Goal: Task Accomplishment & Management: Use online tool/utility

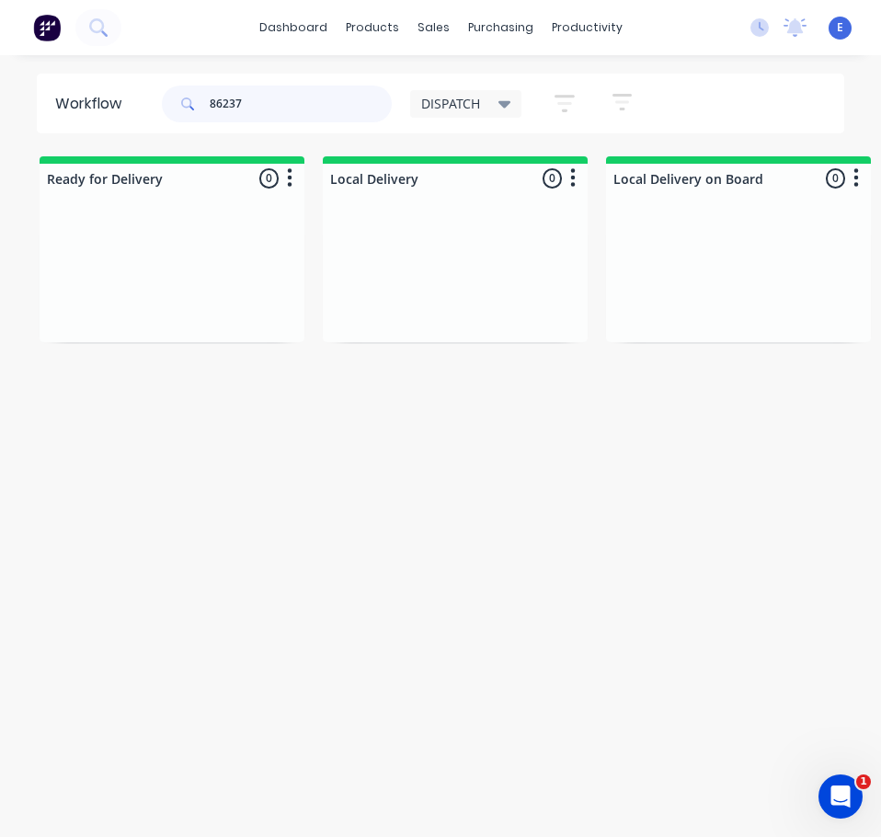
click at [283, 109] on input "86237" at bounding box center [301, 104] width 182 height 37
click at [229, 101] on input "85476" at bounding box center [301, 104] width 182 height 37
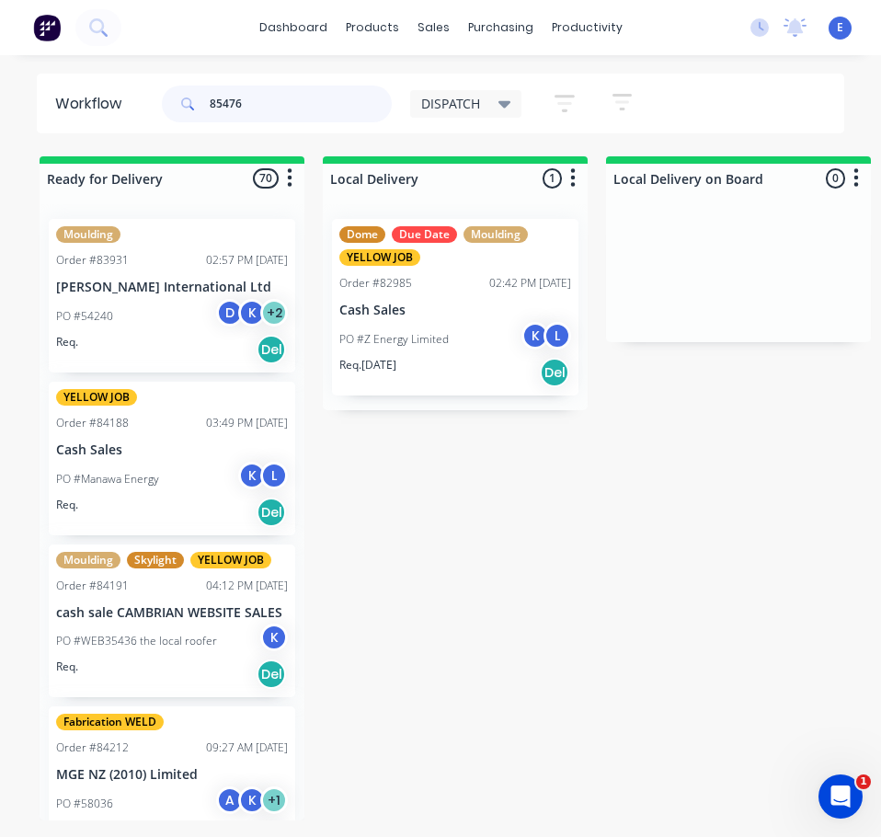
click at [256, 105] on input "85476" at bounding box center [301, 104] width 182 height 37
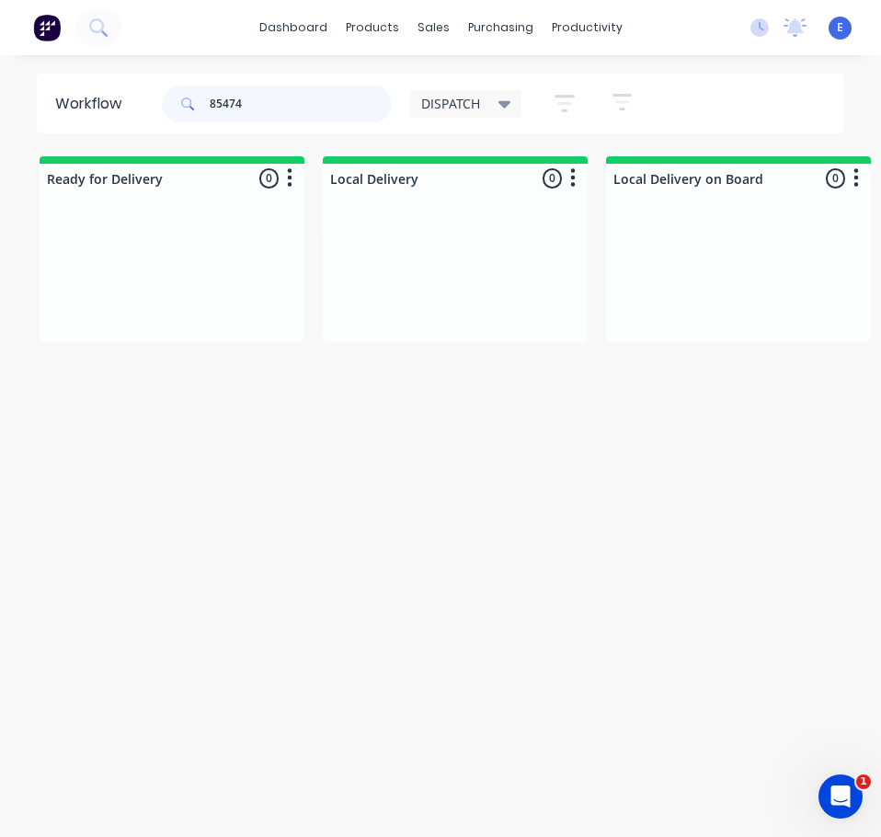
click at [215, 97] on input "85474" at bounding box center [301, 104] width 182 height 37
type input "85474"
click at [99, 27] on icon at bounding box center [97, 26] width 17 height 17
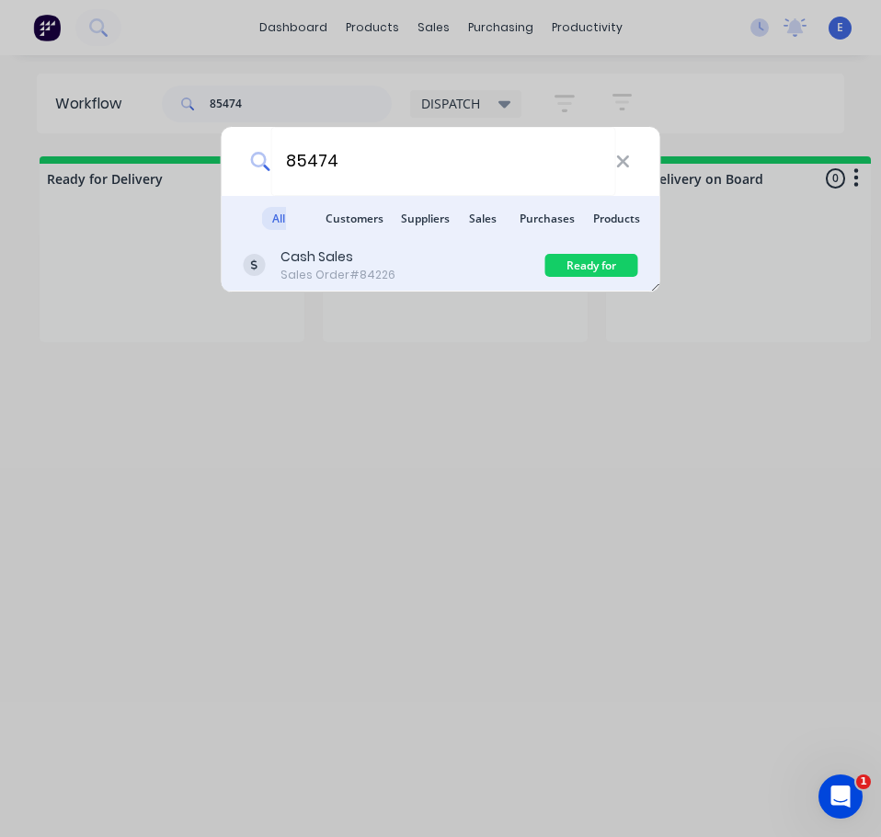
type input "85474"
click at [452, 267] on div "Cash Sales Sales Order #84226" at bounding box center [395, 265] width 302 height 36
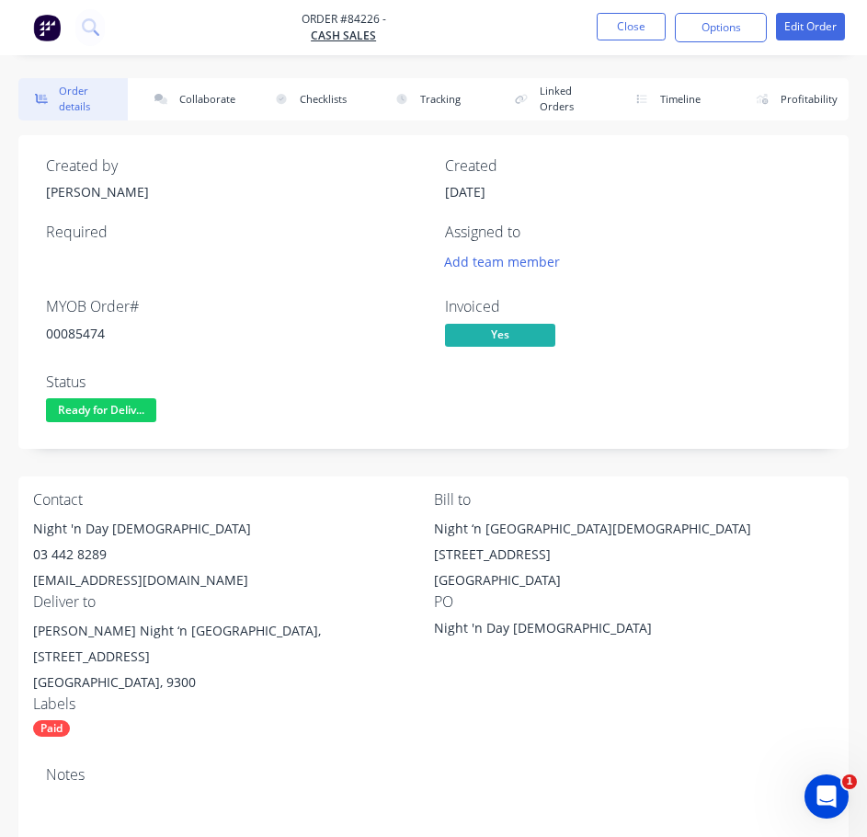
click at [84, 334] on div "00085474" at bounding box center [234, 333] width 377 height 19
copy div "00085474"
click at [104, 522] on div "Night 'n Day [DEMOGRAPHIC_DATA]" at bounding box center [233, 529] width 401 height 26
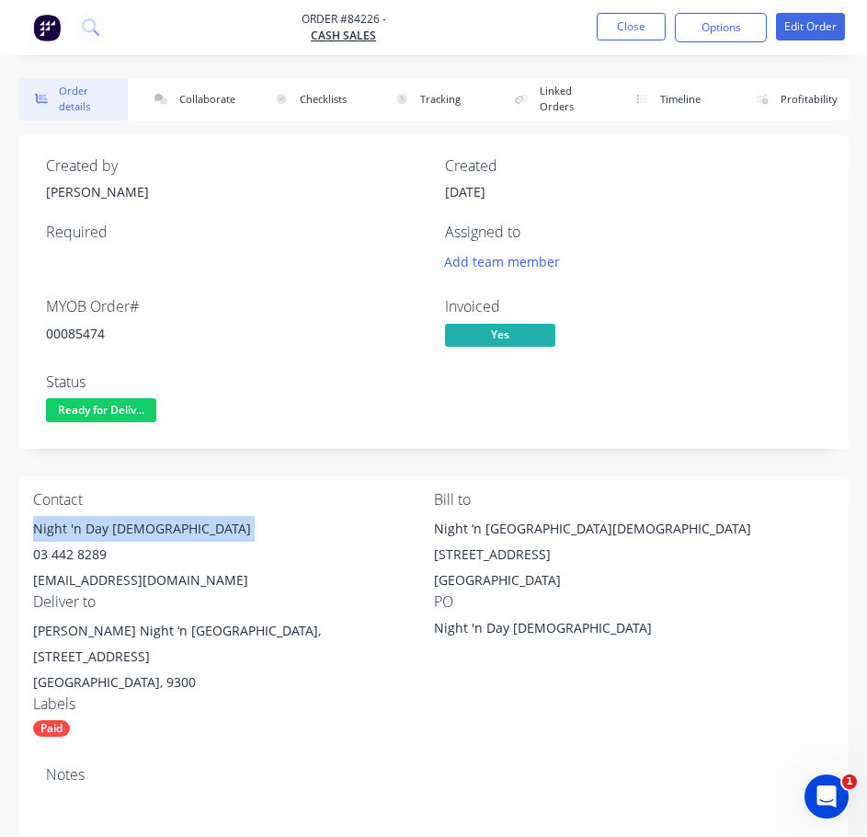
click at [104, 521] on div "Night 'n Day [DEMOGRAPHIC_DATA]" at bounding box center [233, 529] width 401 height 26
copy div "Night 'n Day [DEMOGRAPHIC_DATA]"
click at [86, 562] on div "03 442 8289" at bounding box center [233, 555] width 401 height 26
click at [86, 556] on div "03 442 8289" at bounding box center [233, 555] width 401 height 26
click at [85, 554] on div "03 442 8289" at bounding box center [233, 555] width 401 height 26
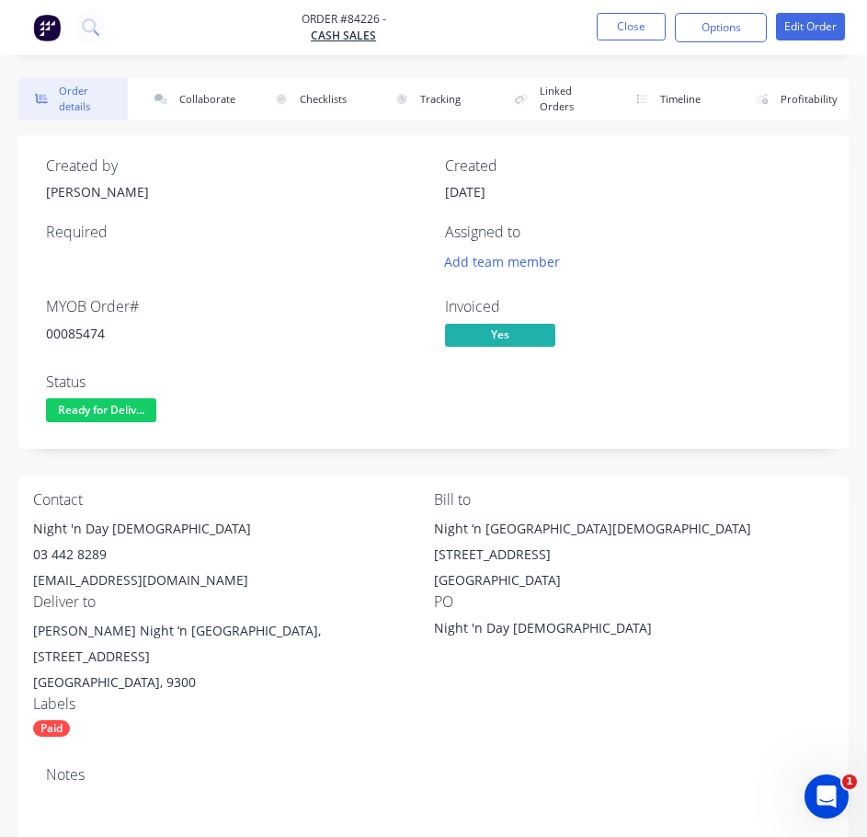
click at [85, 553] on div "03 442 8289" at bounding box center [233, 555] width 401 height 26
click at [85, 552] on div "03 442 8289" at bounding box center [233, 555] width 401 height 26
click at [83, 552] on div "03 442 8289" at bounding box center [233, 555] width 401 height 26
click at [83, 553] on div "03 442 8289" at bounding box center [233, 555] width 401 height 26
click at [85, 553] on div "03 442 8289" at bounding box center [233, 555] width 401 height 26
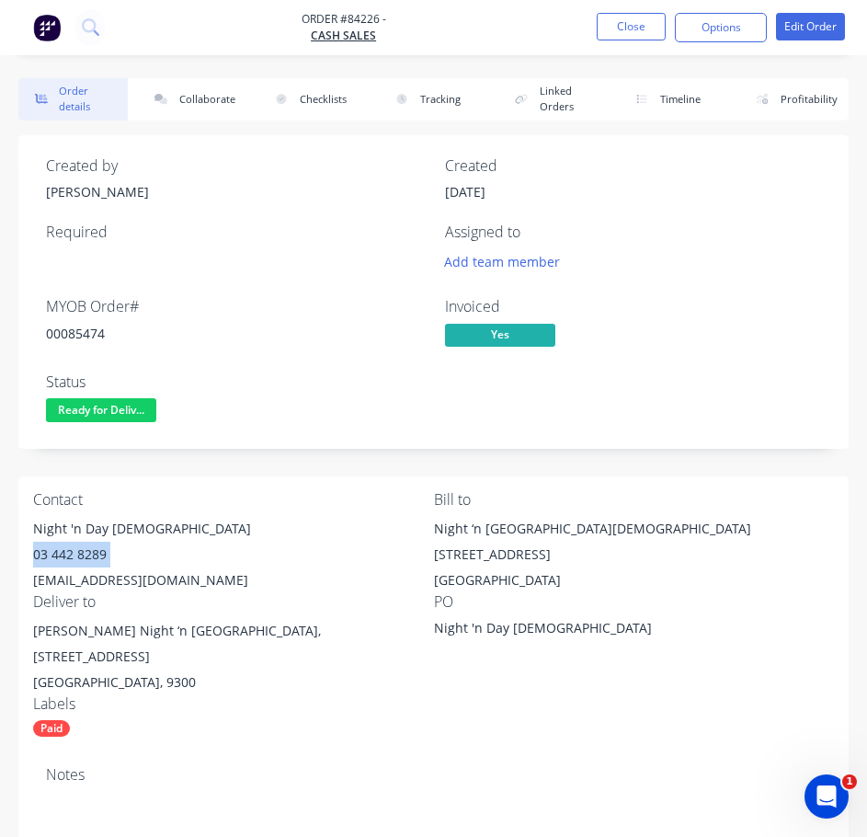
copy div "03 442 8289"
click at [118, 575] on div "[EMAIL_ADDRESS][DOMAIN_NAME]" at bounding box center [233, 580] width 401 height 26
click at [120, 575] on div "[EMAIL_ADDRESS][DOMAIN_NAME]" at bounding box center [233, 580] width 401 height 26
click at [121, 574] on div "[EMAIL_ADDRESS][DOMAIN_NAME]" at bounding box center [233, 580] width 401 height 26
drag, startPoint x: 121, startPoint y: 574, endPoint x: 203, endPoint y: 583, distance: 82.3
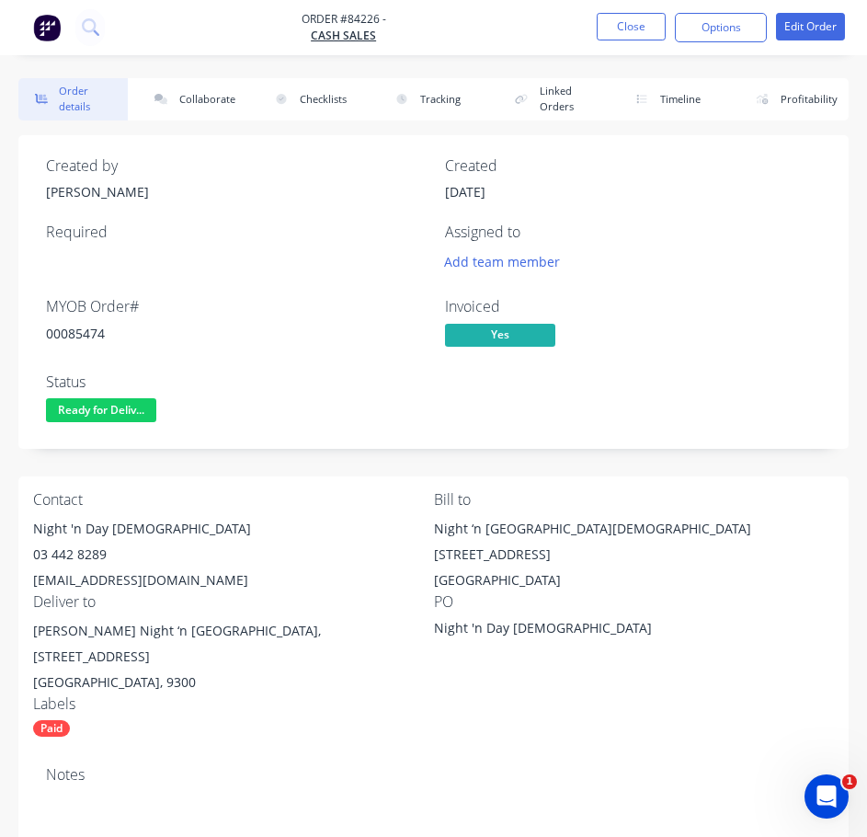
click at [209, 585] on div "[EMAIL_ADDRESS][DOMAIN_NAME]" at bounding box center [233, 580] width 401 height 26
click at [95, 579] on div "[EMAIL_ADDRESS][DOMAIN_NAME]" at bounding box center [233, 580] width 401 height 26
copy div "[EMAIL_ADDRESS][DOMAIN_NAME]"
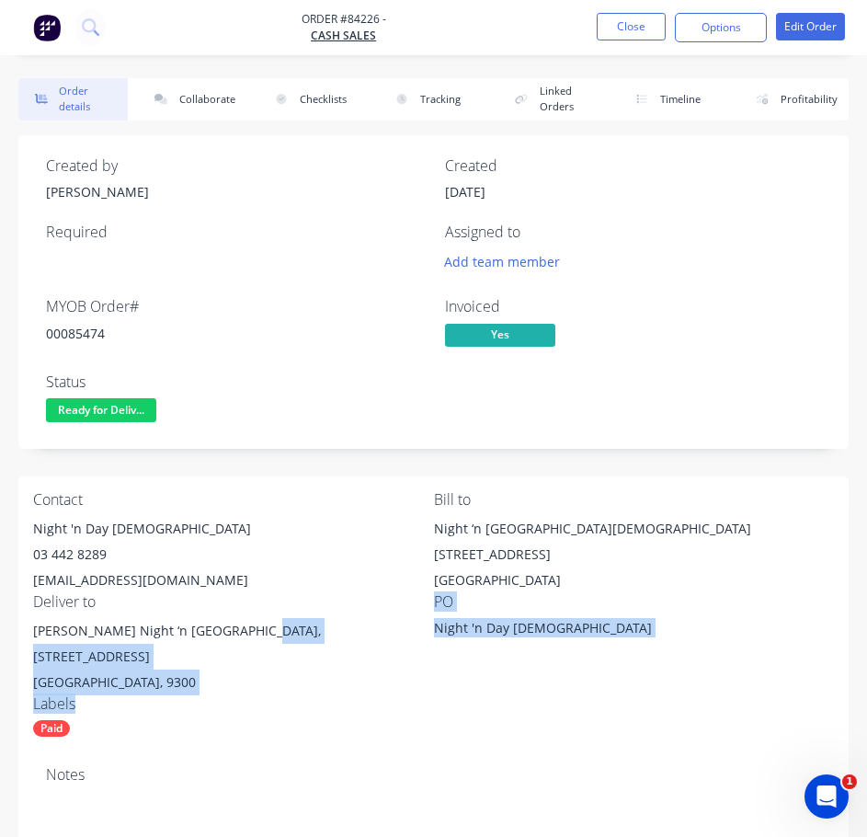
drag, startPoint x: 250, startPoint y: 628, endPoint x: 181, endPoint y: 678, distance: 85.0
click at [181, 678] on div "Contact Night 'n Day [DEMOGRAPHIC_DATA] 03 442 8289 [EMAIL_ADDRESS][DOMAIN_NAME…" at bounding box center [433, 614] width 830 height 276
click at [182, 695] on div "Labels" at bounding box center [233, 703] width 401 height 17
click at [180, 695] on div "Labels" at bounding box center [233, 703] width 401 height 17
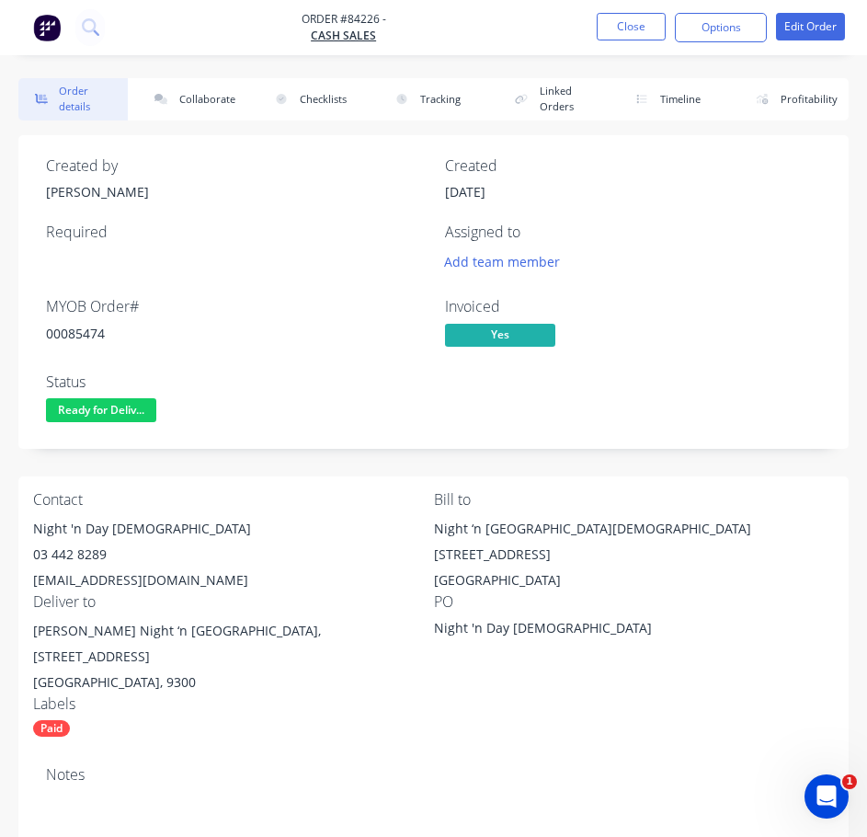
click at [302, 721] on div "Contact Night 'n Day [DEMOGRAPHIC_DATA] 03 442 8289 [EMAIL_ADDRESS][DOMAIN_NAME…" at bounding box center [433, 614] width 830 height 276
drag, startPoint x: 125, startPoint y: 627, endPoint x: 27, endPoint y: 637, distance: 98.9
click at [27, 637] on div "Contact Night 'n Day [DEMOGRAPHIC_DATA] 03 442 8289 [EMAIL_ADDRESS][DOMAIN_NAME…" at bounding box center [433, 614] width 830 height 276
copy div "[PERSON_NAME]"
click at [260, 720] on div "Paid" at bounding box center [233, 728] width 401 height 17
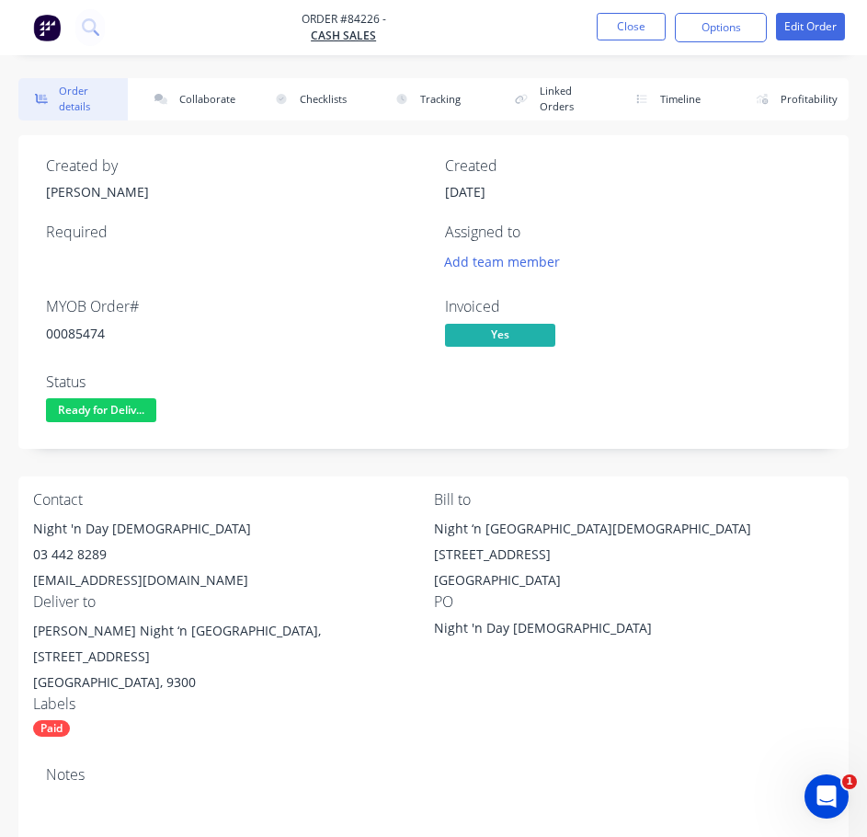
click at [428, 697] on div "Contact Night 'n Day [DEMOGRAPHIC_DATA] 03 442 8289 [EMAIL_ADDRESS][DOMAIN_NAME…" at bounding box center [433, 614] width 830 height 276
drag, startPoint x: 294, startPoint y: 628, endPoint x: 323, endPoint y: 641, distance: 31.3
click at [379, 629] on div "[PERSON_NAME] Night ‘n [GEOGRAPHIC_DATA], [STREET_ADDRESS]" at bounding box center [233, 643] width 401 height 51
copy div "[STREET_ADDRESS]"
click at [119, 416] on span "Ready for Deliv..." at bounding box center [101, 409] width 110 height 23
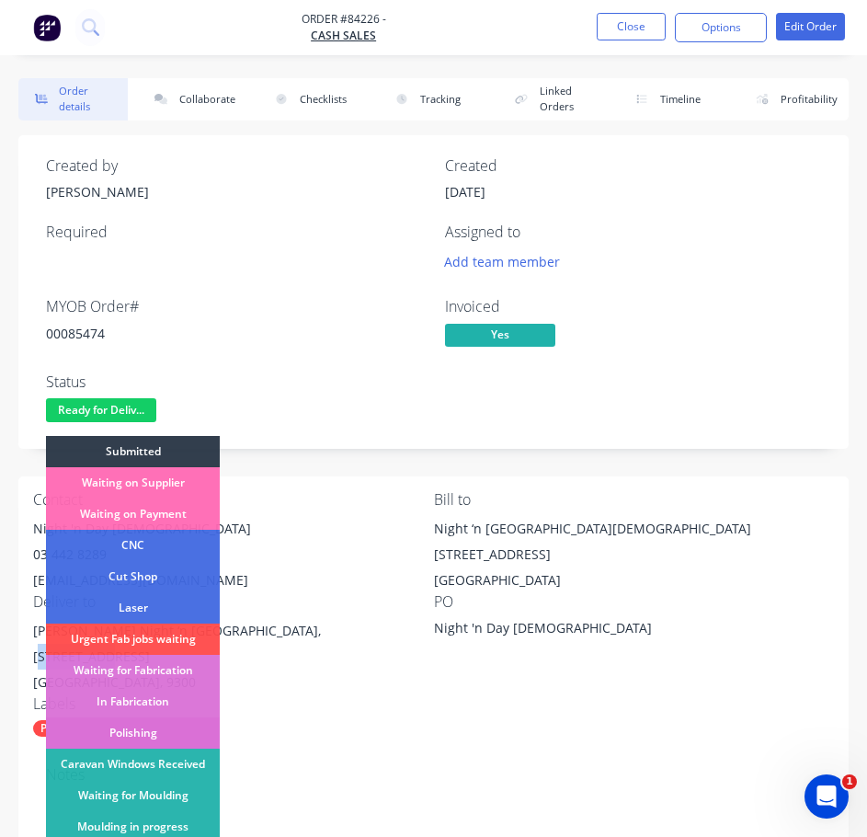
scroll to position [184, 0]
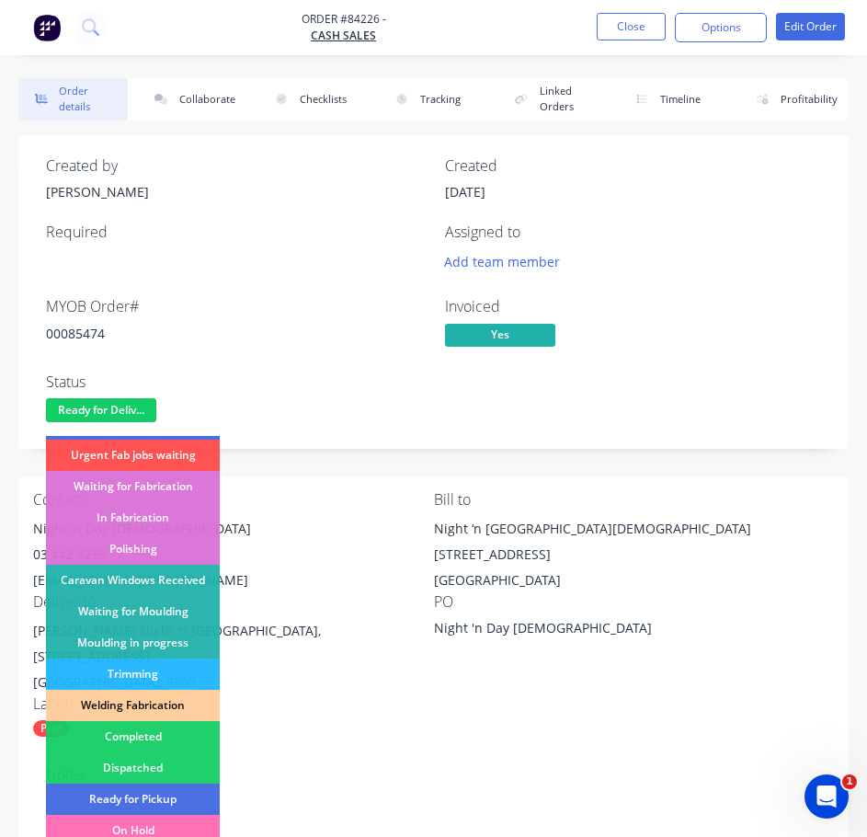
drag, startPoint x: 149, startPoint y: 766, endPoint x: 163, endPoint y: 755, distance: 17.7
click at [150, 766] on div "Dispatched" at bounding box center [133, 767] width 174 height 31
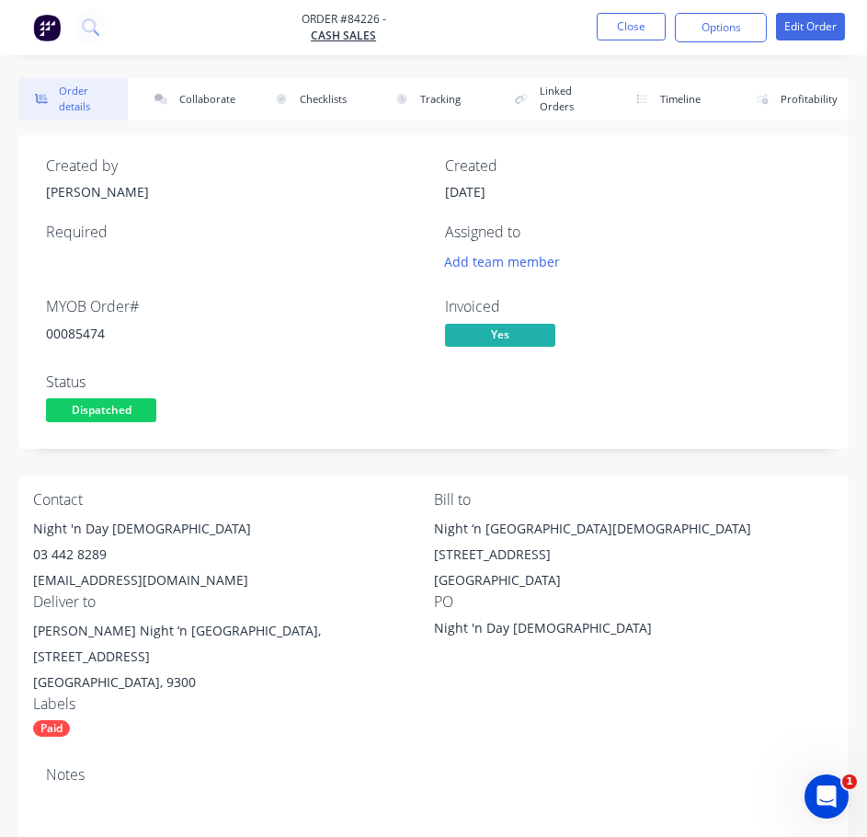
click at [627, 12] on nav "Order #84226 - Cash Sales Close Options Edit Order" at bounding box center [433, 27] width 867 height 55
click at [632, 17] on button "Close" at bounding box center [631, 27] width 69 height 28
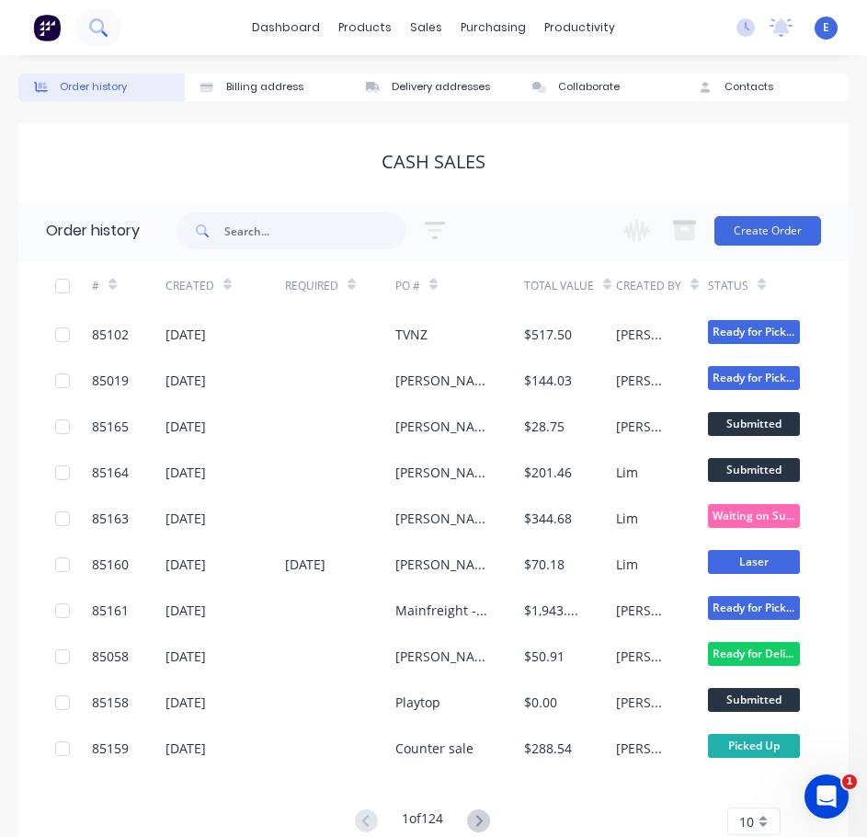
click at [104, 23] on icon at bounding box center [97, 26] width 17 height 17
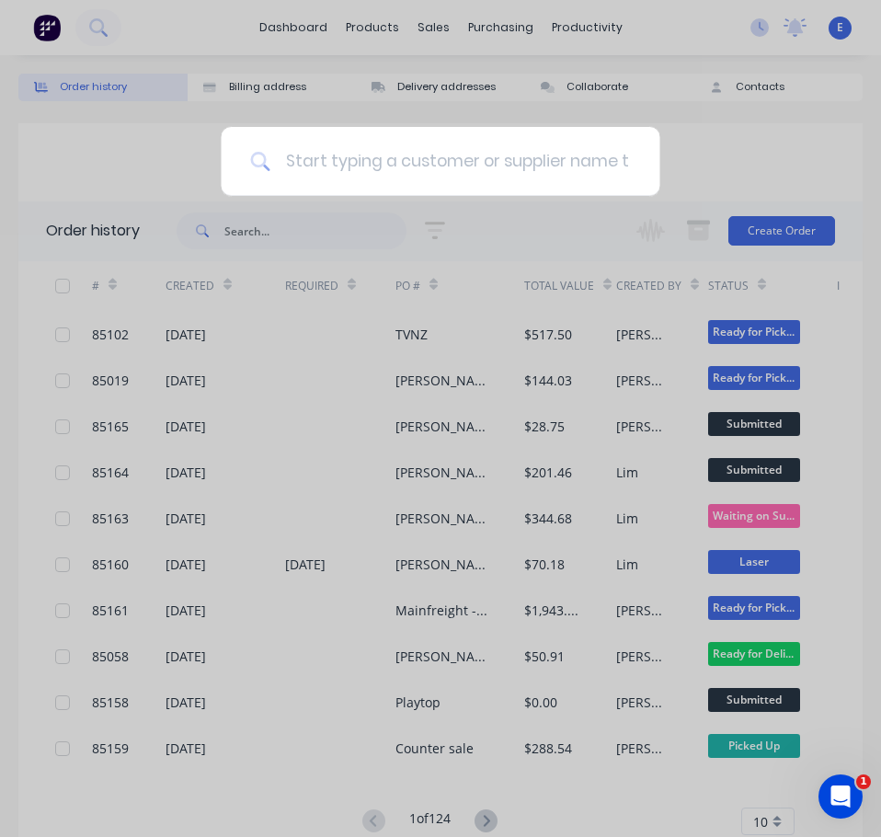
click at [322, 156] on input at bounding box center [449, 161] width 359 height 69
type input "7"
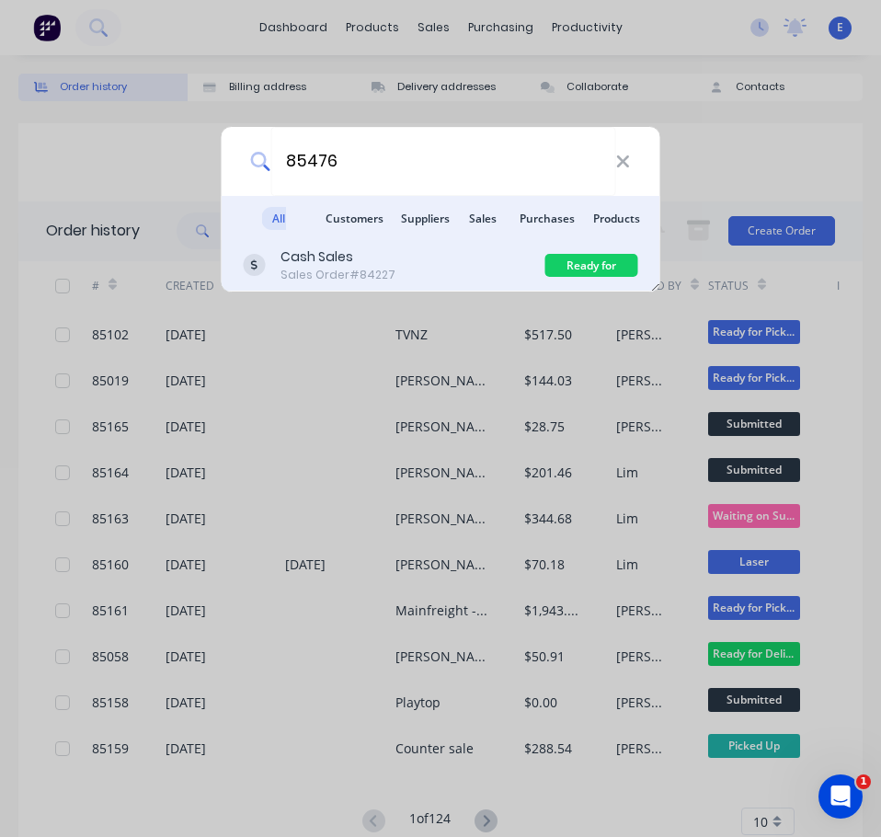
type input "85476"
click at [388, 256] on div "Cash Sales Sales Order #84227" at bounding box center [395, 265] width 302 height 36
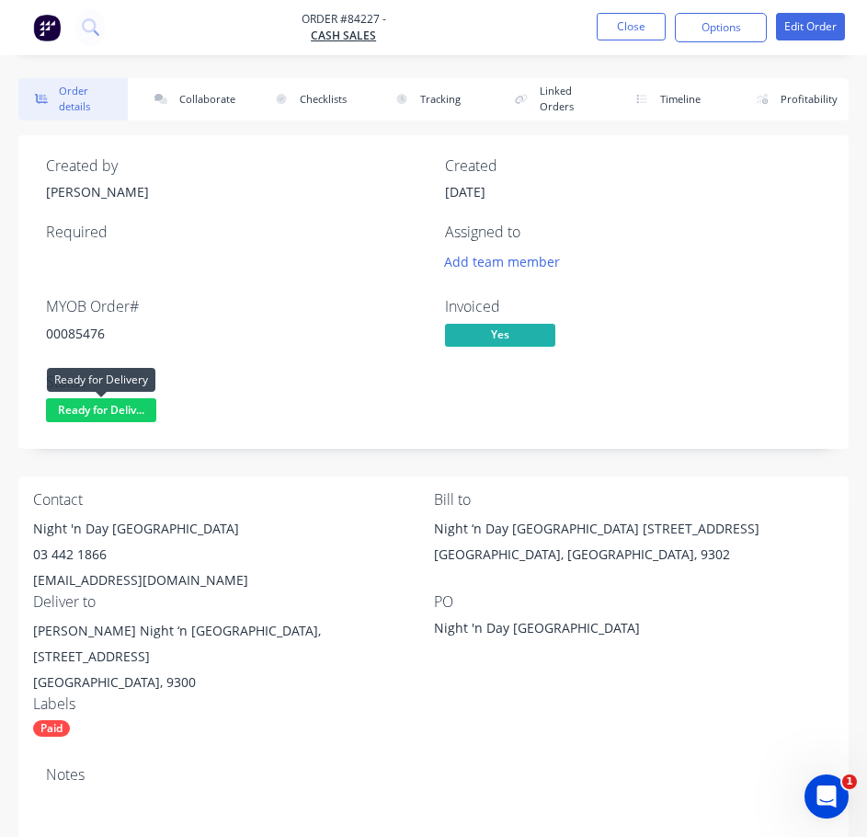
drag, startPoint x: 95, startPoint y: 411, endPoint x: 96, endPoint y: 426, distance: 14.7
click at [95, 412] on span "Ready for Deliv..." at bounding box center [101, 409] width 110 height 23
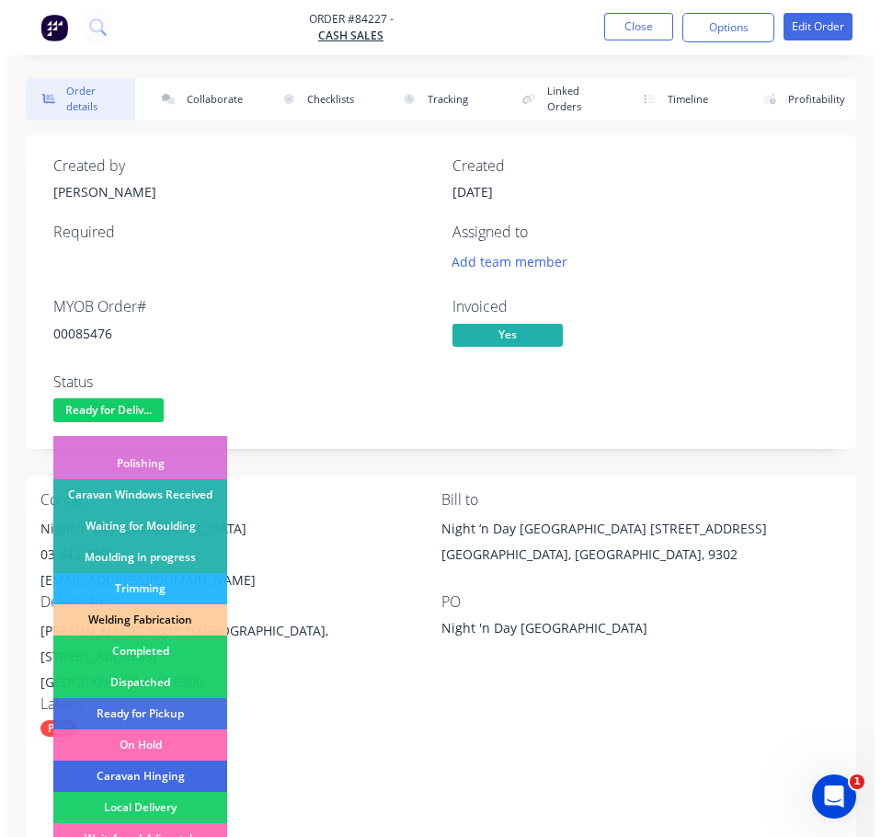
scroll to position [276, 0]
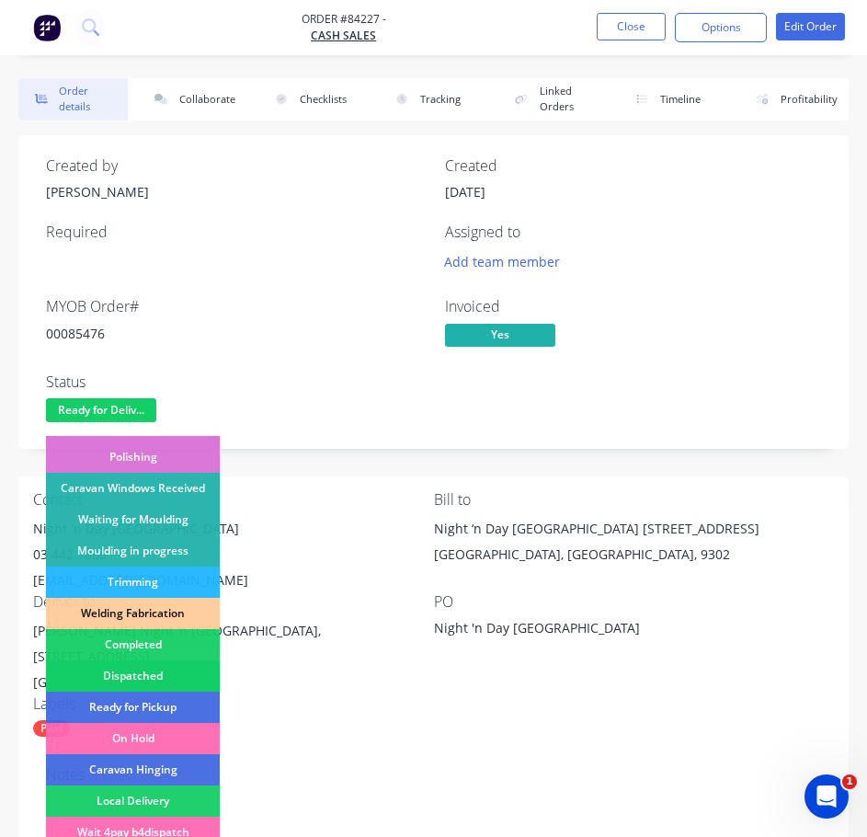
click at [165, 670] on div "Dispatched" at bounding box center [133, 675] width 174 height 31
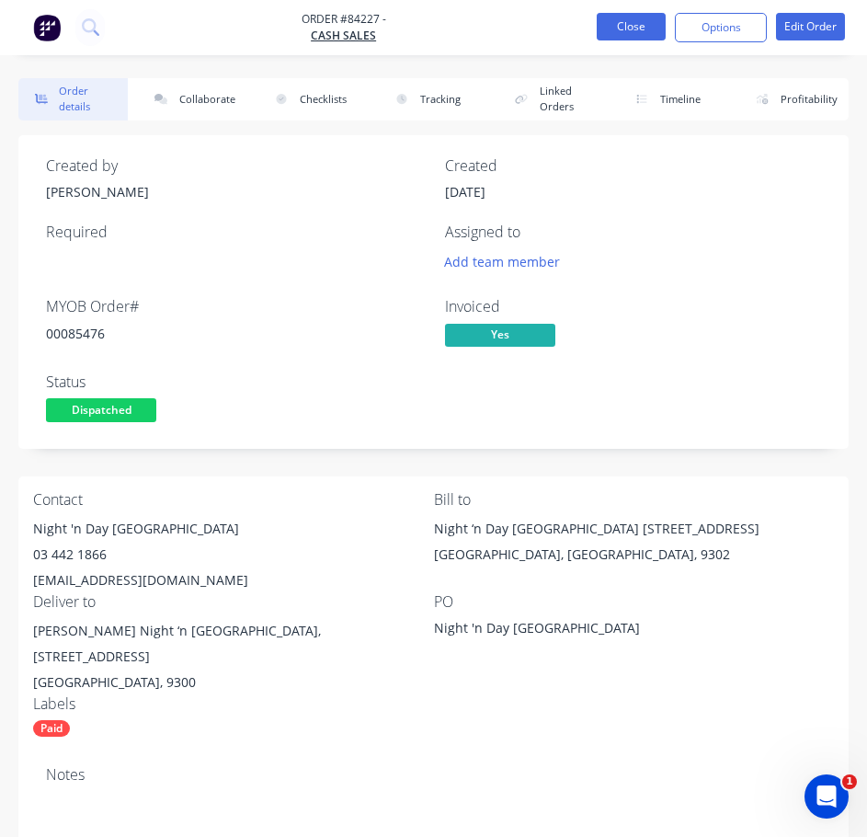
click at [638, 17] on button "Close" at bounding box center [631, 27] width 69 height 28
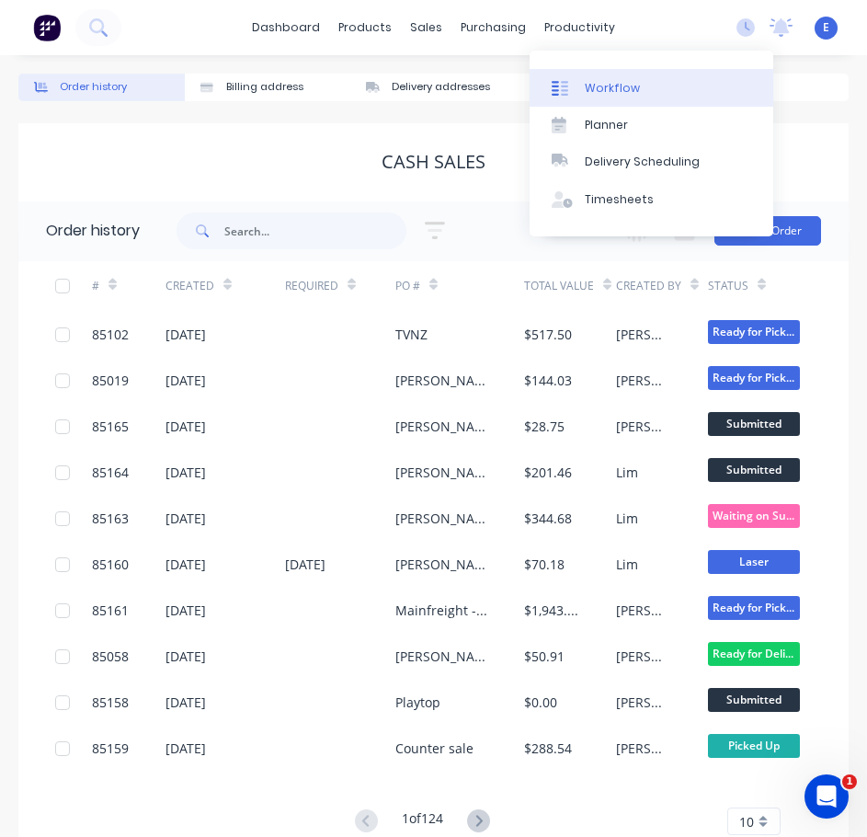
click at [575, 86] on div at bounding box center [566, 88] width 28 height 17
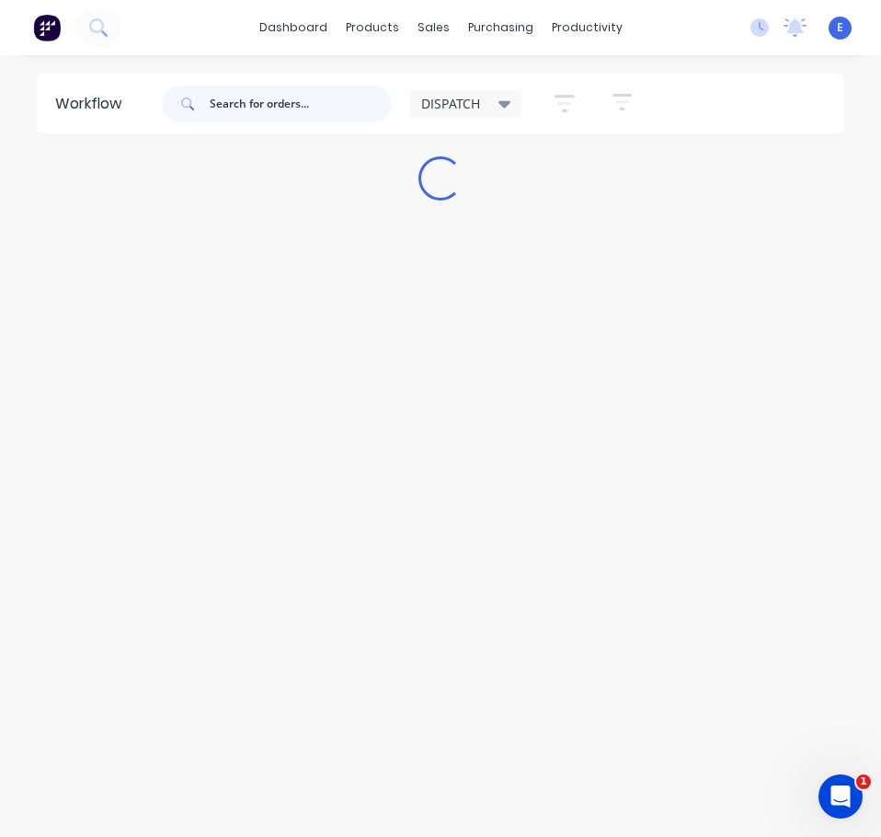
click at [323, 108] on input "text" at bounding box center [301, 104] width 182 height 37
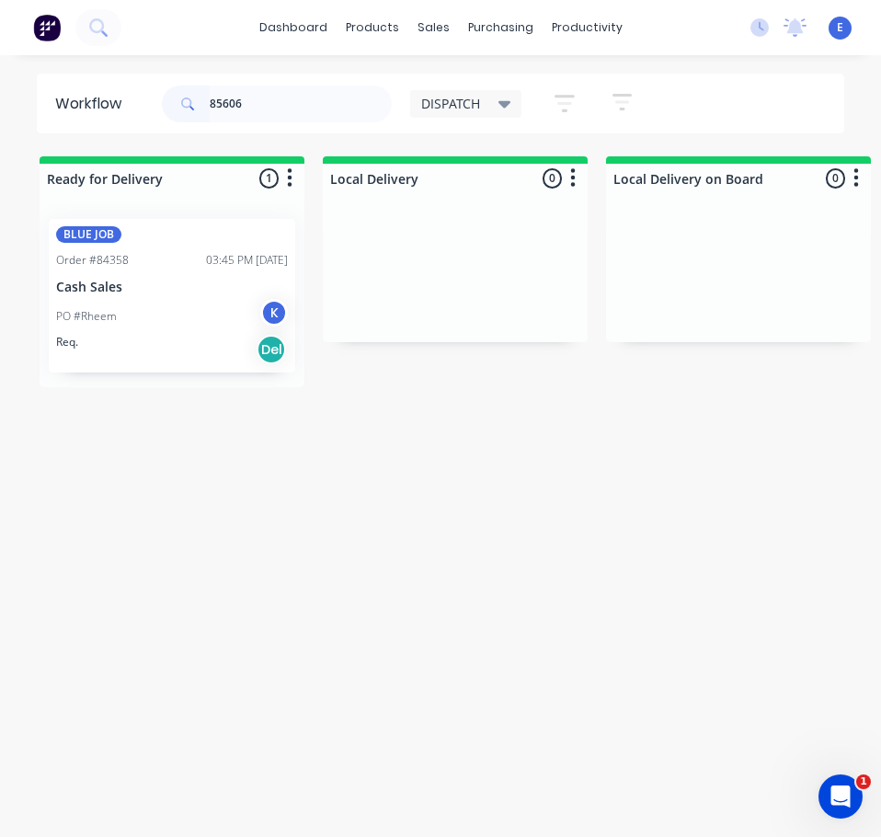
click at [146, 349] on div "Req. Del" at bounding box center [172, 349] width 232 height 31
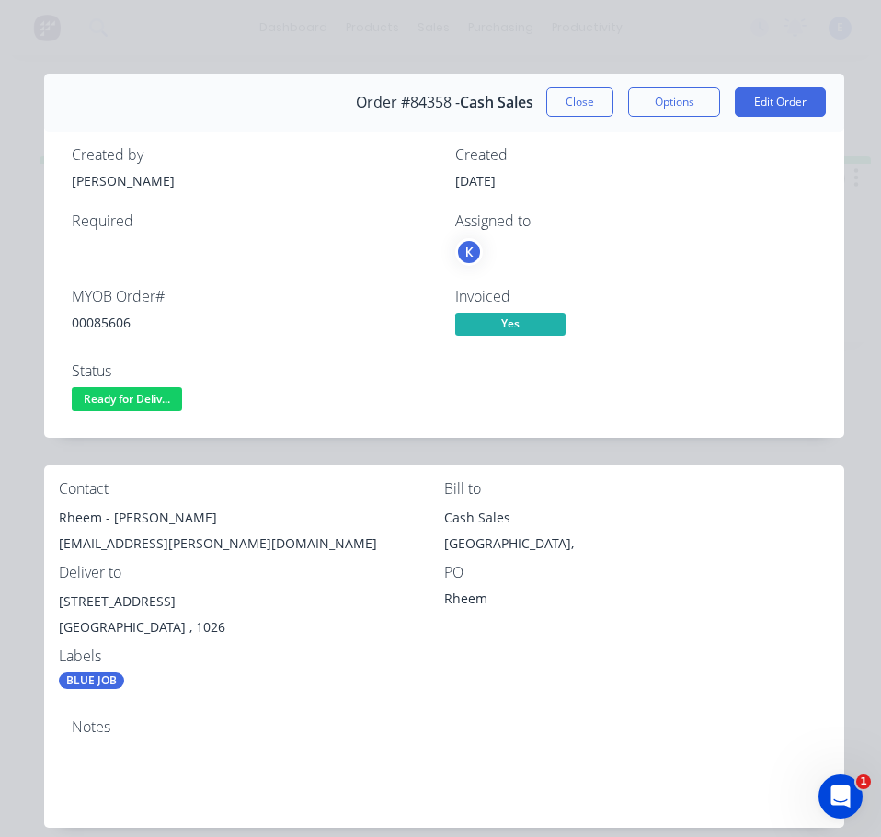
click at [96, 325] on div "00085606" at bounding box center [252, 322] width 361 height 19
click at [96, 324] on div "00085606" at bounding box center [252, 322] width 361 height 19
copy div "00085606"
drag, startPoint x: 827, startPoint y: 250, endPoint x: 96, endPoint y: 520, distance: 780.2
click at [96, 520] on div "Rheem - [PERSON_NAME]" at bounding box center [251, 518] width 385 height 26
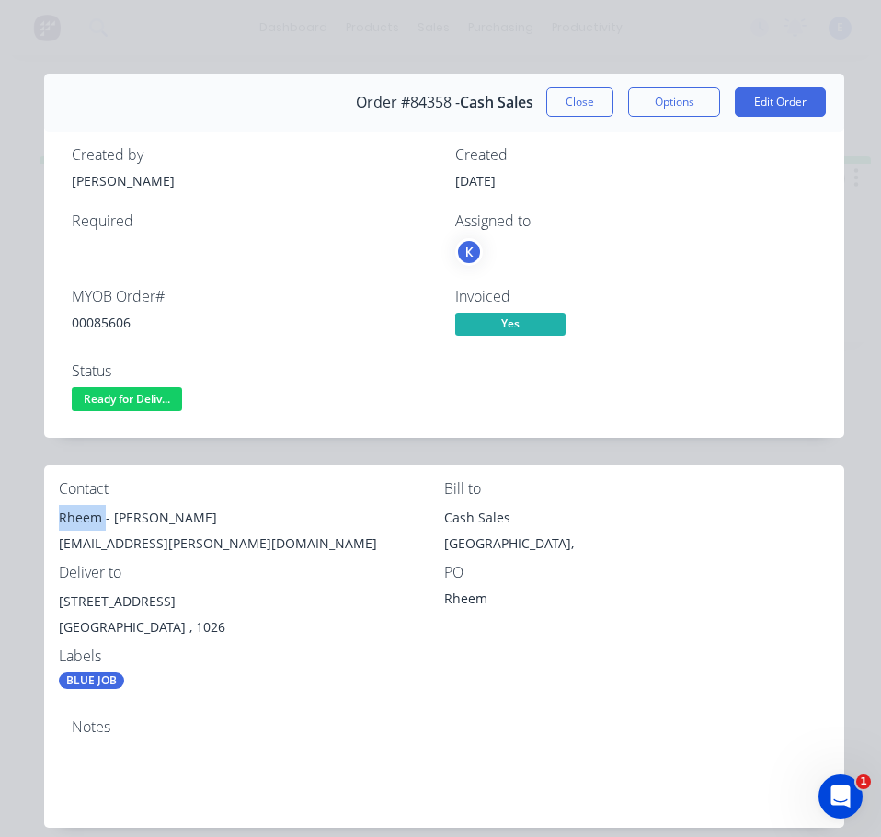
drag, startPoint x: 90, startPoint y: 519, endPoint x: 54, endPoint y: 518, distance: 35.9
click at [52, 518] on div "Contact Rheem - [PERSON_NAME] [EMAIL_ADDRESS][PERSON_NAME][DOMAIN_NAME] Bill to…" at bounding box center [444, 584] width 800 height 239
copy div "Rheem"
drag, startPoint x: 112, startPoint y: 520, endPoint x: 197, endPoint y: 515, distance: 84.8
click at [197, 515] on div "Rheem - [PERSON_NAME]" at bounding box center [251, 518] width 385 height 26
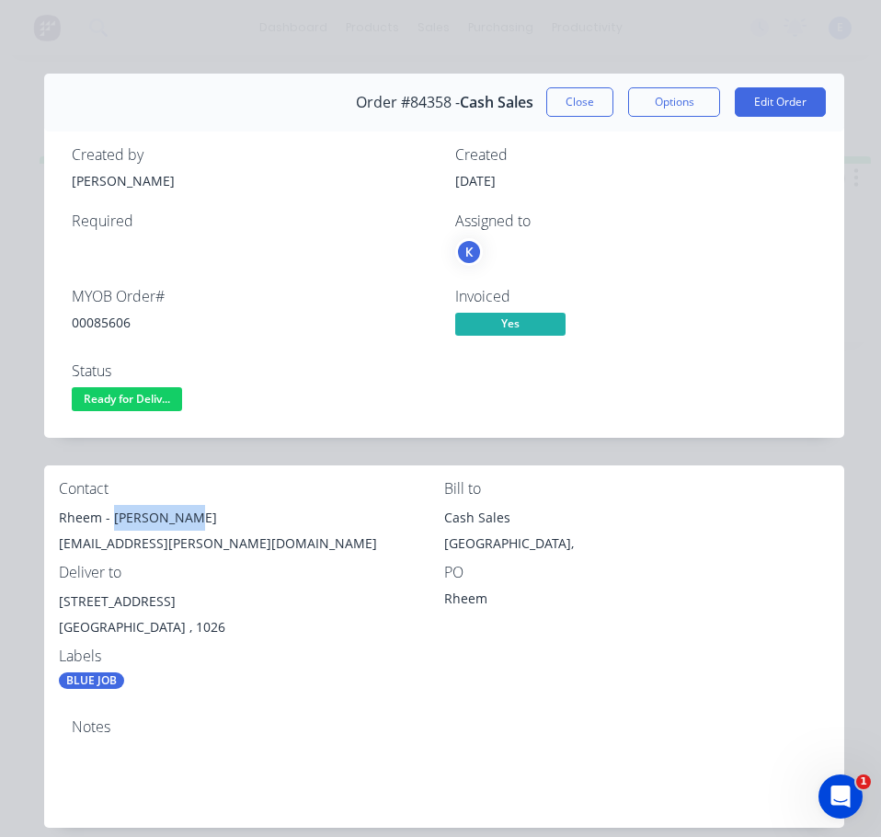
copy div "[PERSON_NAME]"
click at [91, 540] on div "[EMAIL_ADDRESS][PERSON_NAME][DOMAIN_NAME]" at bounding box center [251, 543] width 385 height 26
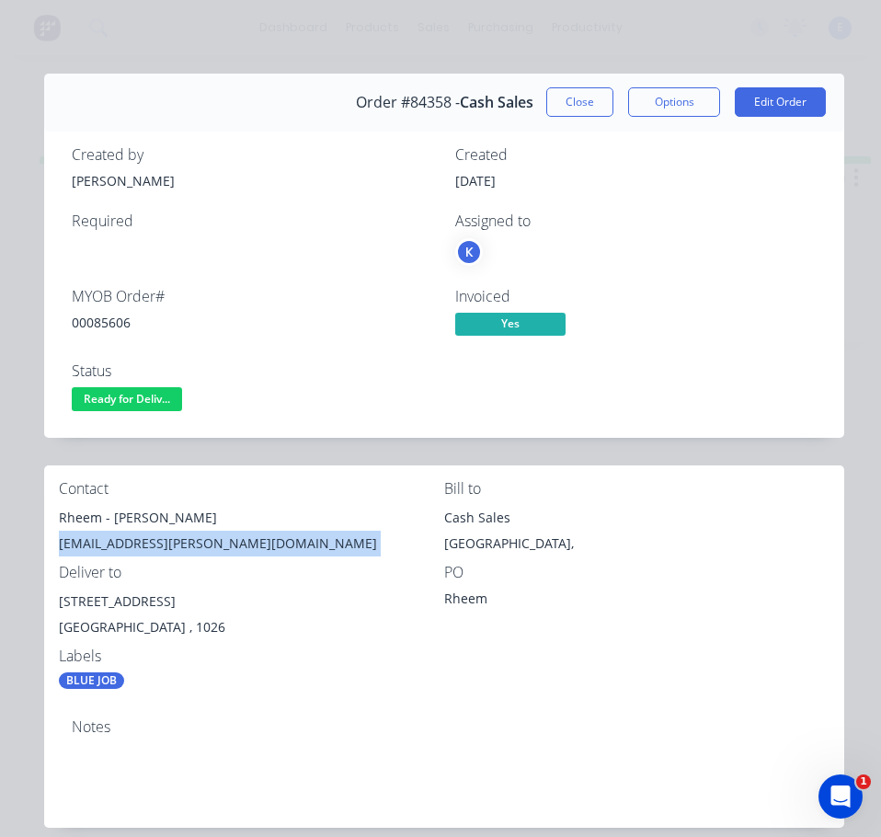
click at [91, 540] on div "[EMAIL_ADDRESS][PERSON_NAME][DOMAIN_NAME]" at bounding box center [251, 543] width 385 height 26
copy div "[EMAIL_ADDRESS][PERSON_NAME][DOMAIN_NAME]"
drag, startPoint x: 177, startPoint y: 599, endPoint x: 63, endPoint y: 596, distance: 115.0
click at [63, 596] on div "[STREET_ADDRESS]" at bounding box center [251, 601] width 385 height 26
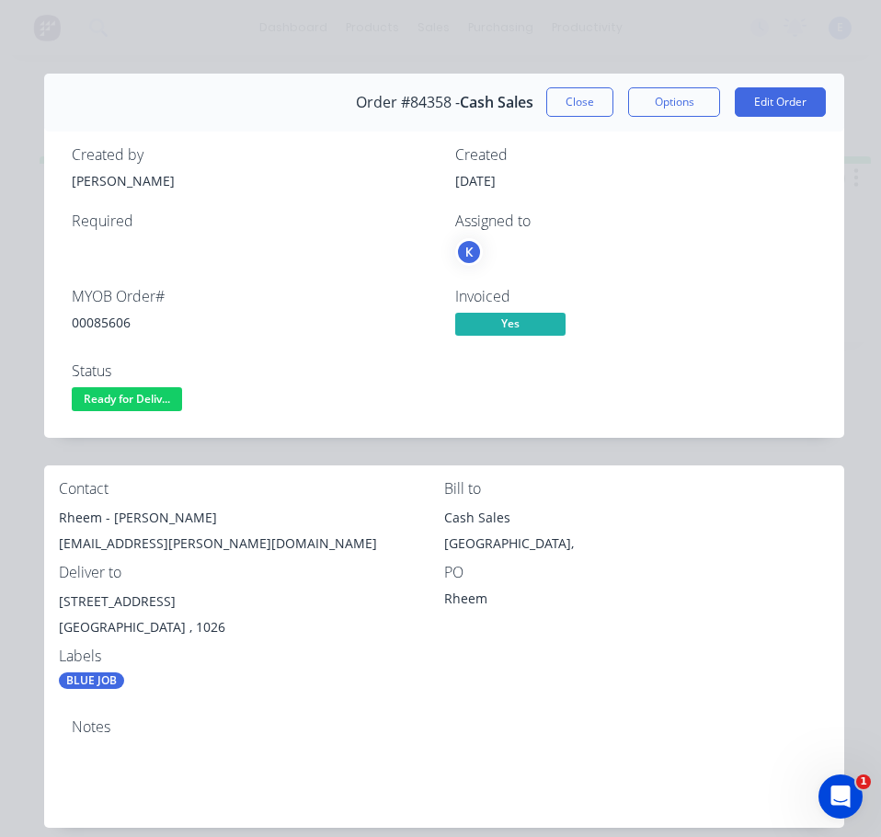
click at [348, 650] on div "Labels" at bounding box center [251, 655] width 385 height 17
drag, startPoint x: 138, startPoint y: 397, endPoint x: 137, endPoint y: 415, distance: 17.5
click at [137, 415] on button "Ready for Deliv..." at bounding box center [127, 401] width 110 height 28
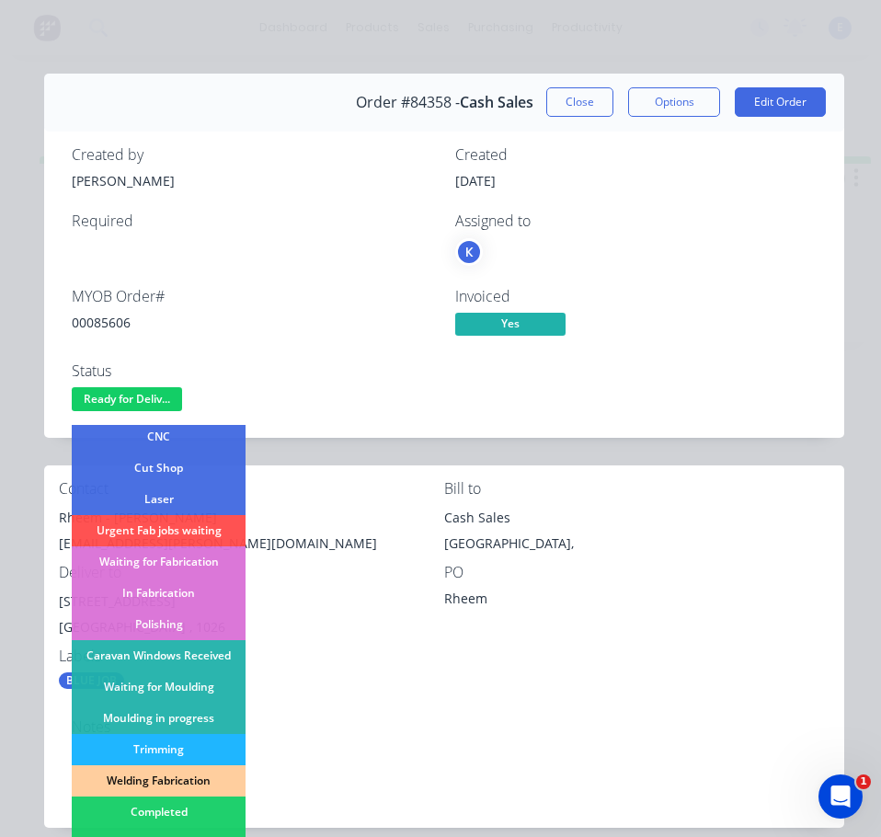
scroll to position [184, 0]
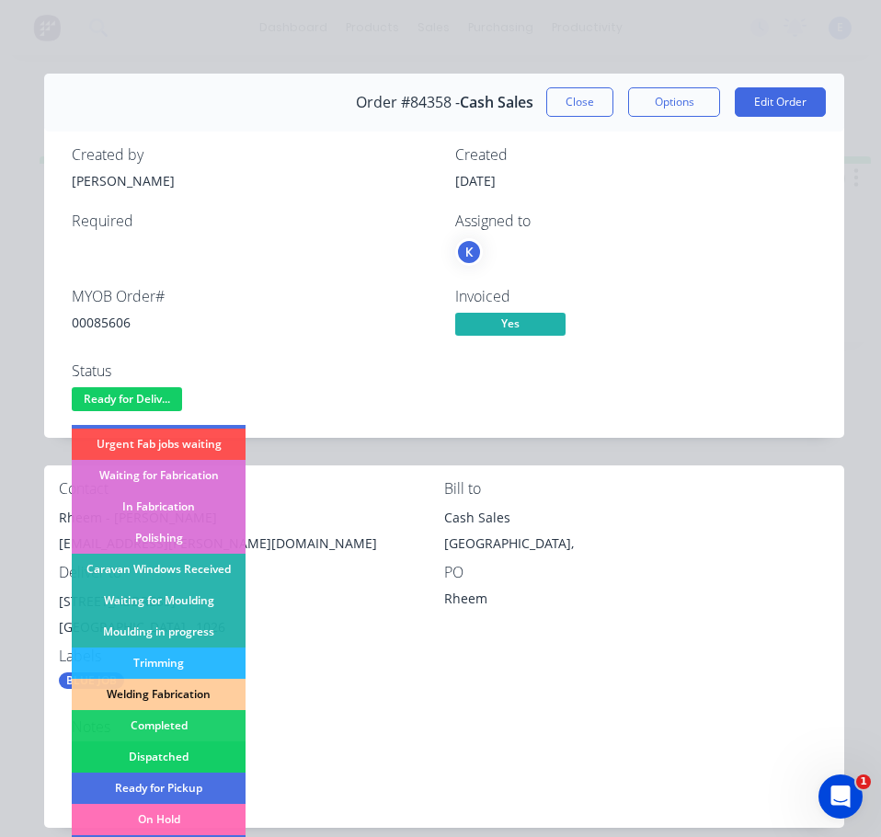
click at [173, 756] on div "Dispatched" at bounding box center [159, 756] width 174 height 31
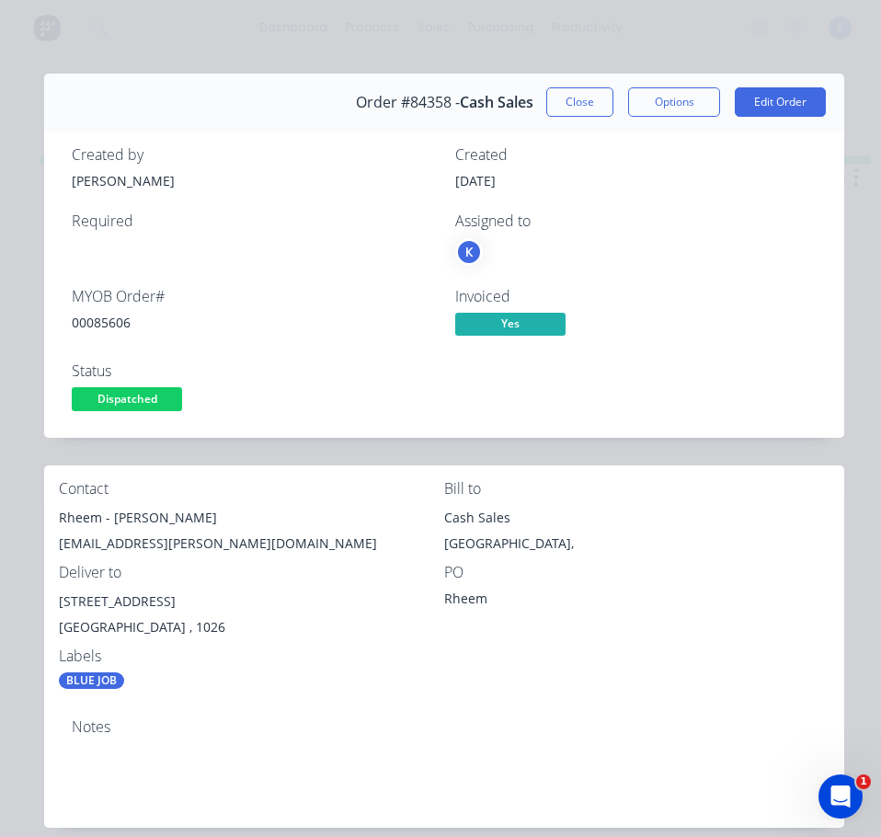
click at [148, 405] on span "Dispatched" at bounding box center [127, 398] width 110 height 23
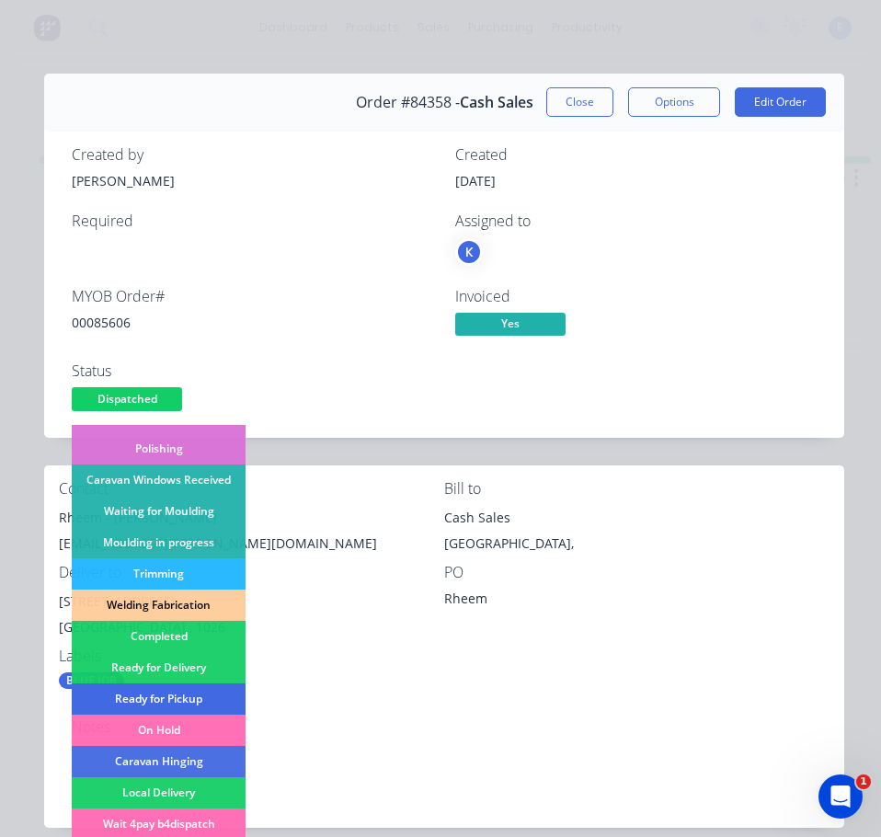
scroll to position [276, 0]
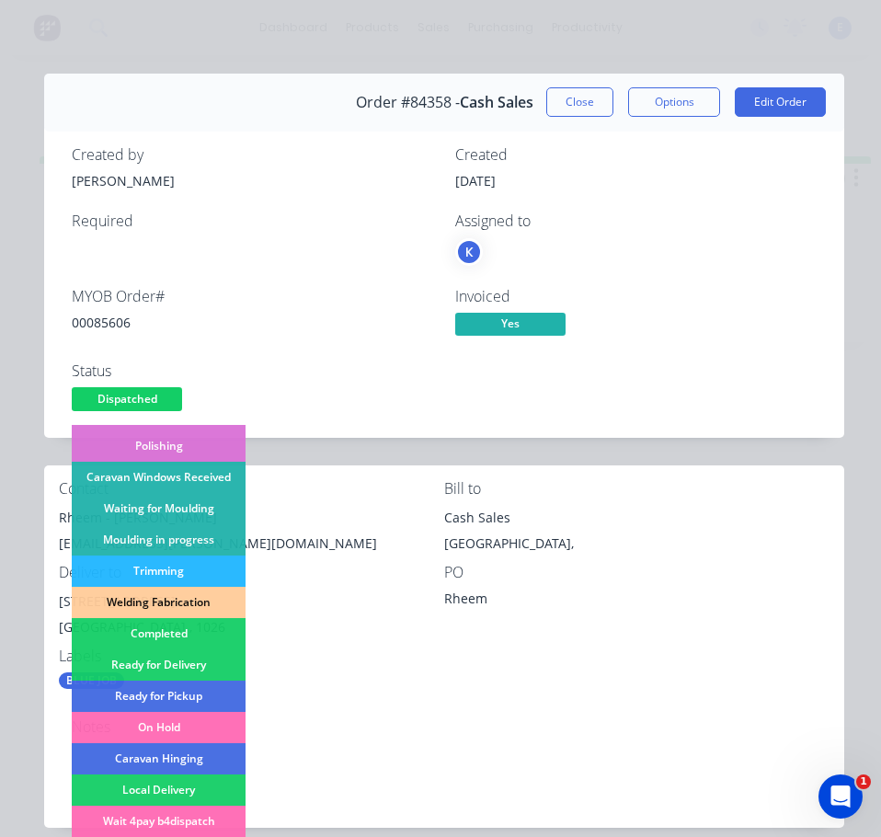
click at [339, 676] on div "BLUE JOB" at bounding box center [251, 680] width 385 height 17
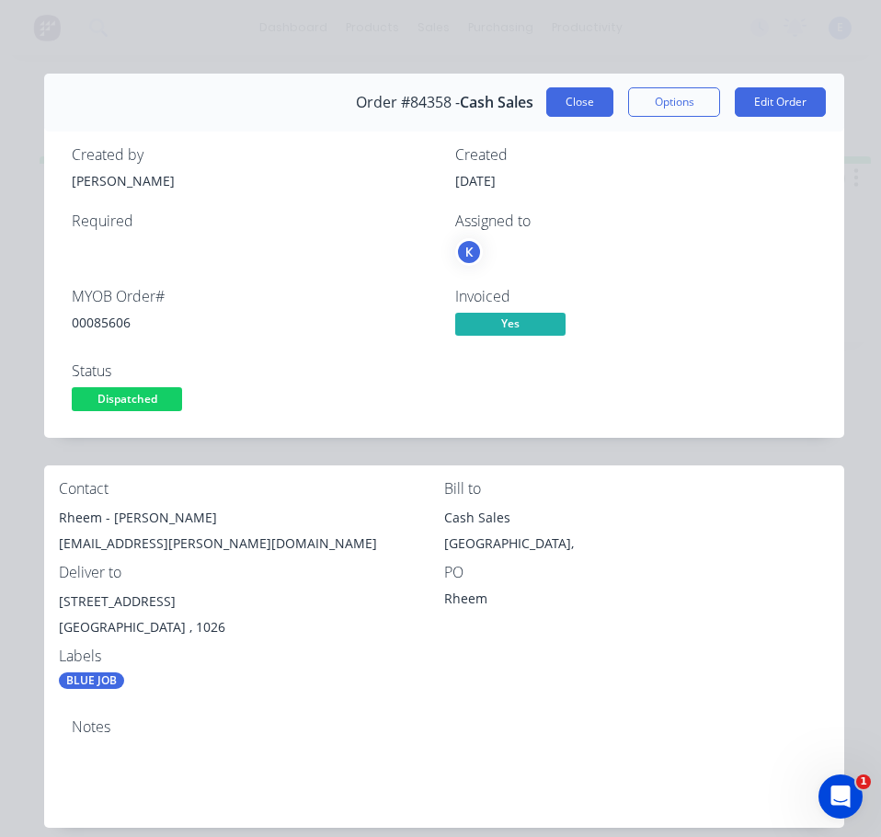
click at [571, 104] on button "Close" at bounding box center [579, 101] width 67 height 29
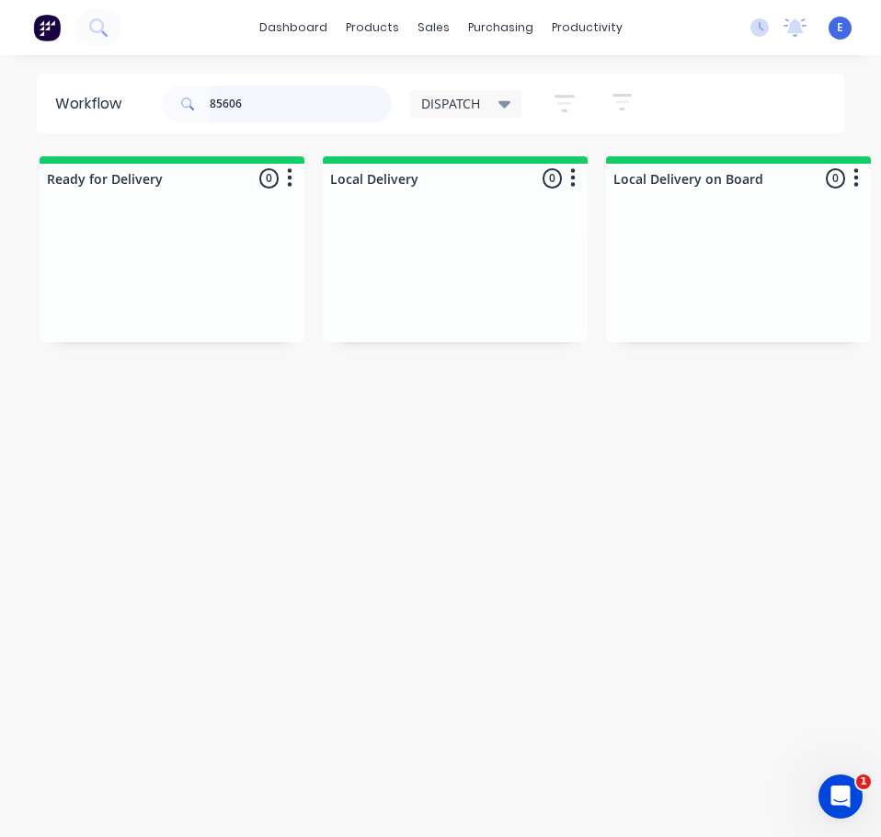
click at [287, 97] on input "85606" at bounding box center [301, 104] width 182 height 37
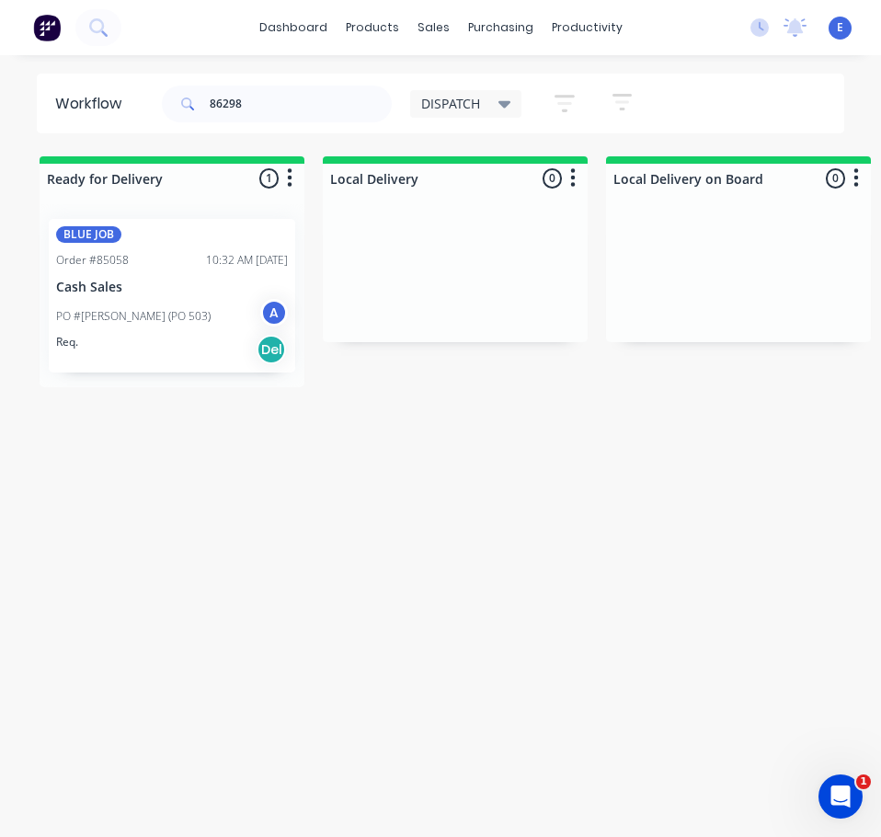
click at [210, 365] on div "BLUE JOB Order #85058 10:32 AM [DATE] Cash Sales PO #[PERSON_NAME] (PO 503) A R…" at bounding box center [172, 296] width 246 height 154
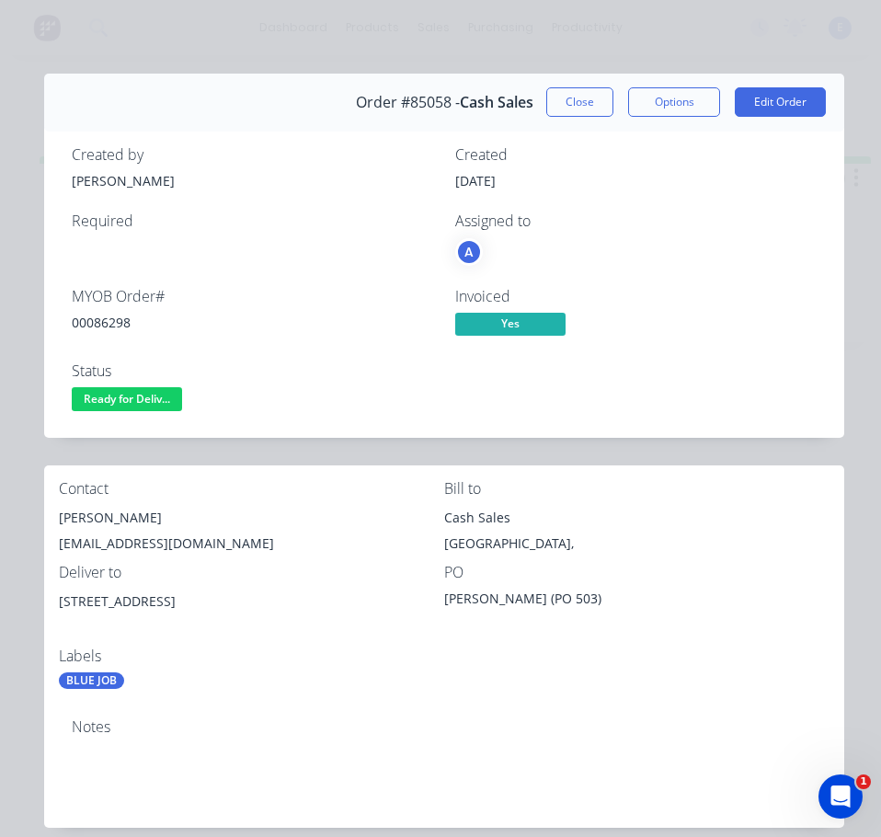
click at [106, 320] on div "00086298" at bounding box center [252, 322] width 361 height 19
click at [108, 321] on div "00086298" at bounding box center [252, 322] width 361 height 19
click at [111, 508] on div "[PERSON_NAME]" at bounding box center [251, 518] width 385 height 26
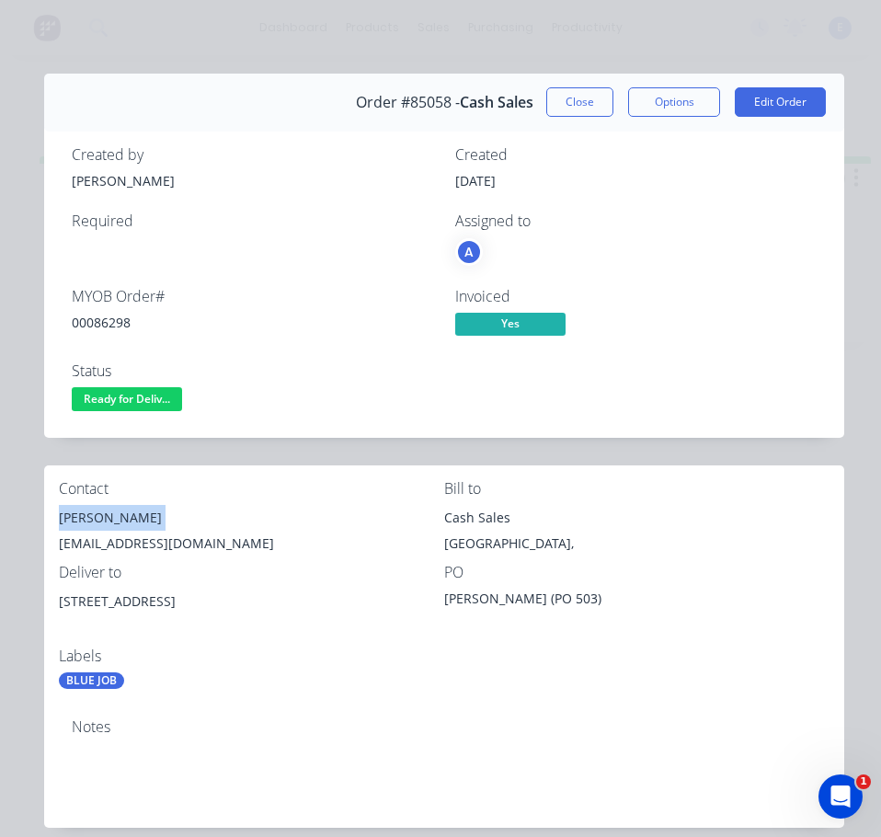
click at [112, 508] on div "[PERSON_NAME]" at bounding box center [251, 518] width 385 height 26
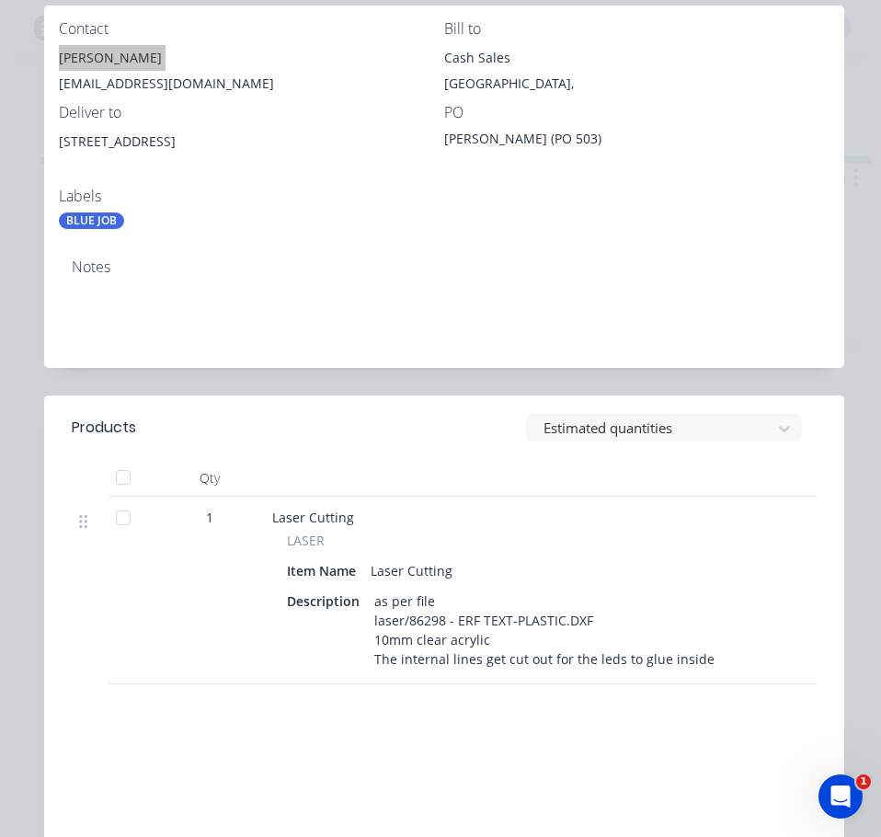
scroll to position [0, 0]
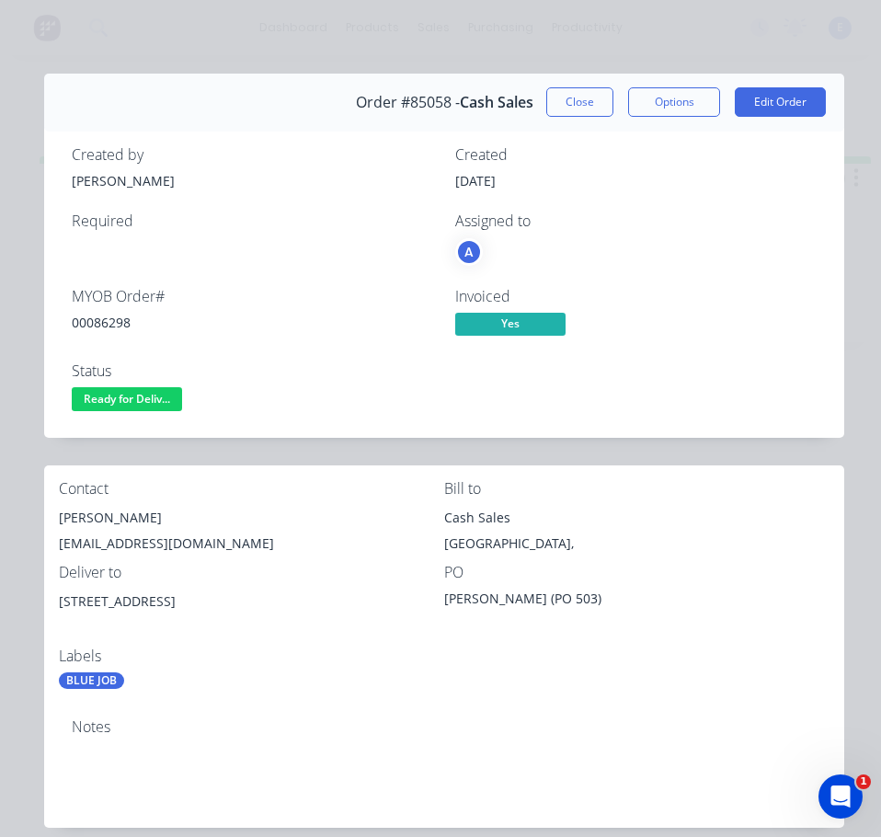
click at [156, 542] on div "[EMAIL_ADDRESS][DOMAIN_NAME]" at bounding box center [251, 543] width 385 height 26
click at [158, 542] on div "[EMAIL_ADDRESS][DOMAIN_NAME]" at bounding box center [251, 543] width 385 height 26
drag, startPoint x: 205, startPoint y: 603, endPoint x: 80, endPoint y: 607, distance: 125.1
click at [62, 617] on div "[STREET_ADDRESS]" at bounding box center [251, 617] width 385 height 59
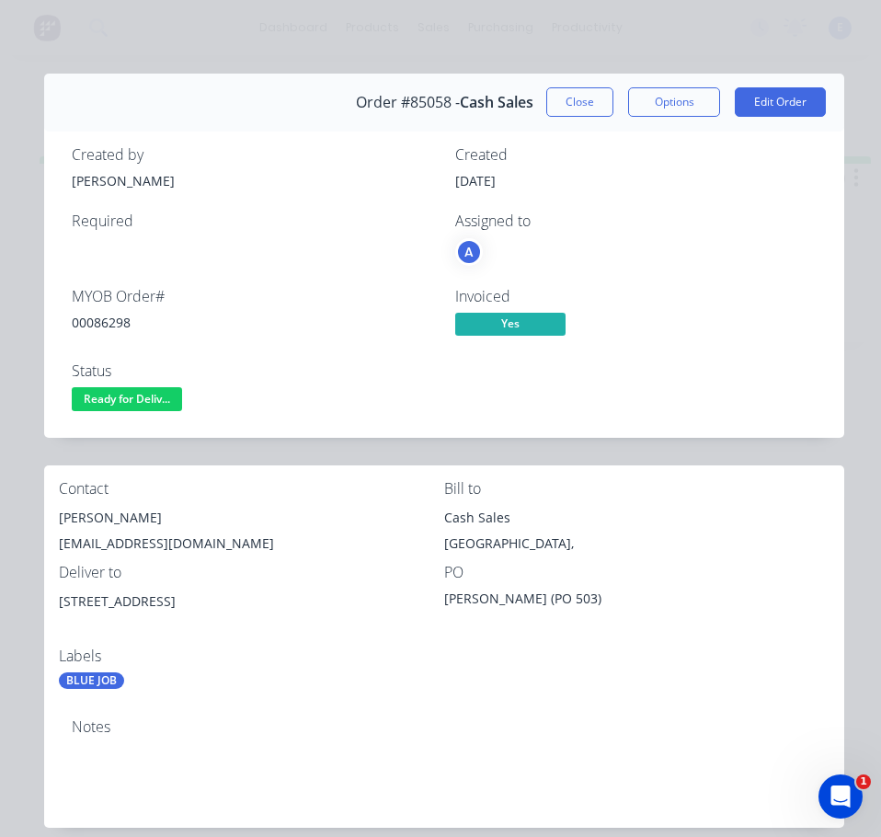
click at [295, 681] on div "BLUE JOB" at bounding box center [251, 680] width 385 height 17
click at [611, 689] on div "Contact [PERSON_NAME] [EMAIL_ADDRESS][DOMAIN_NAME] Bill to Cash Sales [GEOGRAPH…" at bounding box center [444, 584] width 800 height 239
click at [159, 404] on span "Ready for Deliv..." at bounding box center [127, 398] width 110 height 23
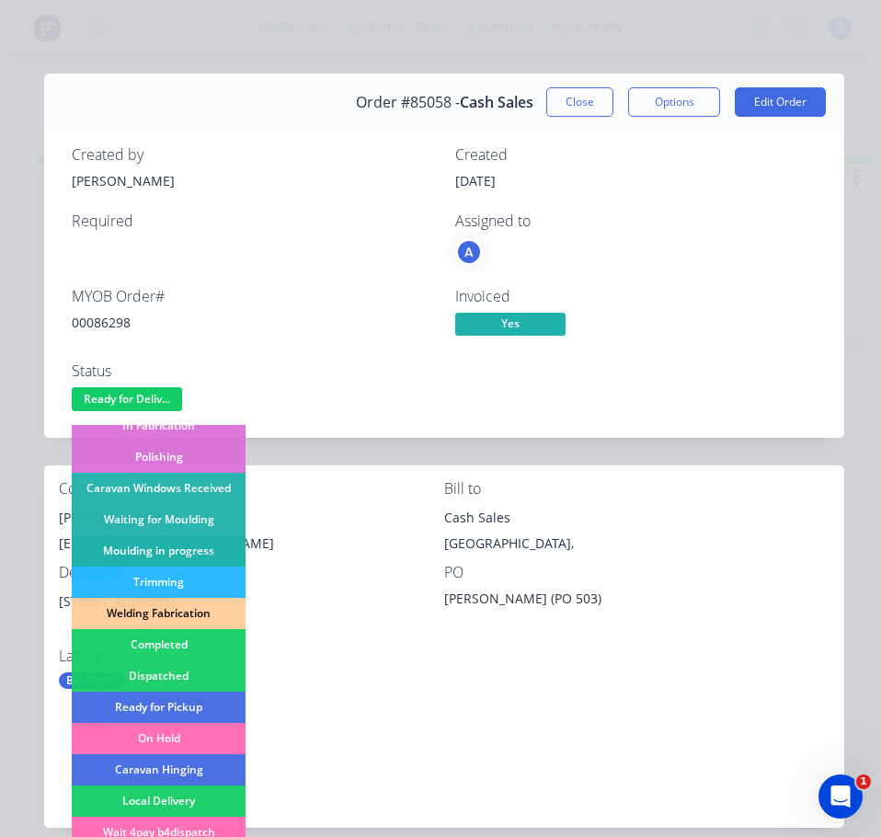
scroll to position [276, 0]
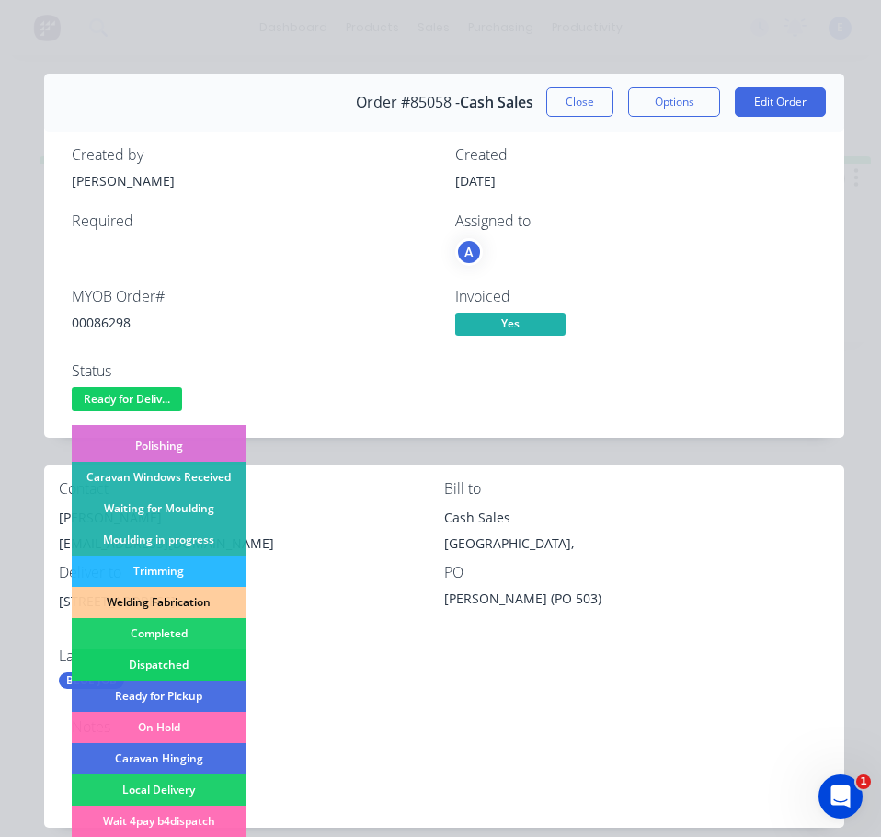
click at [173, 668] on div "Dispatched" at bounding box center [159, 664] width 174 height 31
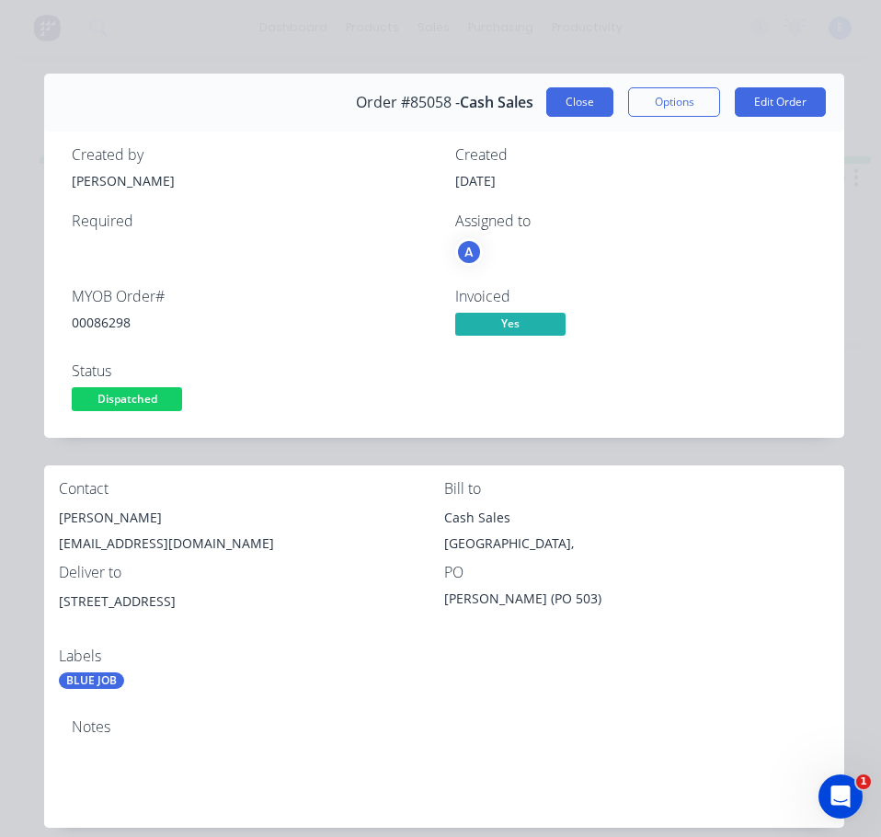
click at [588, 101] on button "Close" at bounding box center [579, 101] width 67 height 29
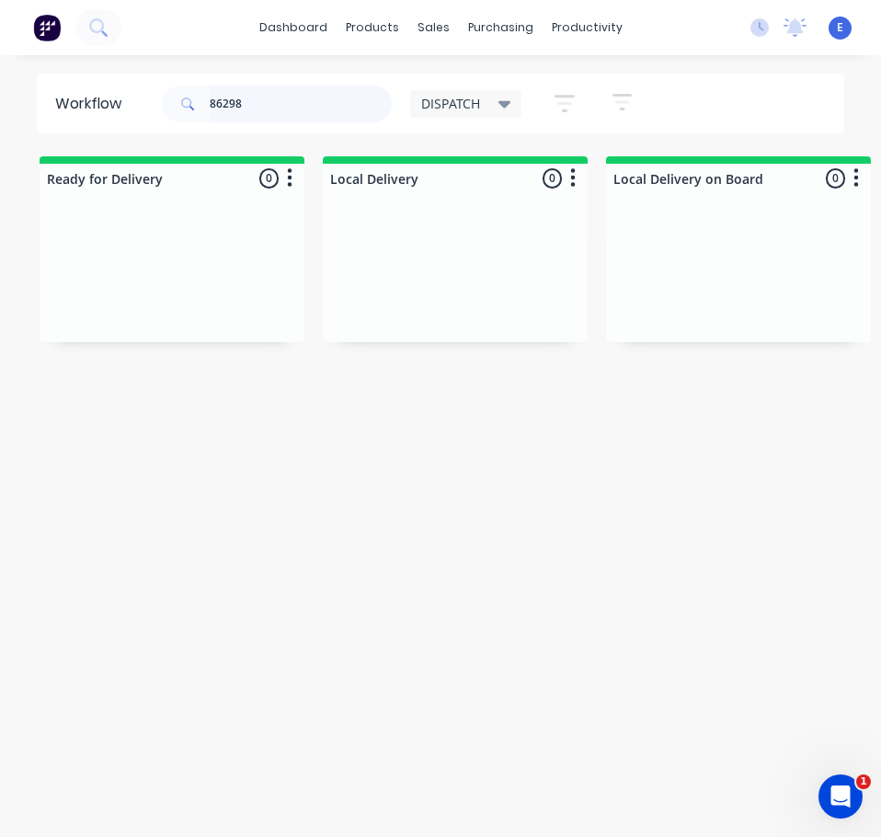
click at [279, 109] on input "86298" at bounding box center [301, 104] width 182 height 37
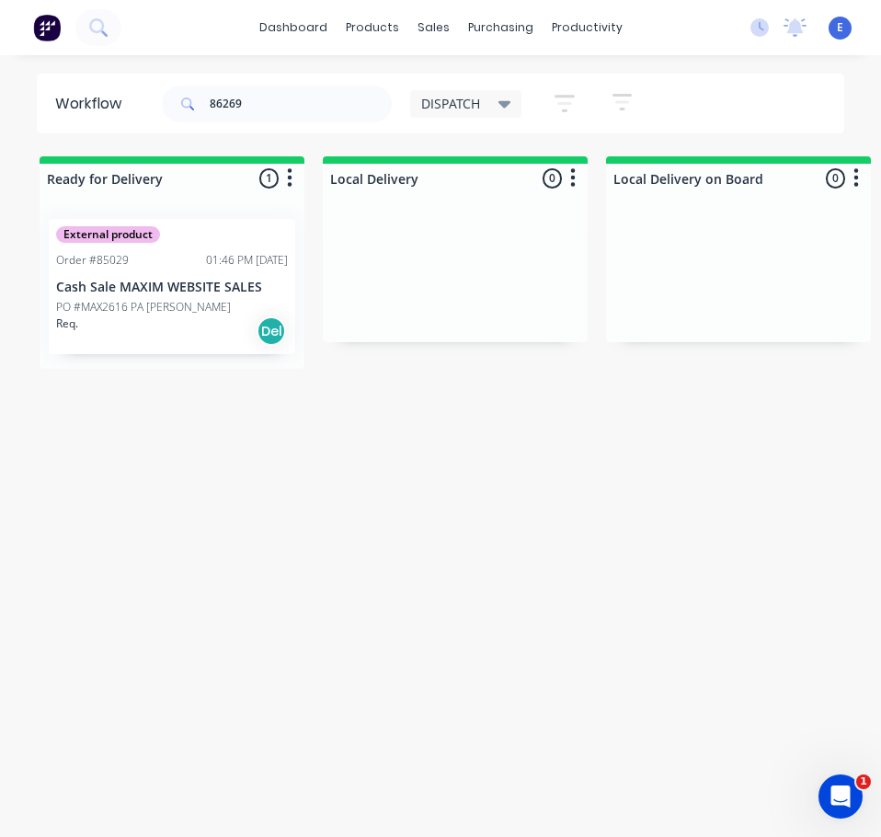
click at [156, 343] on div "Req. Del" at bounding box center [172, 330] width 232 height 31
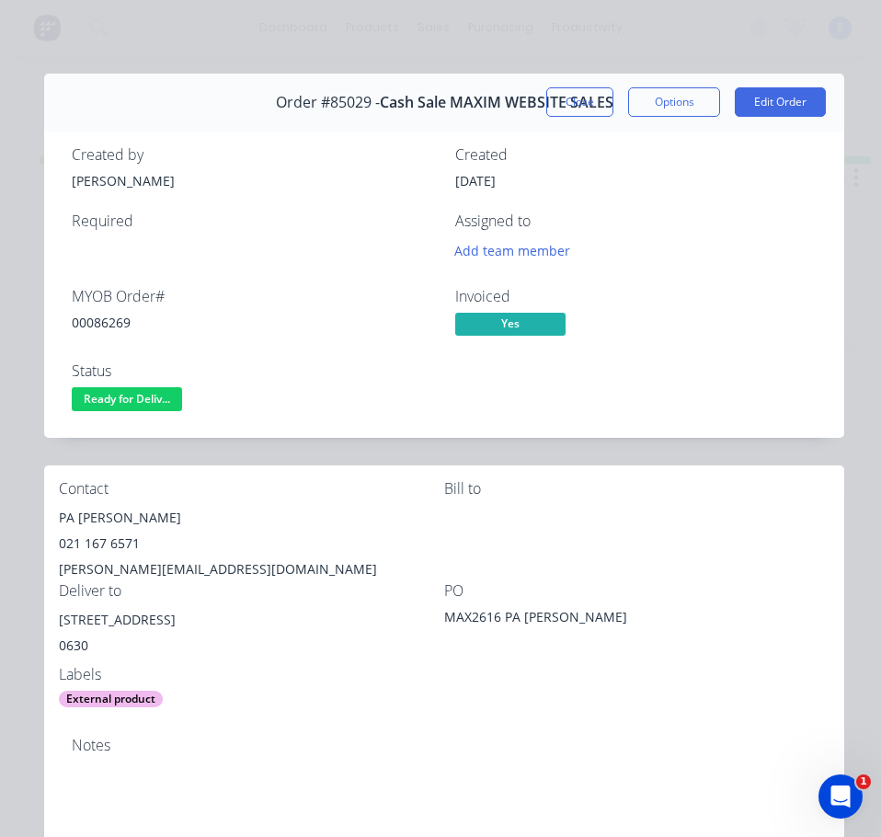
click at [91, 326] on div "00086269" at bounding box center [252, 322] width 361 height 19
click at [91, 327] on div "00086269" at bounding box center [252, 322] width 361 height 19
click at [118, 513] on div "PA [PERSON_NAME]" at bounding box center [251, 518] width 385 height 26
click at [117, 513] on div "PA [PERSON_NAME]" at bounding box center [251, 518] width 385 height 26
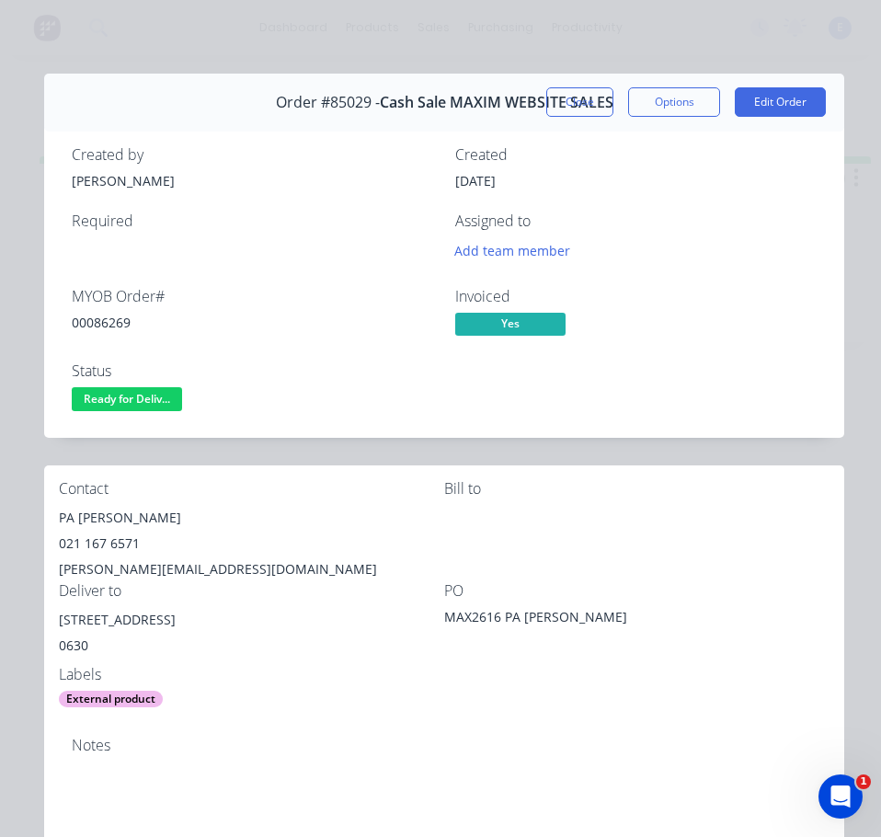
click at [114, 543] on div "021 167 6571" at bounding box center [251, 543] width 385 height 26
click at [116, 543] on div "021 167 6571" at bounding box center [251, 543] width 385 height 26
click at [136, 561] on div "[PERSON_NAME][EMAIL_ADDRESS][DOMAIN_NAME]" at bounding box center [251, 569] width 385 height 26
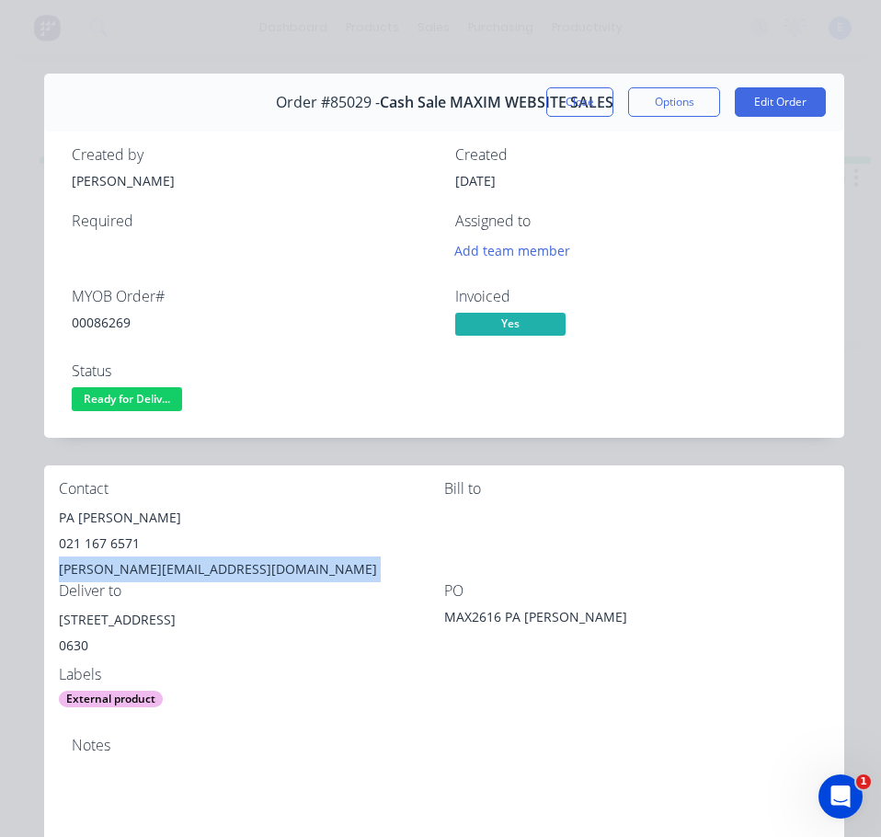
click at [136, 561] on div "[PERSON_NAME][EMAIL_ADDRESS][DOMAIN_NAME]" at bounding box center [251, 569] width 385 height 26
drag, startPoint x: 237, startPoint y: 618, endPoint x: 47, endPoint y: 625, distance: 190.5
click at [47, 625] on div "Contact PA [PERSON_NAME] [PHONE_NUMBER] [EMAIL_ADDRESS][DOMAIN_NAME] [PERSON_NA…" at bounding box center [444, 593] width 800 height 257
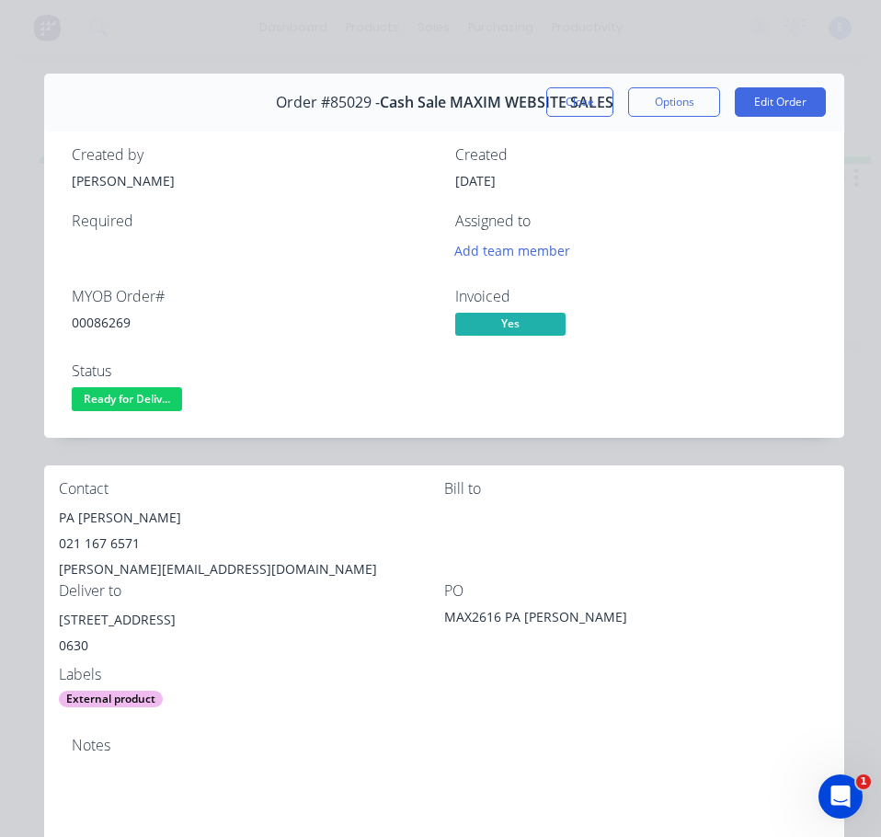
drag, startPoint x: 227, startPoint y: 656, endPoint x: 195, endPoint y: 644, distance: 34.3
click at [216, 652] on div "0630" at bounding box center [251, 646] width 385 height 26
drag, startPoint x: 156, startPoint y: 620, endPoint x: 47, endPoint y: 630, distance: 109.9
click at [47, 630] on div "Contact PA [PERSON_NAME] [PHONE_NUMBER] [EMAIL_ADDRESS][DOMAIN_NAME] [PERSON_NA…" at bounding box center [444, 593] width 800 height 257
click at [470, 733] on div "Notes" at bounding box center [444, 783] width 800 height 123
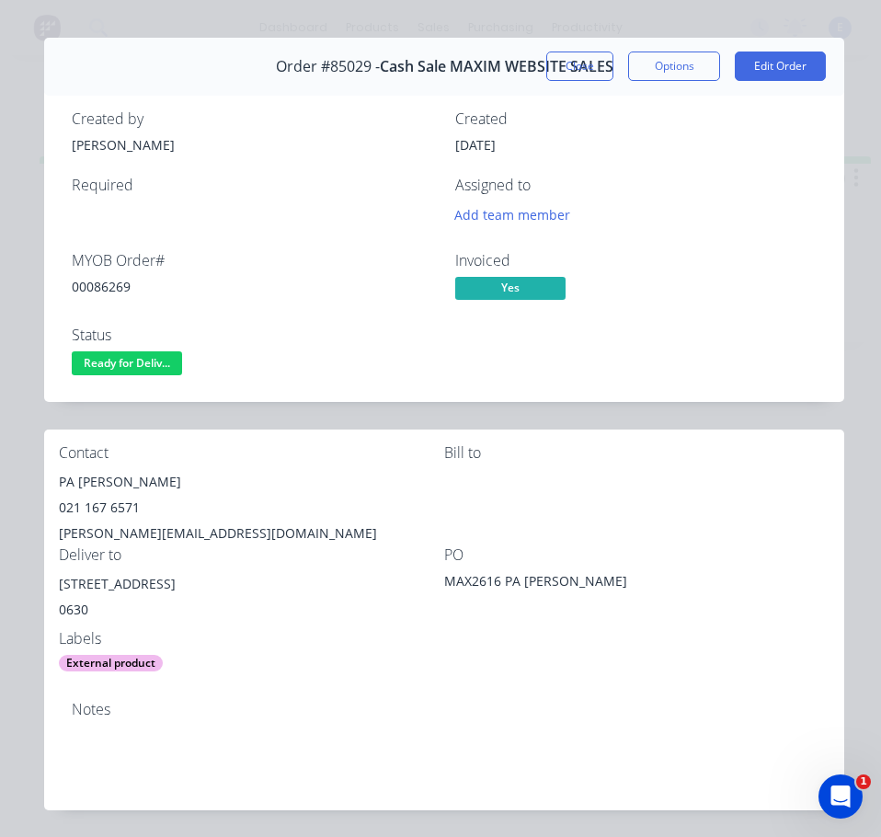
scroll to position [0, 0]
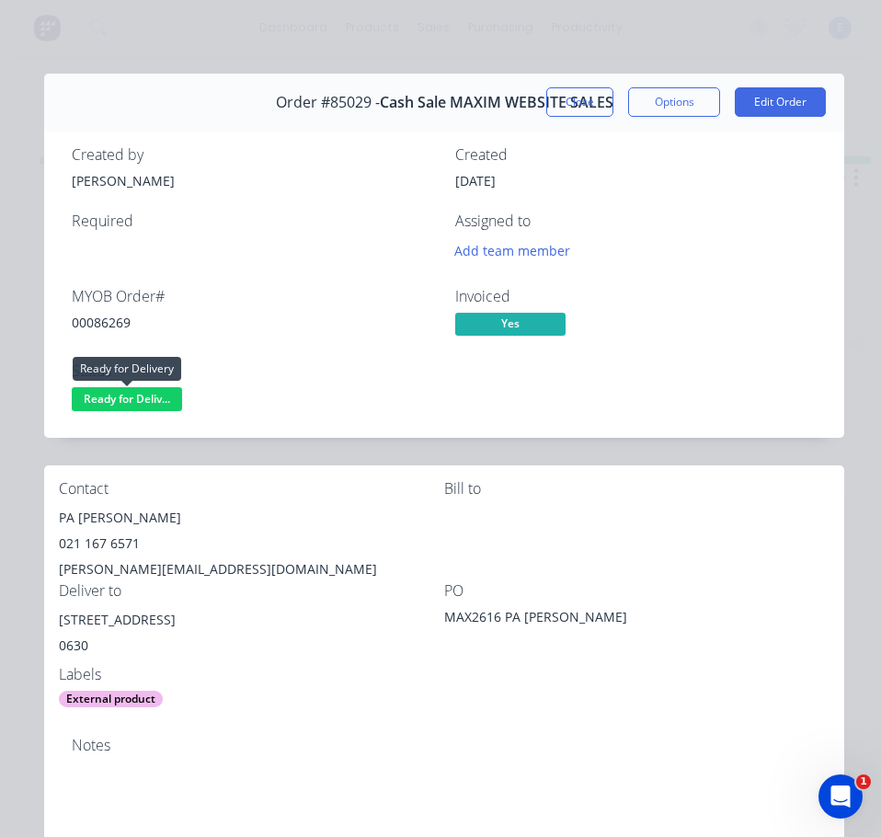
drag, startPoint x: 145, startPoint y: 409, endPoint x: 143, endPoint y: 420, distance: 11.2
click at [145, 415] on button "Ready for Deliv..." at bounding box center [127, 401] width 110 height 28
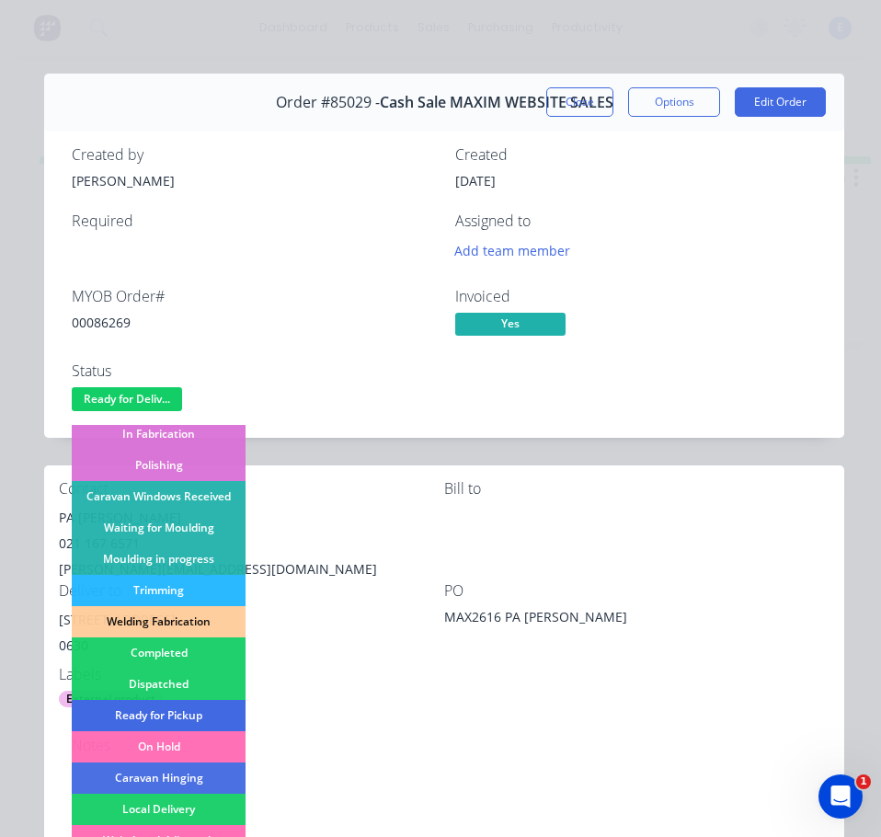
scroll to position [276, 0]
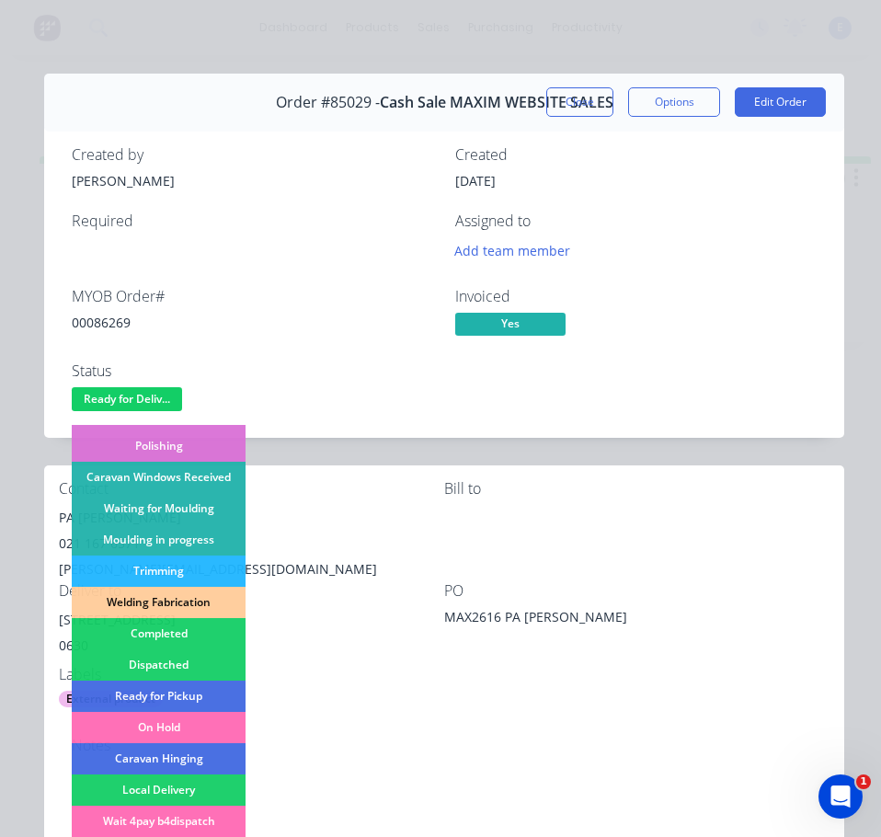
click at [202, 669] on div "Dispatched" at bounding box center [159, 664] width 174 height 31
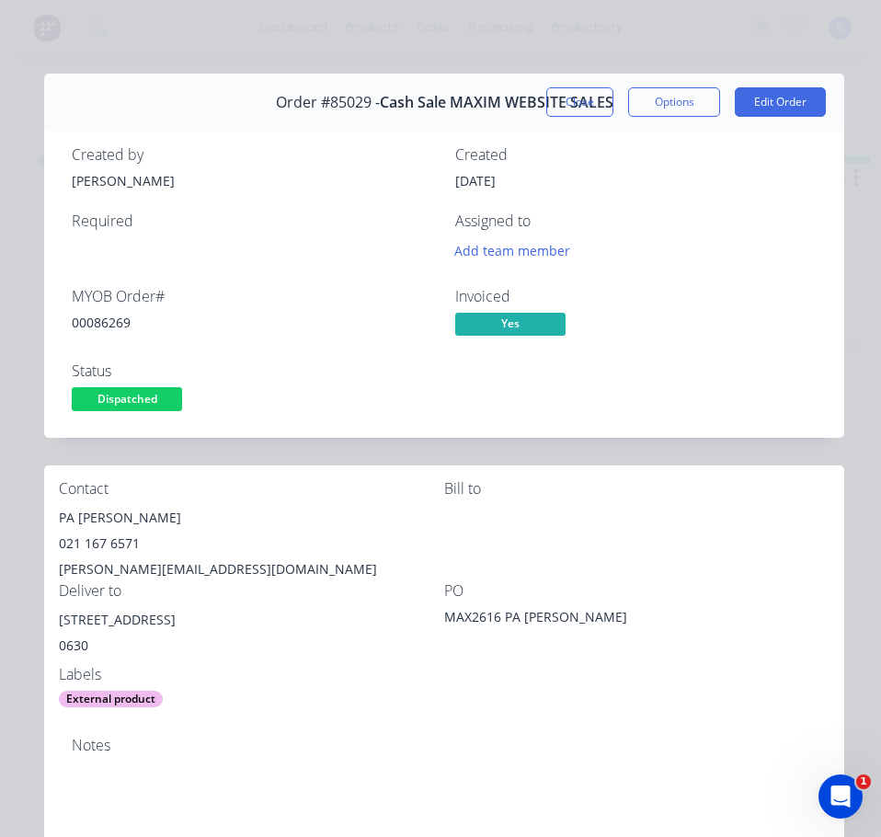
drag, startPoint x: 565, startPoint y: 107, endPoint x: 806, endPoint y: 87, distance: 241.7
click at [568, 106] on button "Close" at bounding box center [579, 101] width 67 height 29
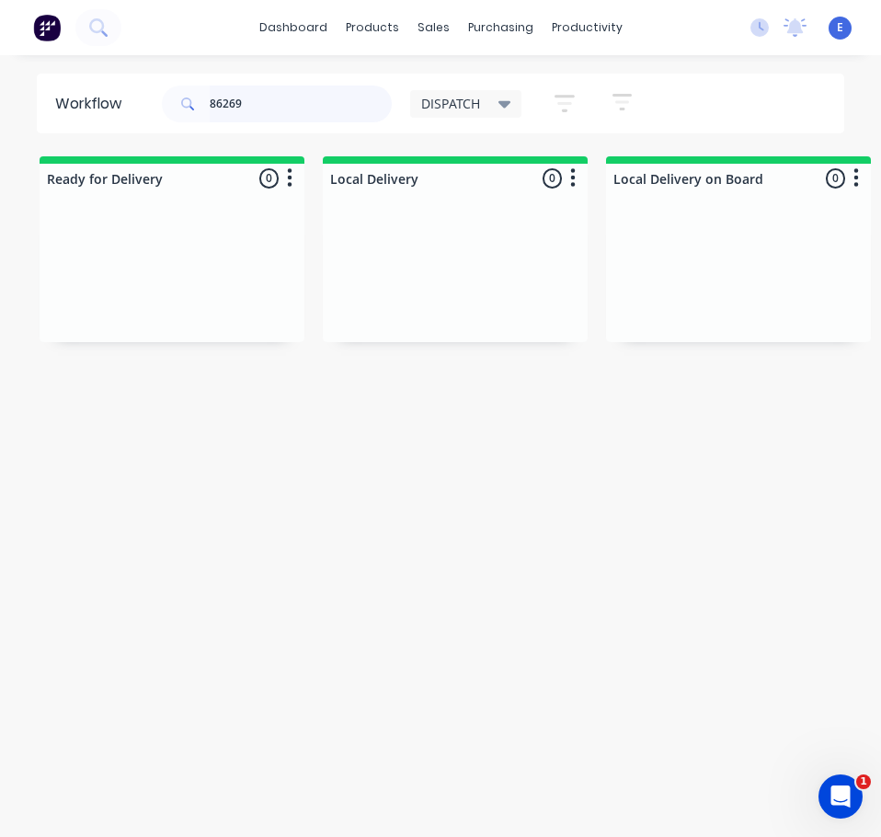
click at [308, 104] on input "86269" at bounding box center [301, 104] width 182 height 37
click at [311, 103] on input "86269" at bounding box center [301, 104] width 182 height 37
click at [189, 307] on div "Req. Del" at bounding box center [172, 305] width 232 height 31
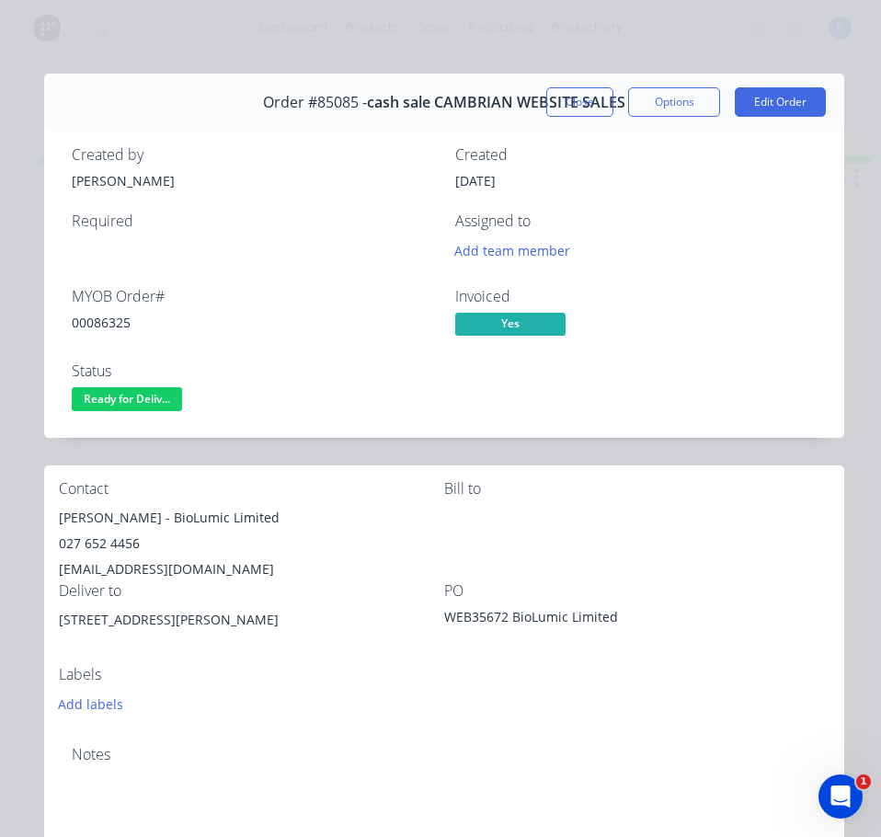
click at [98, 325] on div "00086325" at bounding box center [252, 322] width 361 height 19
drag, startPoint x: 146, startPoint y: 515, endPoint x: 82, endPoint y: 521, distance: 64.7
click at [57, 511] on div "Contact [PERSON_NAME] - BioLumic Limited 027 652 4456 [EMAIL_ADDRESS][DOMAIN_NA…" at bounding box center [444, 598] width 800 height 266
drag, startPoint x: 155, startPoint y: 517, endPoint x: 286, endPoint y: 508, distance: 130.8
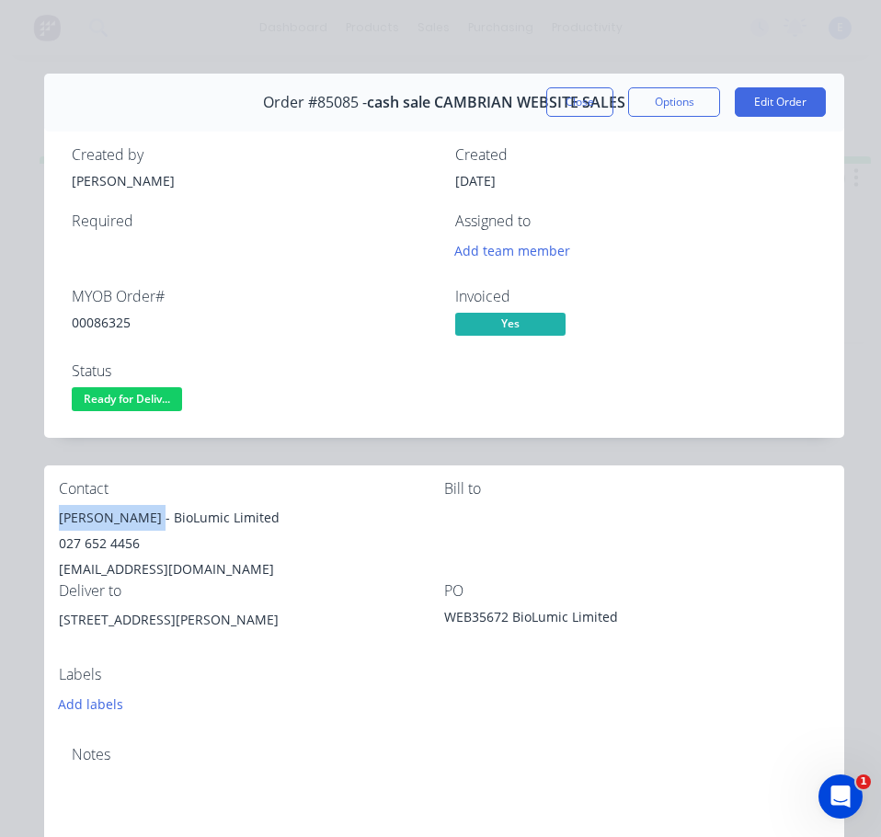
click at [313, 512] on div "[PERSON_NAME] - BioLumic Limited" at bounding box center [251, 518] width 385 height 26
click at [110, 537] on div "027 652 4456" at bounding box center [251, 543] width 385 height 26
click at [205, 569] on div "[EMAIL_ADDRESS][DOMAIN_NAME]" at bounding box center [251, 569] width 385 height 26
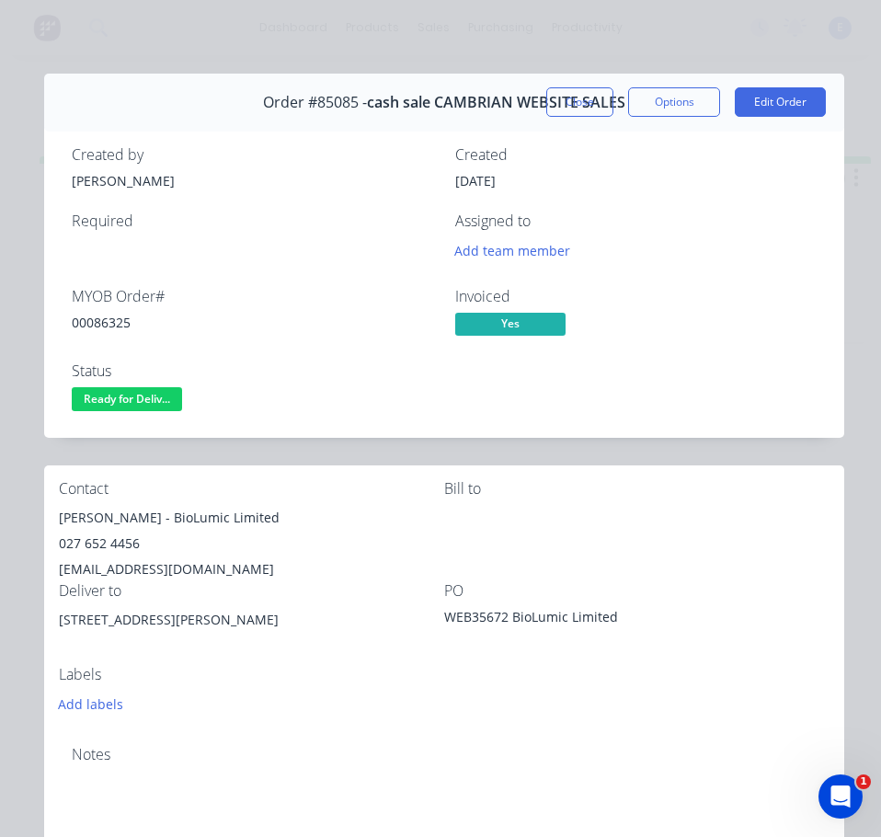
click at [205, 569] on div "[EMAIL_ADDRESS][DOMAIN_NAME]" at bounding box center [251, 569] width 385 height 26
drag, startPoint x: 208, startPoint y: 618, endPoint x: 136, endPoint y: 612, distance: 71.9
click at [59, 636] on div "[STREET_ADDRESS][PERSON_NAME]" at bounding box center [251, 636] width 385 height 59
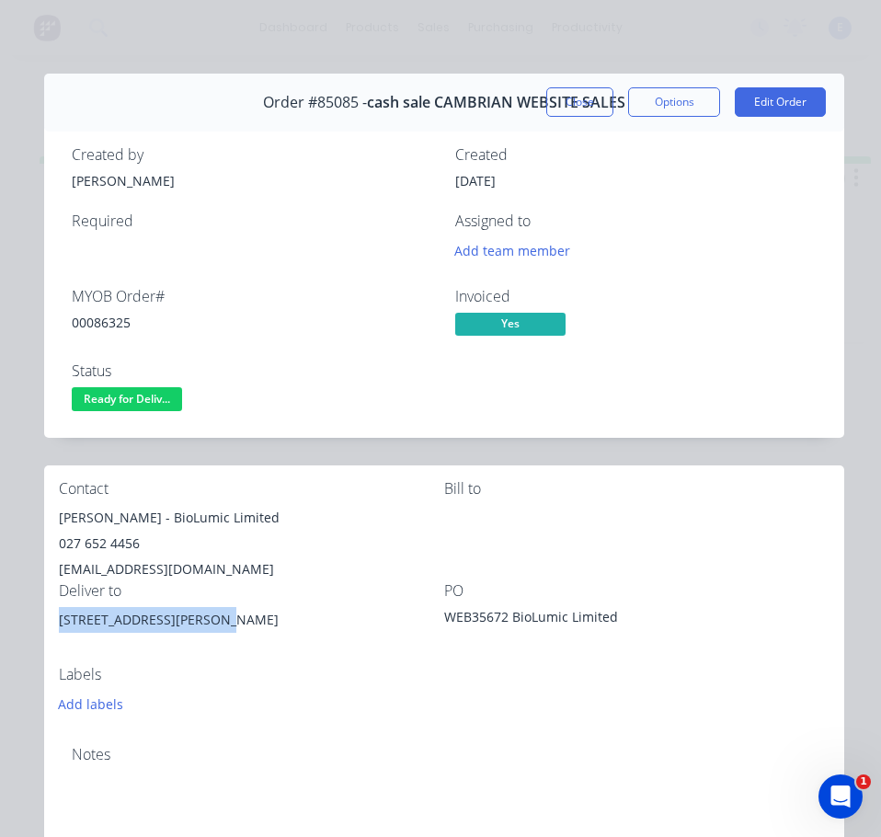
click at [159, 615] on div "[STREET_ADDRESS][PERSON_NAME]" at bounding box center [251, 620] width 385 height 26
click at [165, 620] on div "[STREET_ADDRESS][PERSON_NAME]" at bounding box center [251, 620] width 385 height 26
drag, startPoint x: 165, startPoint y: 621, endPoint x: 141, endPoint y: 749, distance: 130.9
click at [153, 686] on div "Contact [PERSON_NAME] - BioLumic Limited 027 652 4456 [EMAIL_ADDRESS][DOMAIN_NA…" at bounding box center [444, 598] width 800 height 266
drag, startPoint x: 141, startPoint y: 749, endPoint x: 158, endPoint y: 692, distance: 59.6
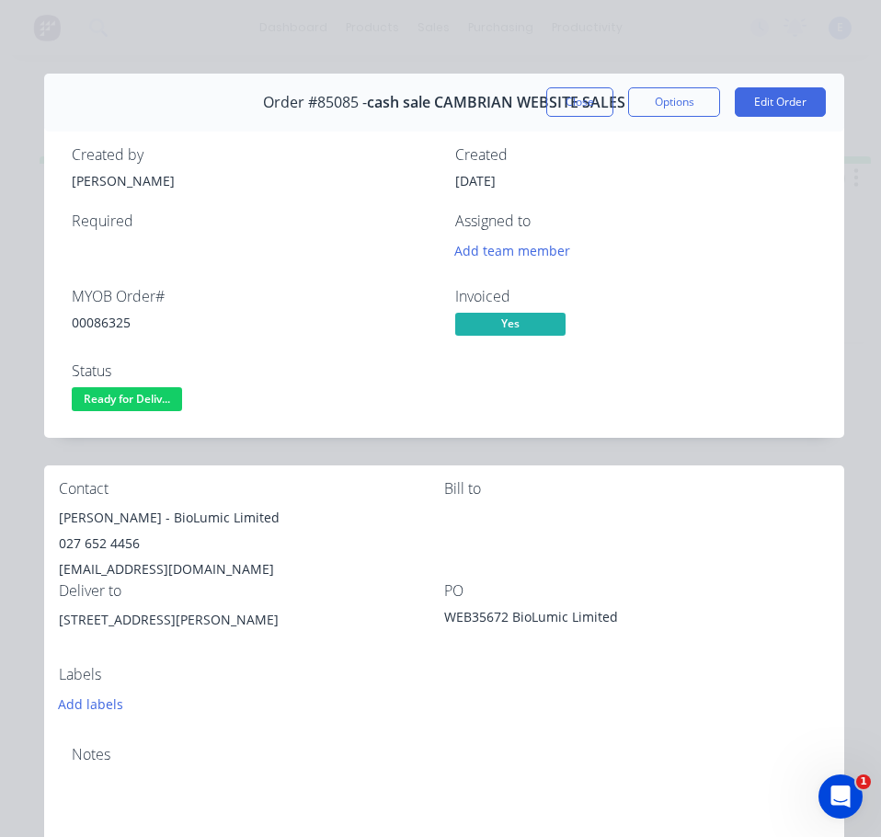
click at [145, 738] on div "Notes" at bounding box center [444, 792] width 800 height 123
drag, startPoint x: 163, startPoint y: 617, endPoint x: 44, endPoint y: 628, distance: 119.1
click at [44, 628] on div "Contact [PERSON_NAME] - BioLumic Limited 027 652 4456 [EMAIL_ADDRESS][DOMAIN_NA…" at bounding box center [444, 598] width 800 height 266
click at [150, 405] on span "Ready for Deliv..." at bounding box center [127, 398] width 110 height 23
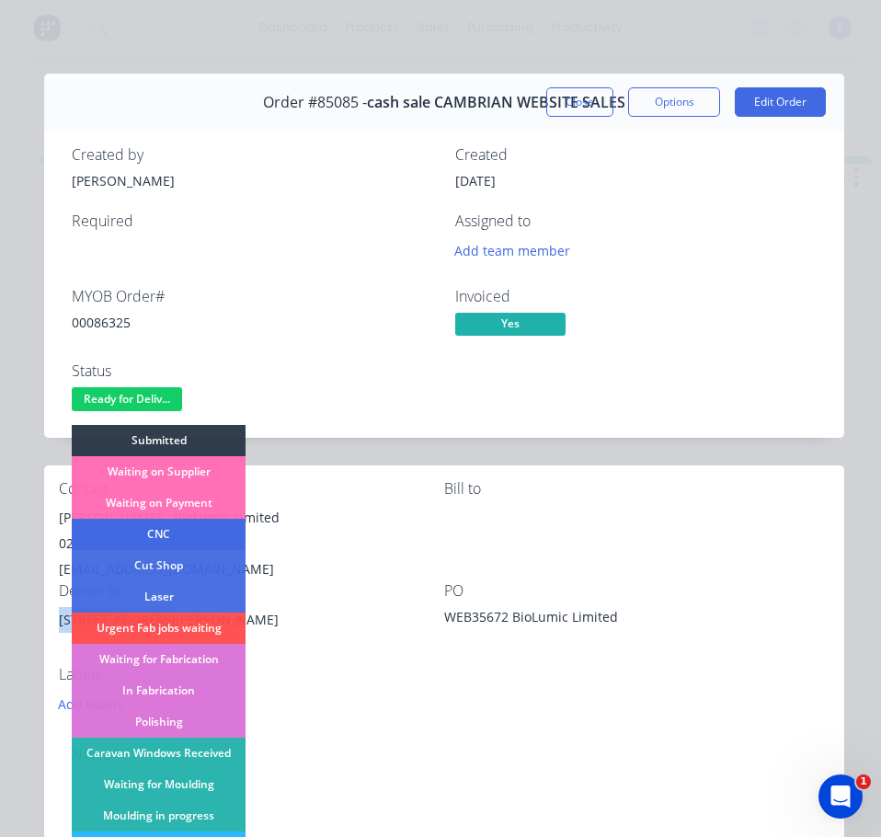
scroll to position [184, 0]
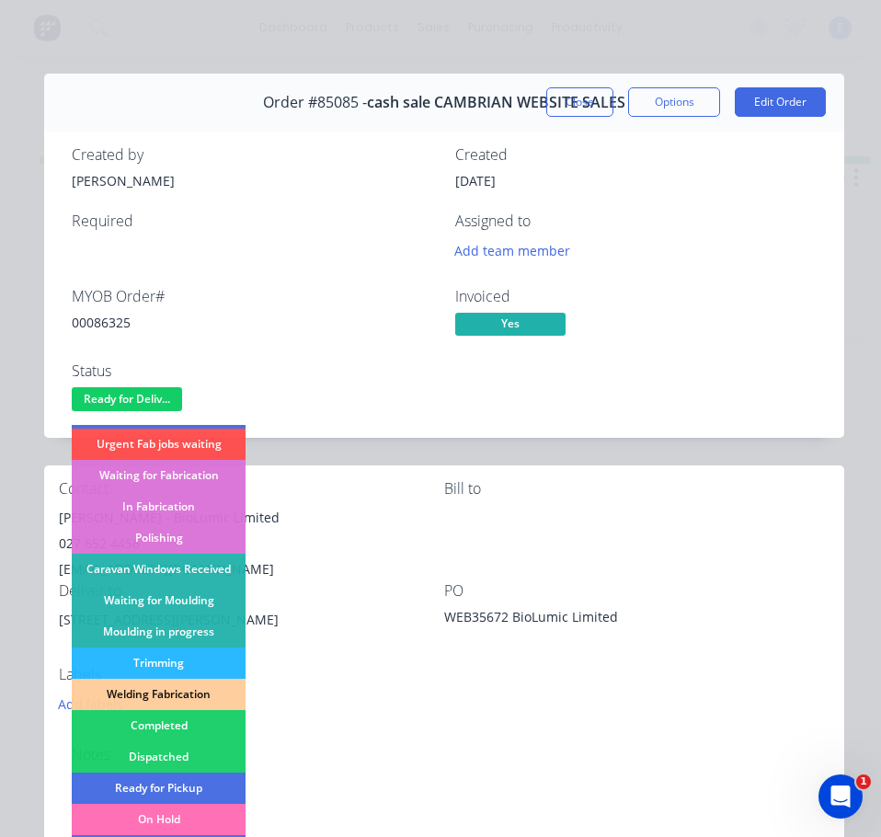
click at [172, 754] on div "Dispatched" at bounding box center [159, 756] width 174 height 31
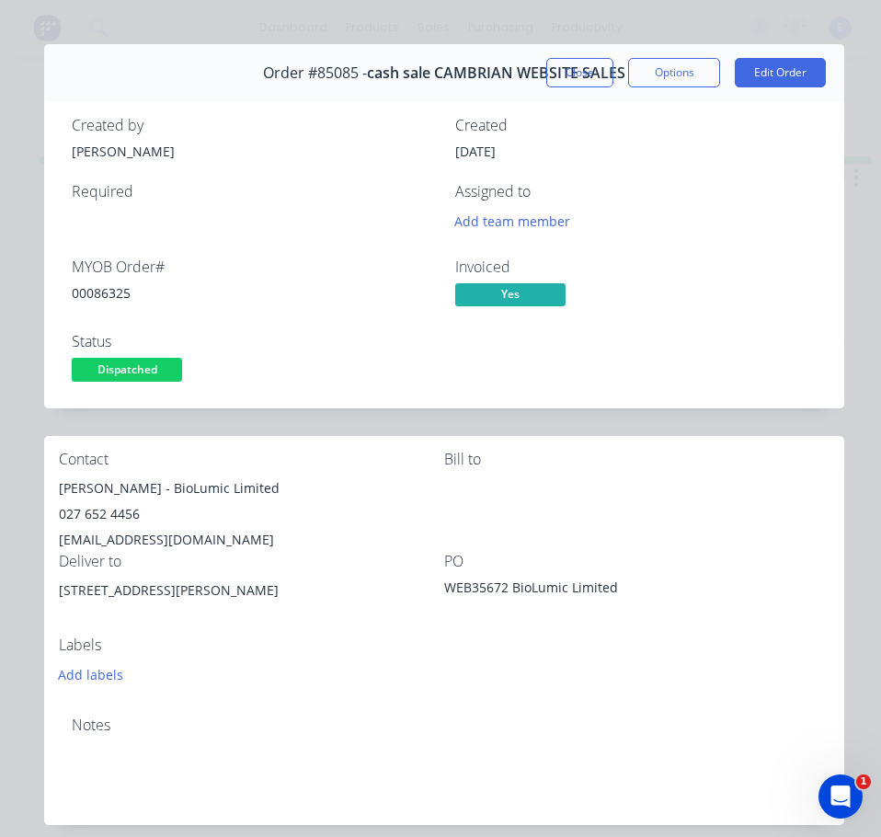
scroll to position [0, 0]
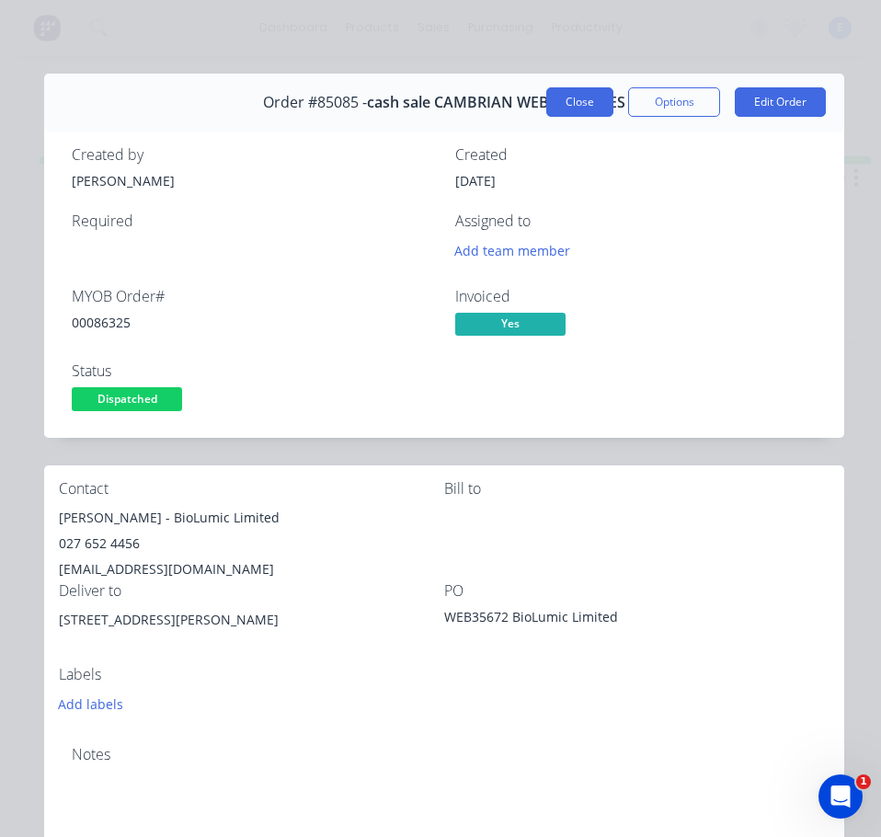
click at [569, 101] on button "Close" at bounding box center [579, 101] width 67 height 29
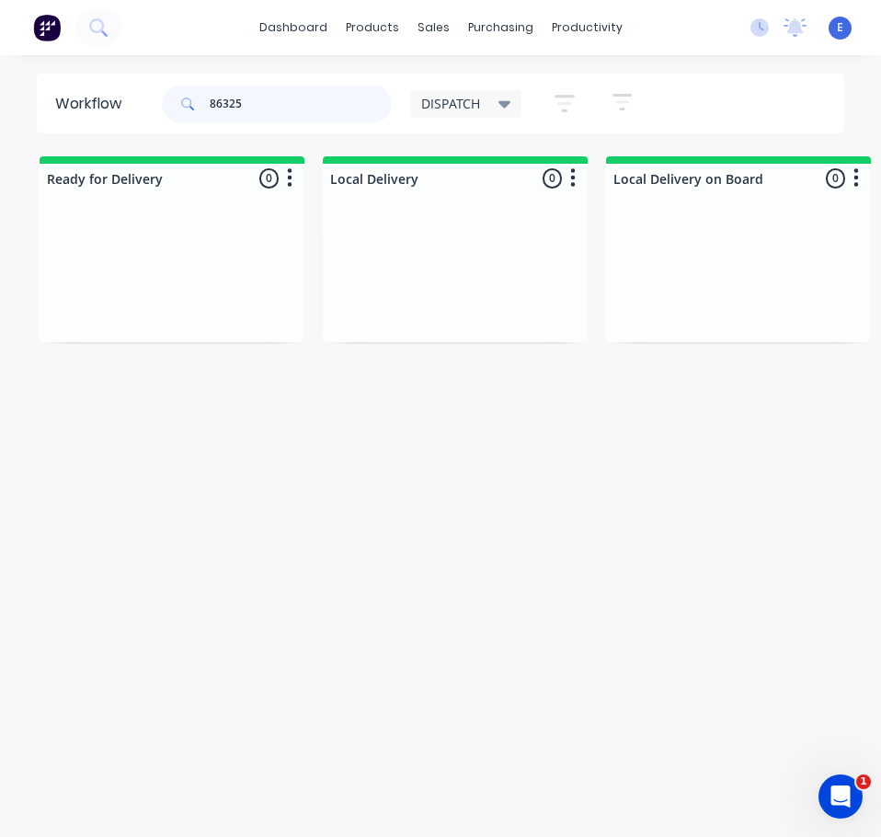
click at [308, 95] on input "86325" at bounding box center [301, 104] width 182 height 37
click at [185, 348] on div "Req. Del" at bounding box center [172, 349] width 232 height 31
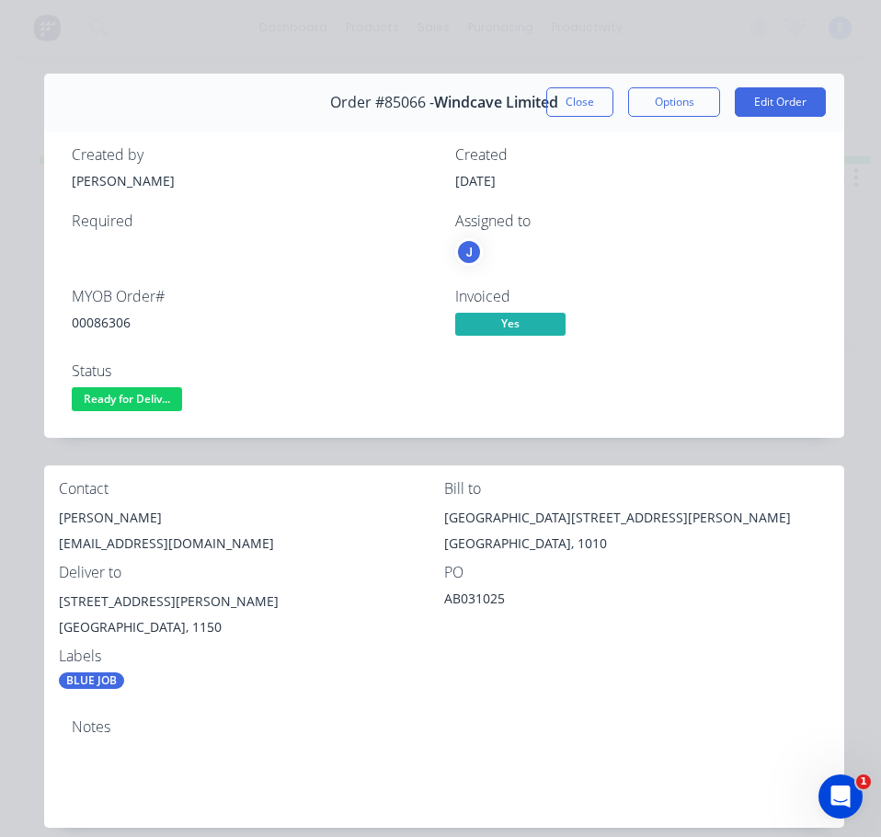
click at [100, 319] on div "00086306" at bounding box center [252, 322] width 361 height 19
click at [118, 519] on div "[PERSON_NAME]" at bounding box center [251, 518] width 385 height 26
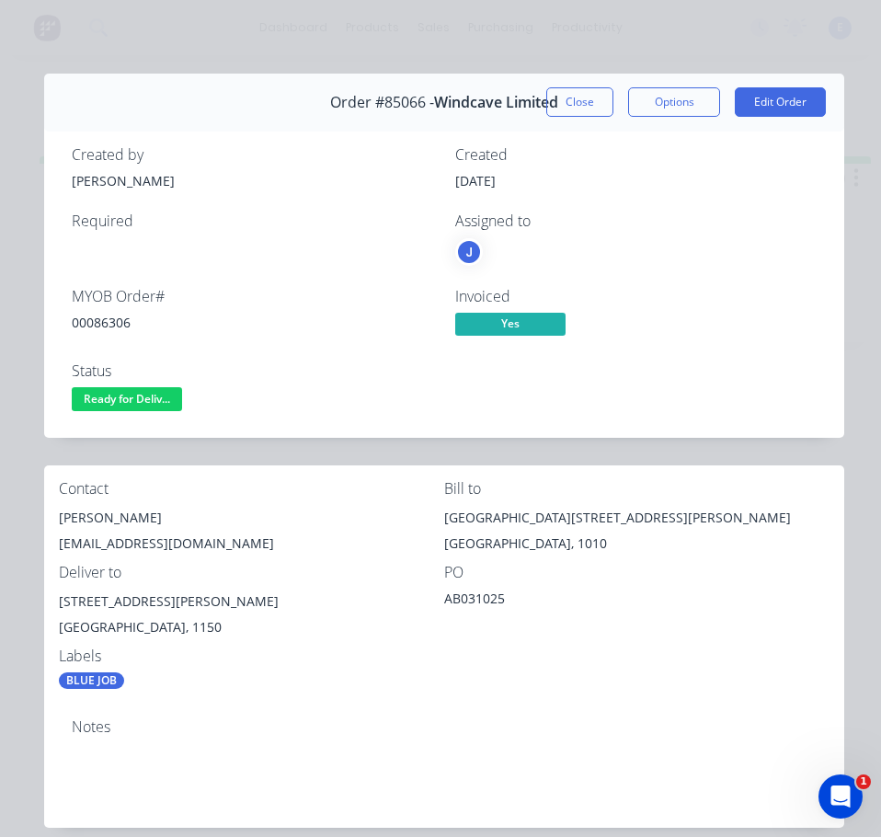
click at [188, 540] on div "[EMAIL_ADDRESS][DOMAIN_NAME]" at bounding box center [251, 543] width 385 height 26
drag, startPoint x: 171, startPoint y: 604, endPoint x: 61, endPoint y: 602, distance: 110.3
click at [61, 602] on div "[STREET_ADDRESS][PERSON_NAME]" at bounding box center [251, 601] width 385 height 26
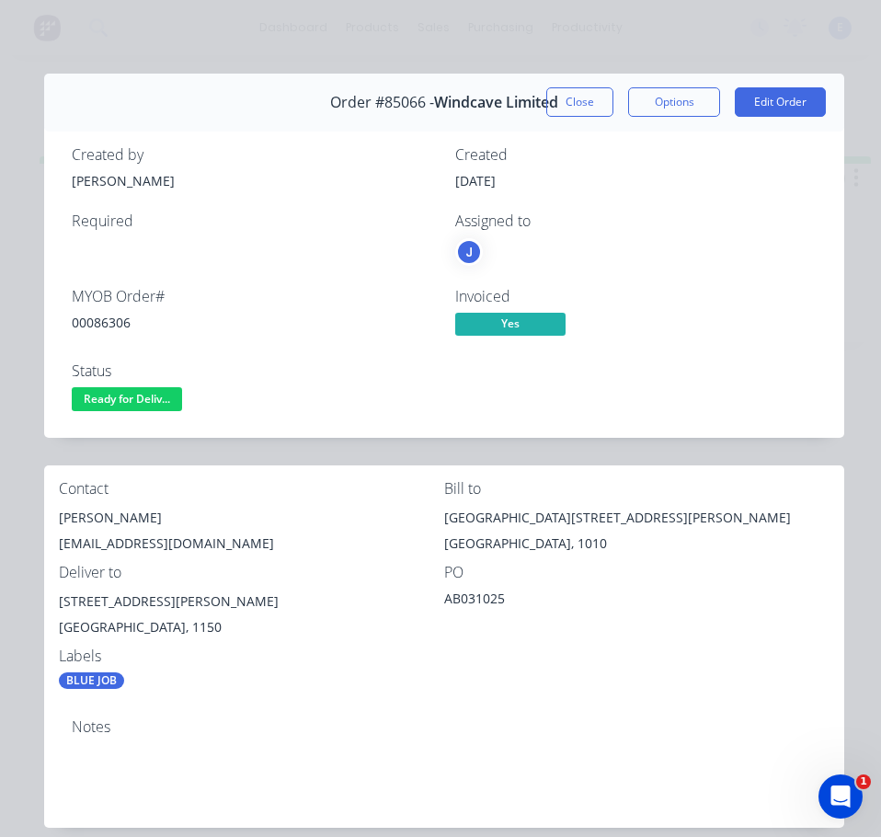
click at [302, 699] on div "Contact [PERSON_NAME] [EMAIL_ADDRESS][DOMAIN_NAME] Bill to [STREET_ADDRESS][GEO…" at bounding box center [444, 584] width 800 height 239
click at [142, 395] on span "Ready for Deliv..." at bounding box center [127, 398] width 110 height 23
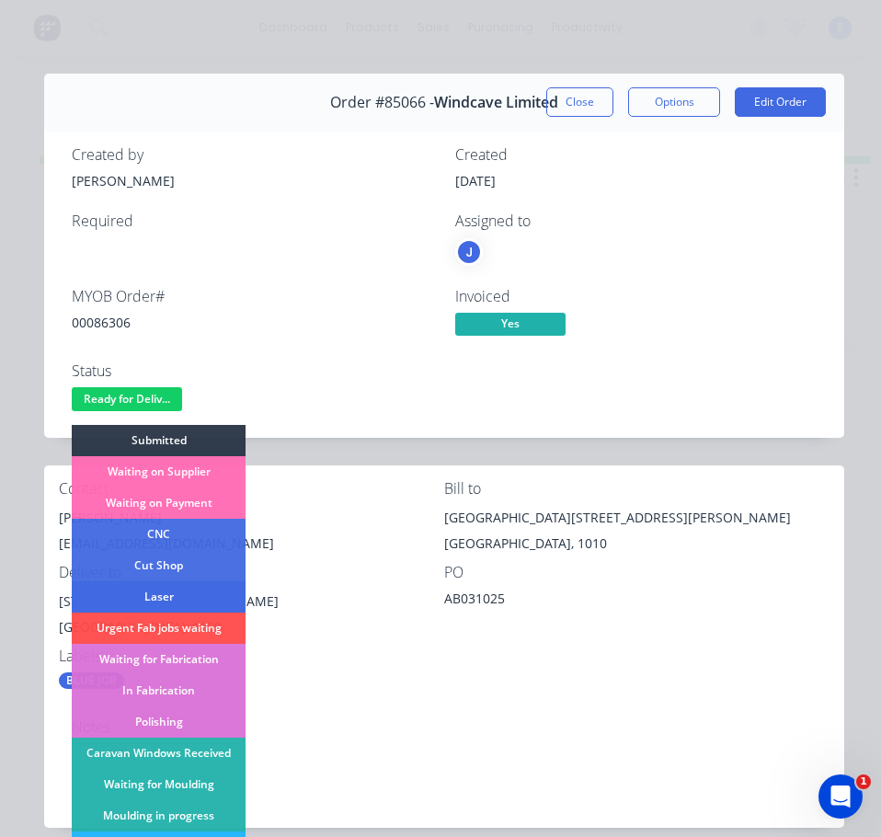
scroll to position [276, 0]
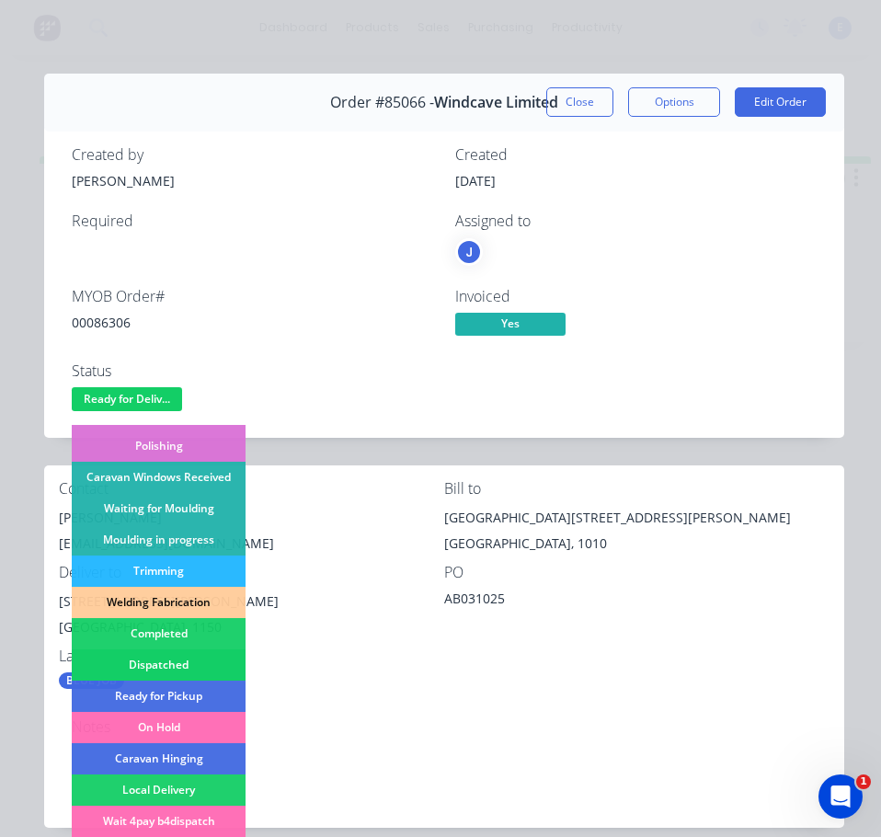
click at [211, 653] on div "Dispatched" at bounding box center [159, 664] width 174 height 31
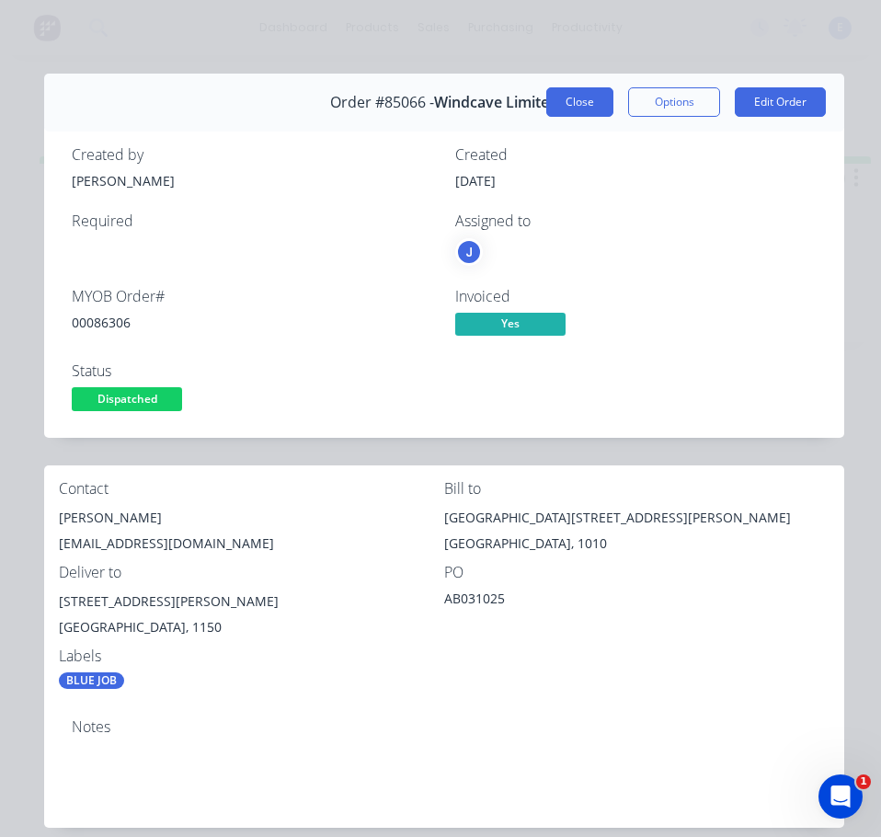
click at [575, 88] on button "Close" at bounding box center [579, 101] width 67 height 29
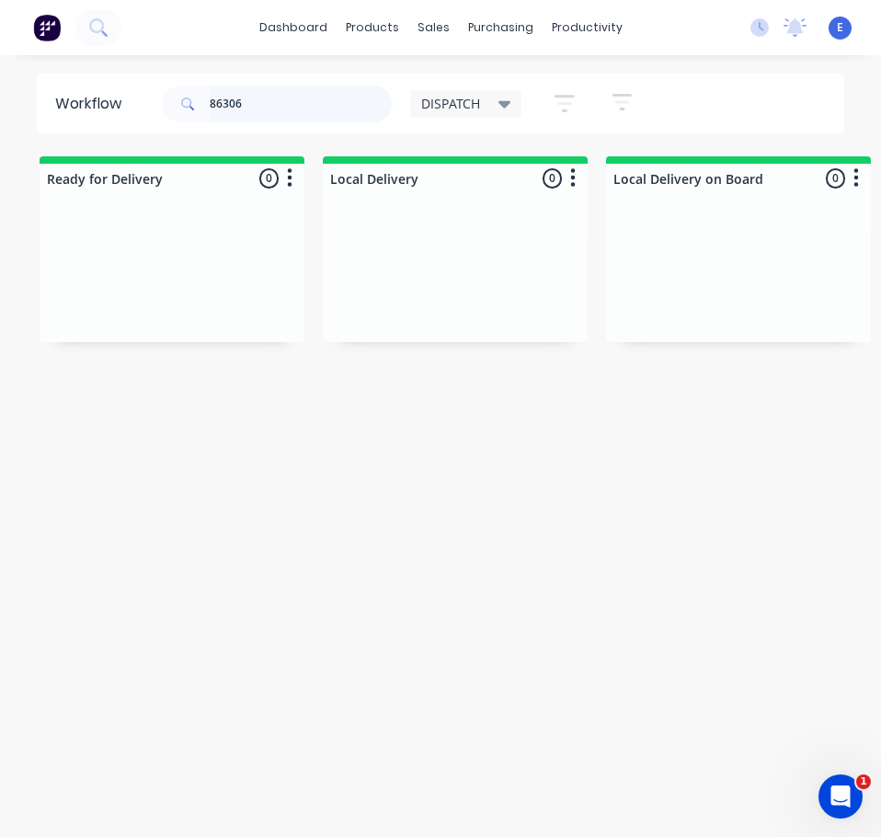
click at [264, 107] on input "86306" at bounding box center [301, 104] width 182 height 37
click at [265, 108] on input "86306" at bounding box center [301, 104] width 182 height 37
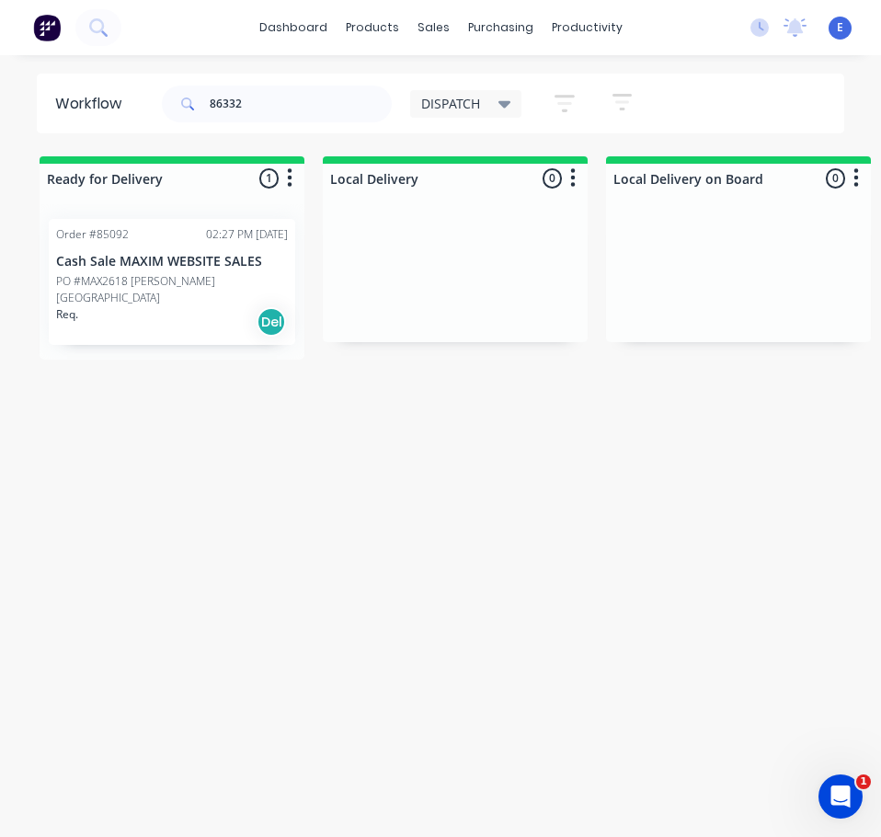
click at [185, 320] on div "Req. Del" at bounding box center [172, 321] width 232 height 31
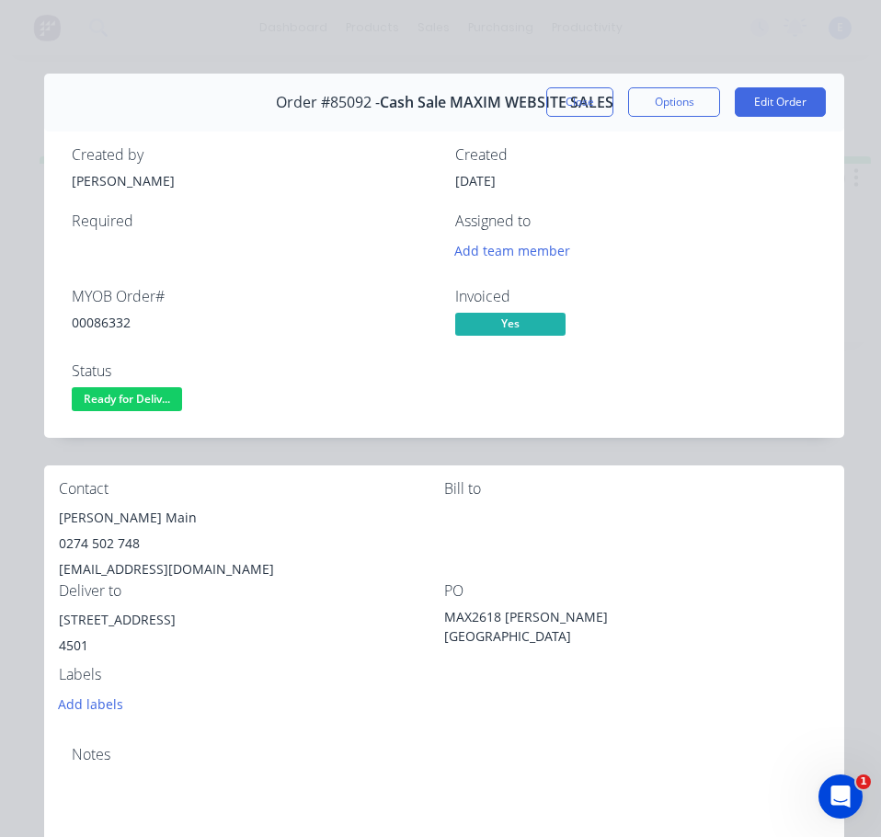
click at [108, 322] on div "00086332" at bounding box center [252, 322] width 361 height 19
click at [101, 502] on div "Contact [PERSON_NAME][GEOGRAPHIC_DATA] [PHONE_NUMBER] [EMAIL_ADDRESS][DOMAIN_NA…" at bounding box center [251, 531] width 385 height 102
click at [103, 510] on div "[PERSON_NAME] Main" at bounding box center [251, 518] width 385 height 26
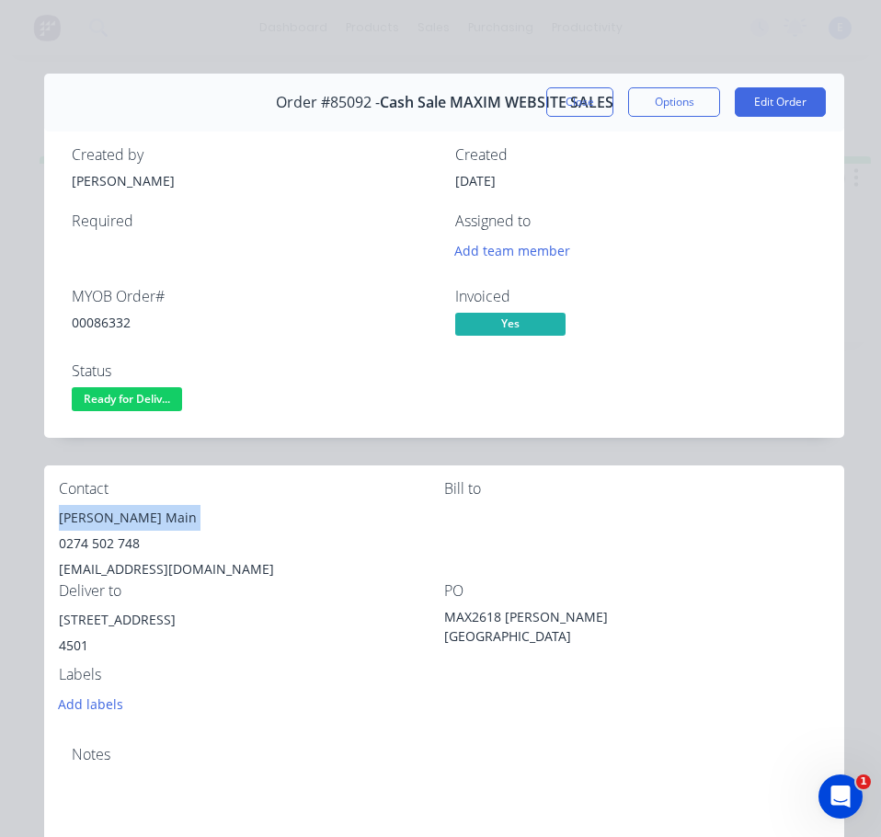
click at [105, 512] on div "[PERSON_NAME] Main" at bounding box center [251, 518] width 385 height 26
click at [97, 543] on div "0274 502 748" at bounding box center [251, 543] width 385 height 26
click at [153, 564] on div "[EMAIL_ADDRESS][DOMAIN_NAME]" at bounding box center [251, 569] width 385 height 26
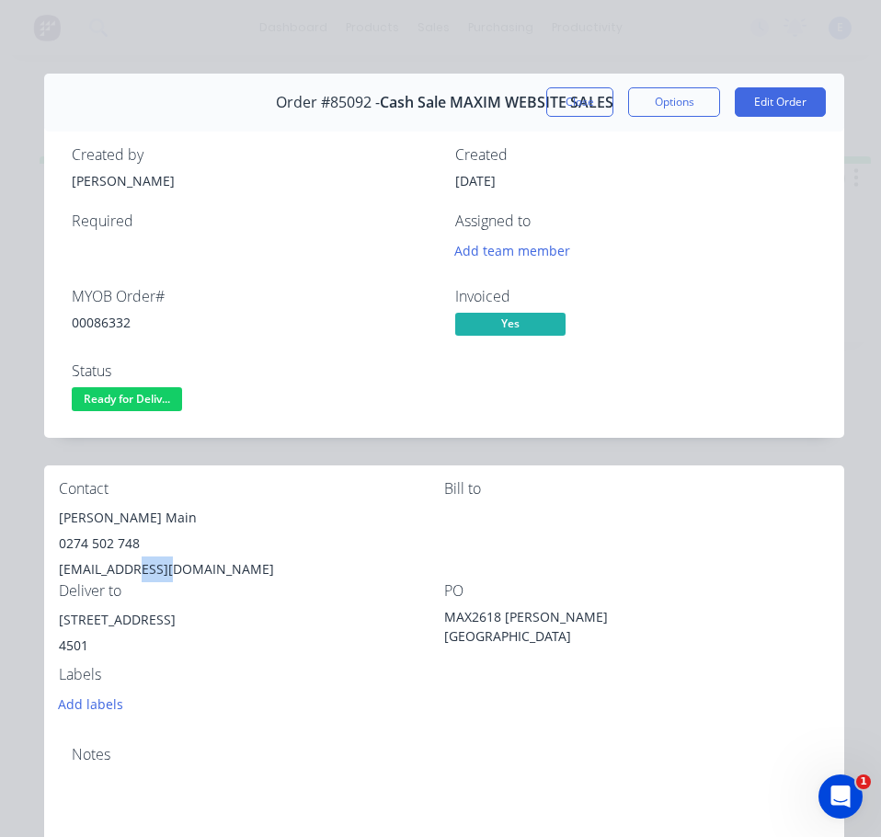
click at [153, 564] on div "[EMAIL_ADDRESS][DOMAIN_NAME]" at bounding box center [251, 569] width 385 height 26
drag, startPoint x: 180, startPoint y: 619, endPoint x: 52, endPoint y: 629, distance: 128.2
click at [52, 629] on div "Contact [PERSON_NAME][GEOGRAPHIC_DATA] [PHONE_NUMBER] [EMAIL_ADDRESS][DOMAIN_NA…" at bounding box center [444, 598] width 800 height 266
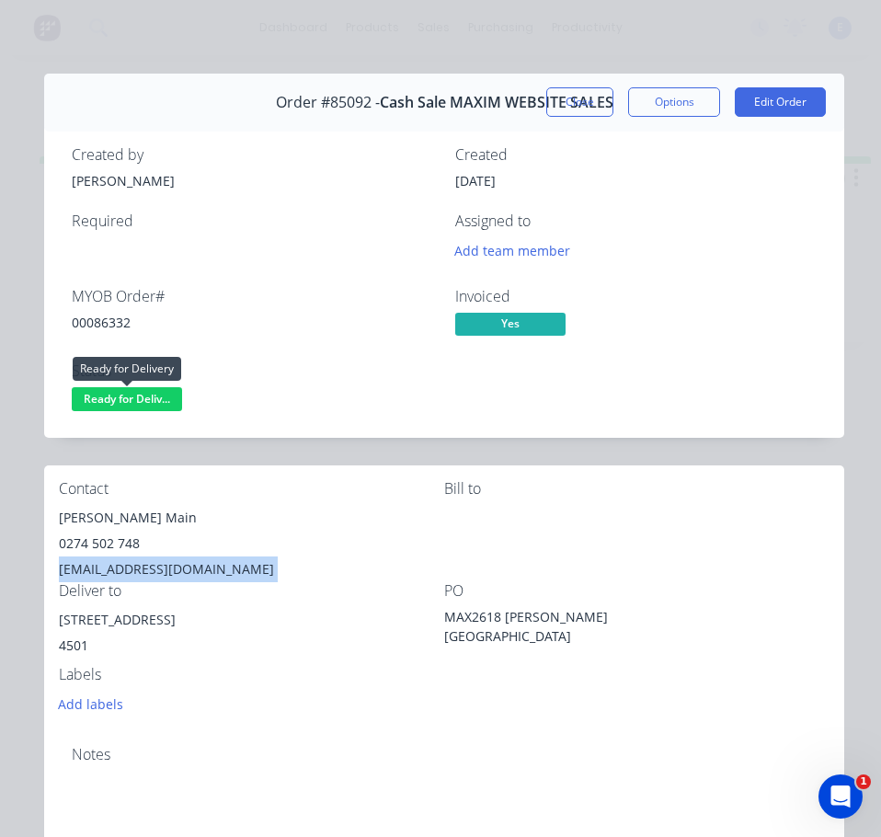
drag, startPoint x: 141, startPoint y: 399, endPoint x: 138, endPoint y: 422, distance: 23.1
click at [138, 415] on button "Ready for Deliv..." at bounding box center [127, 401] width 110 height 28
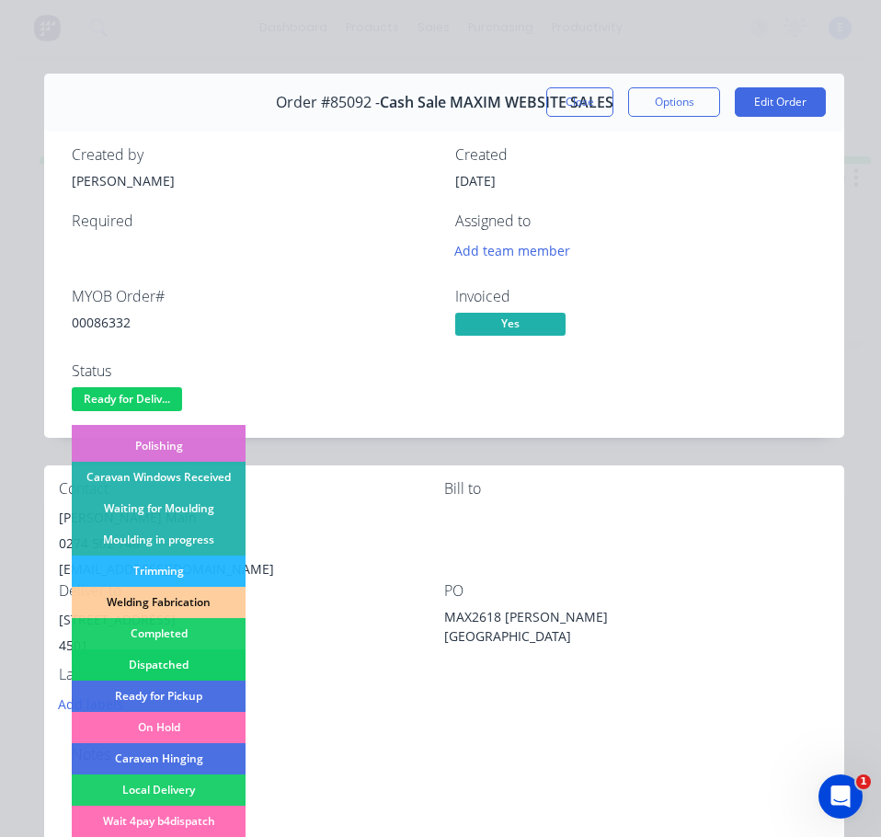
click at [192, 658] on div "Dispatched" at bounding box center [159, 664] width 174 height 31
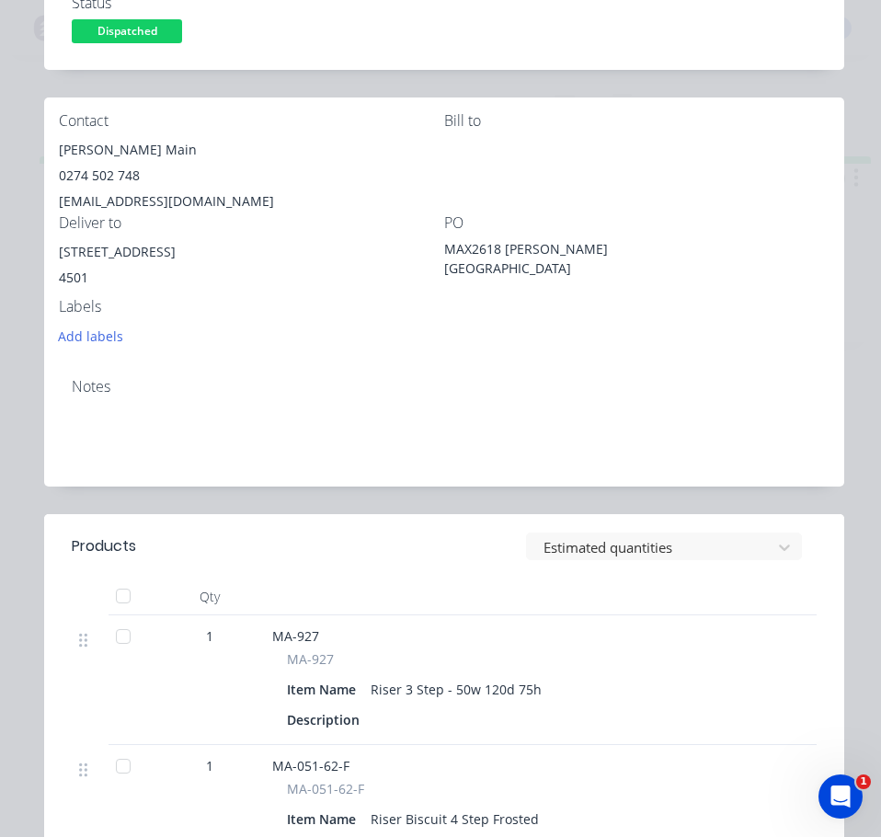
scroll to position [0, 0]
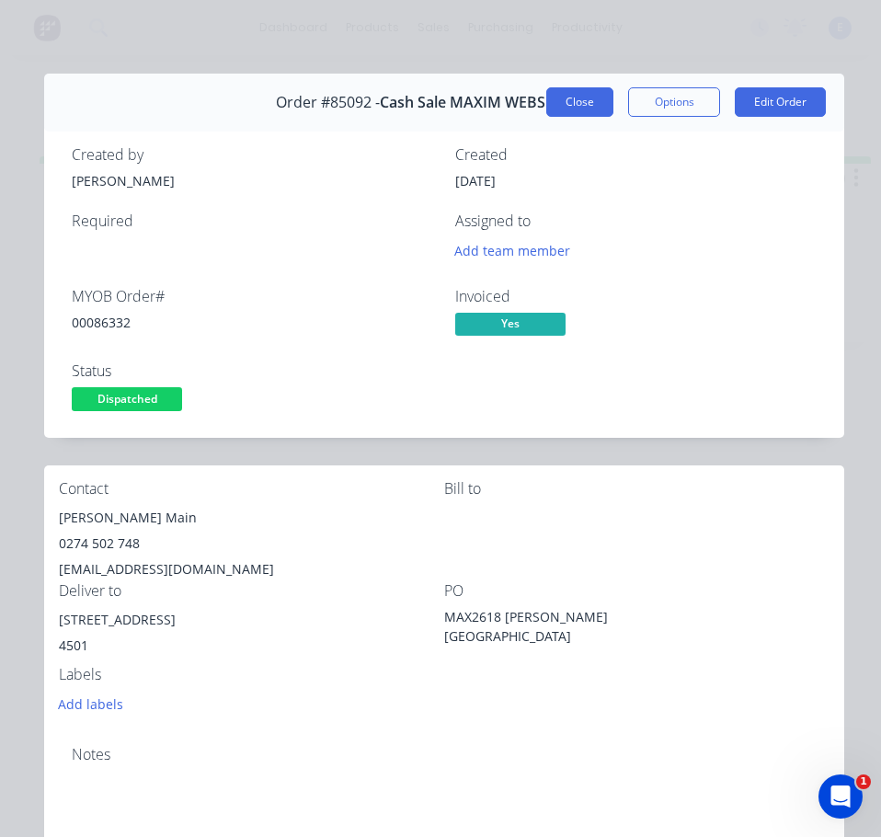
click at [579, 105] on button "Close" at bounding box center [579, 101] width 67 height 29
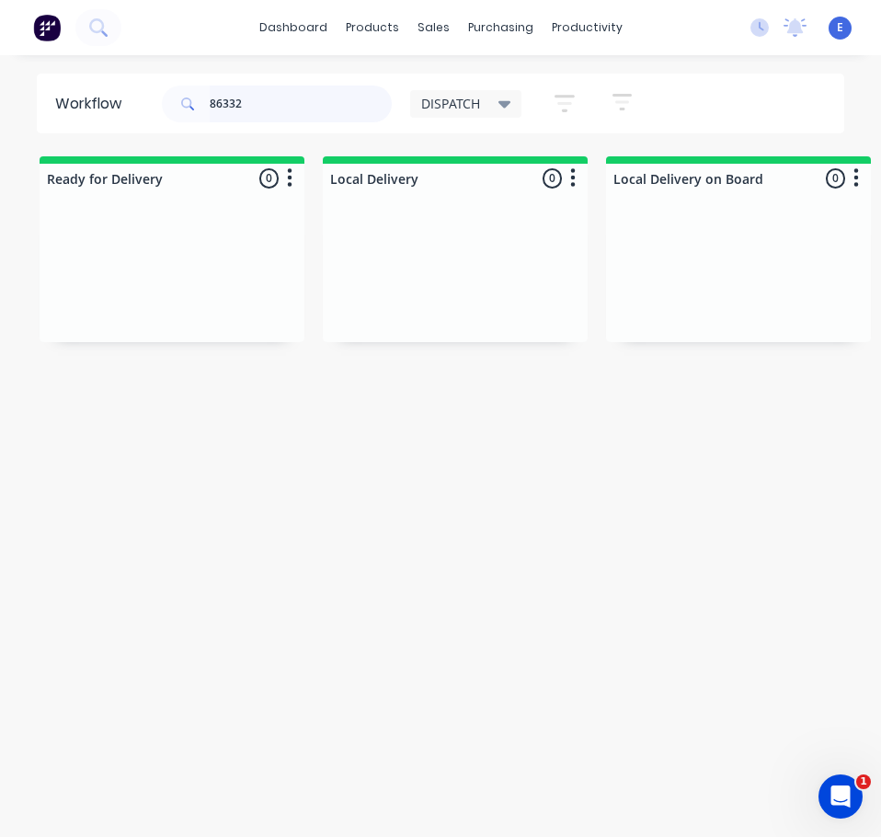
click at [275, 97] on input "86332" at bounding box center [301, 104] width 182 height 37
click at [177, 306] on div "Req. Del" at bounding box center [172, 305] width 232 height 31
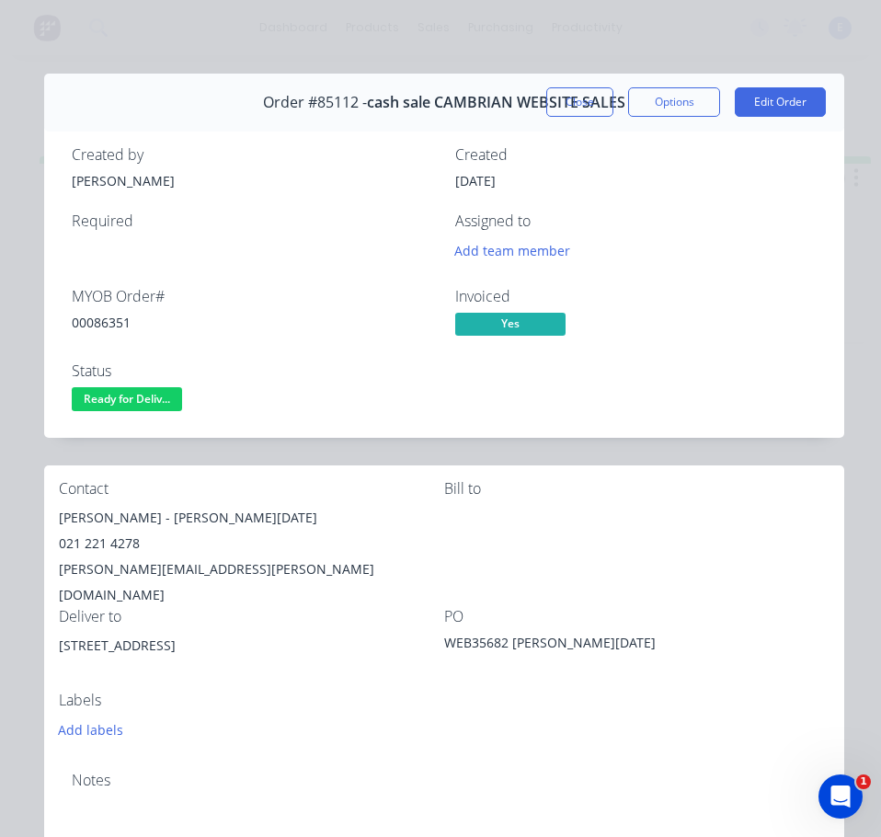
click at [109, 318] on div "00086351" at bounding box center [252, 322] width 361 height 19
click at [110, 317] on div "00086351" at bounding box center [252, 322] width 361 height 19
drag, startPoint x: 98, startPoint y: 516, endPoint x: 77, endPoint y: 529, distance: 24.8
click at [46, 515] on div "Contact [PERSON_NAME] - [PERSON_NAME][DATE] 021 221 4278 [PERSON_NAME][EMAIL_AD…" at bounding box center [444, 610] width 800 height 291
drag, startPoint x: 109, startPoint y: 517, endPoint x: 210, endPoint y: 513, distance: 100.3
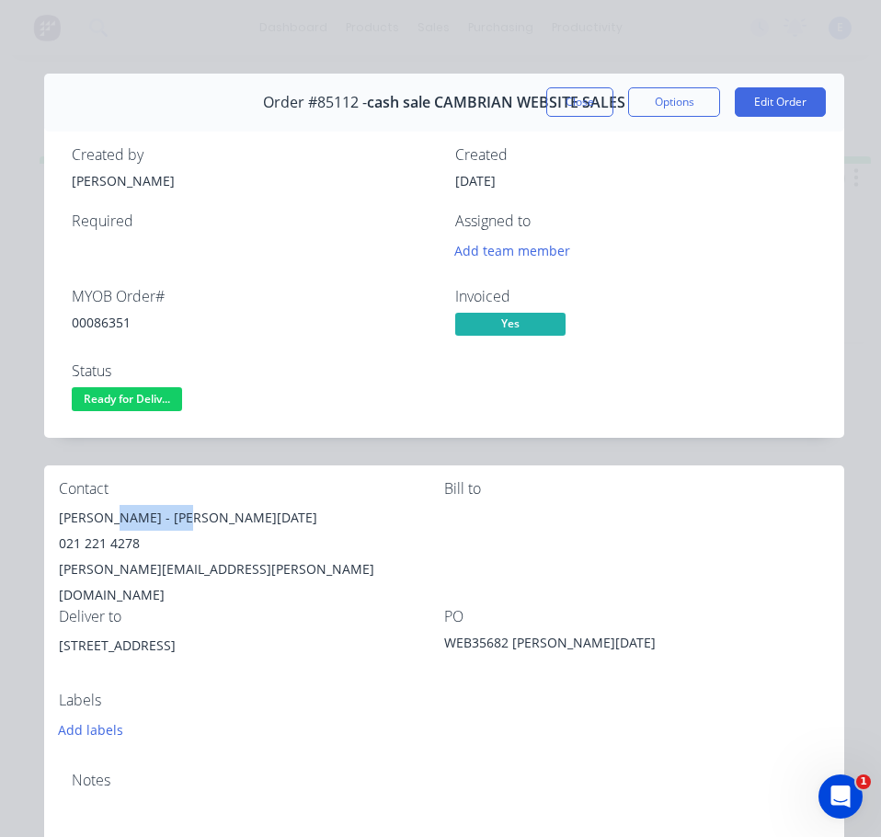
click at [210, 513] on div "[PERSON_NAME] - [PERSON_NAME][DATE]" at bounding box center [251, 518] width 385 height 26
click at [107, 547] on div "021 221 4278" at bounding box center [251, 543] width 385 height 26
click at [141, 563] on div "[PERSON_NAME][EMAIL_ADDRESS][PERSON_NAME][DOMAIN_NAME]" at bounding box center [251, 581] width 385 height 51
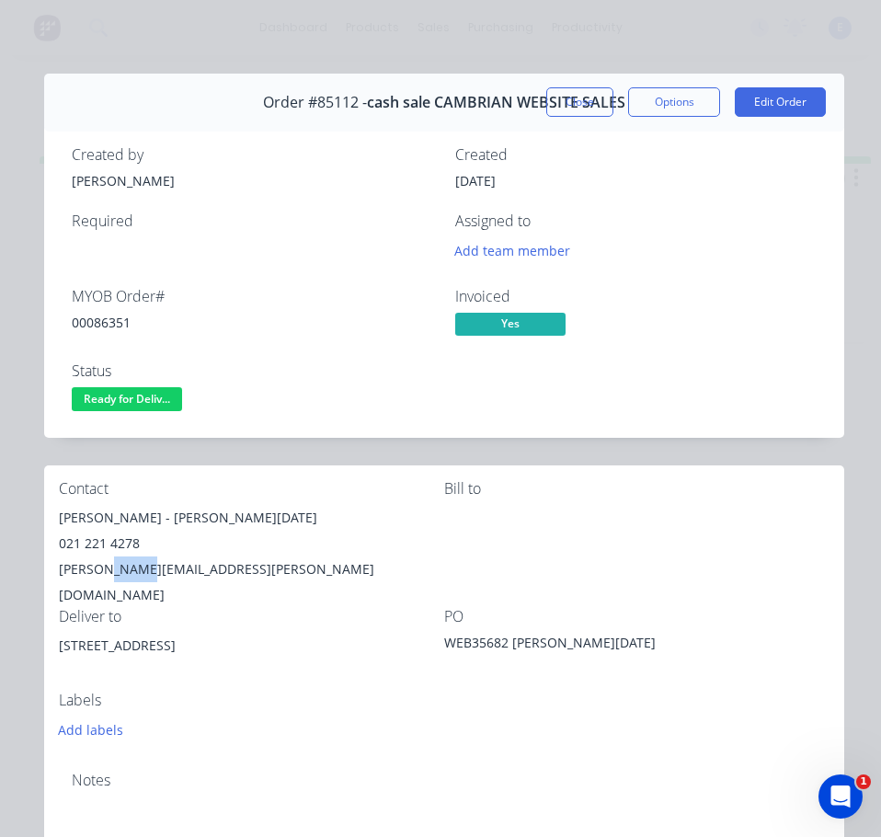
click at [141, 563] on div "[PERSON_NAME][EMAIL_ADDRESS][PERSON_NAME][DOMAIN_NAME]" at bounding box center [251, 581] width 385 height 51
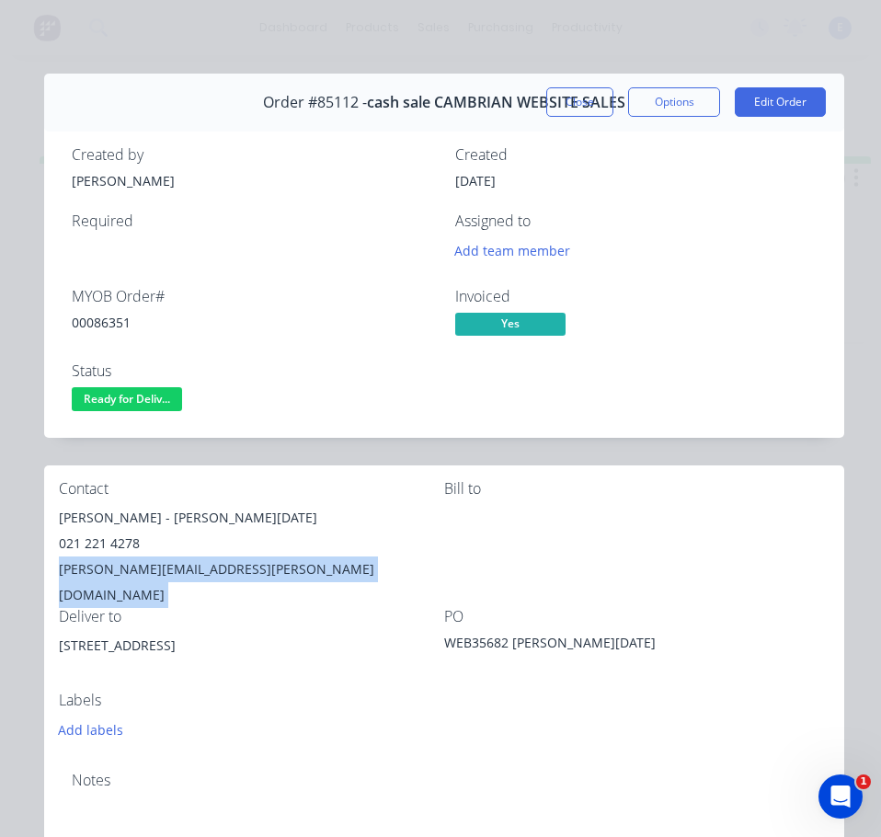
click at [141, 563] on div "[PERSON_NAME][EMAIL_ADDRESS][PERSON_NAME][DOMAIN_NAME]" at bounding box center [251, 581] width 385 height 51
drag, startPoint x: 186, startPoint y: 620, endPoint x: 60, endPoint y: 610, distance: 126.3
click at [60, 633] on div "[STREET_ADDRESS]" at bounding box center [251, 646] width 385 height 26
drag, startPoint x: 166, startPoint y: 400, endPoint x: 171, endPoint y: 416, distance: 17.2
click at [171, 411] on button "Ready for Deliv..." at bounding box center [127, 401] width 110 height 28
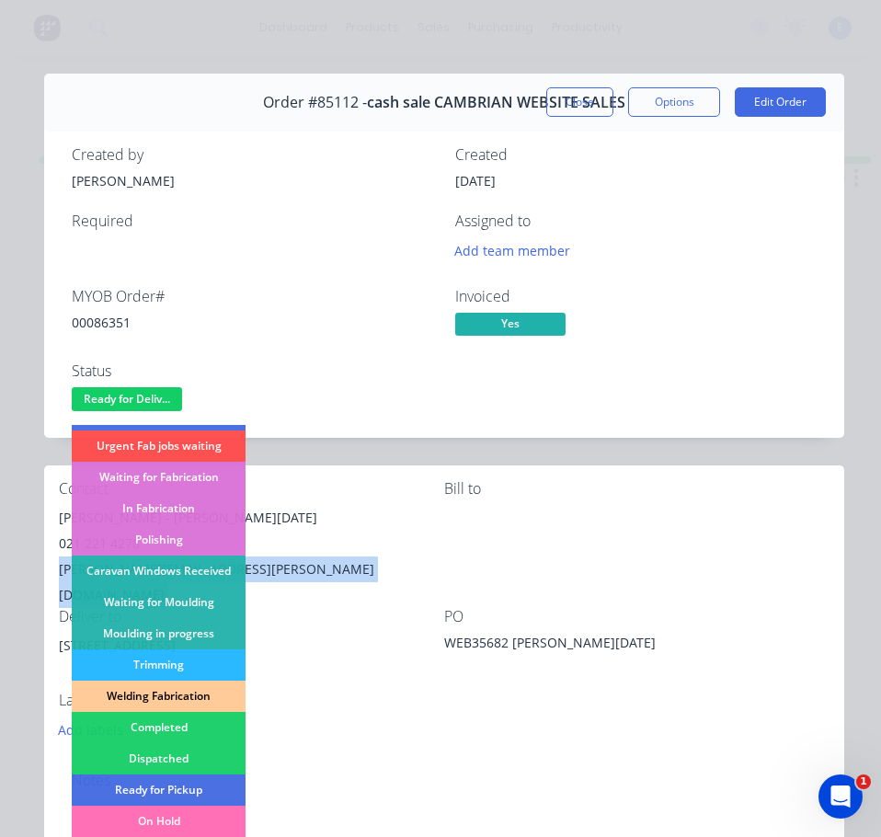
scroll to position [184, 0]
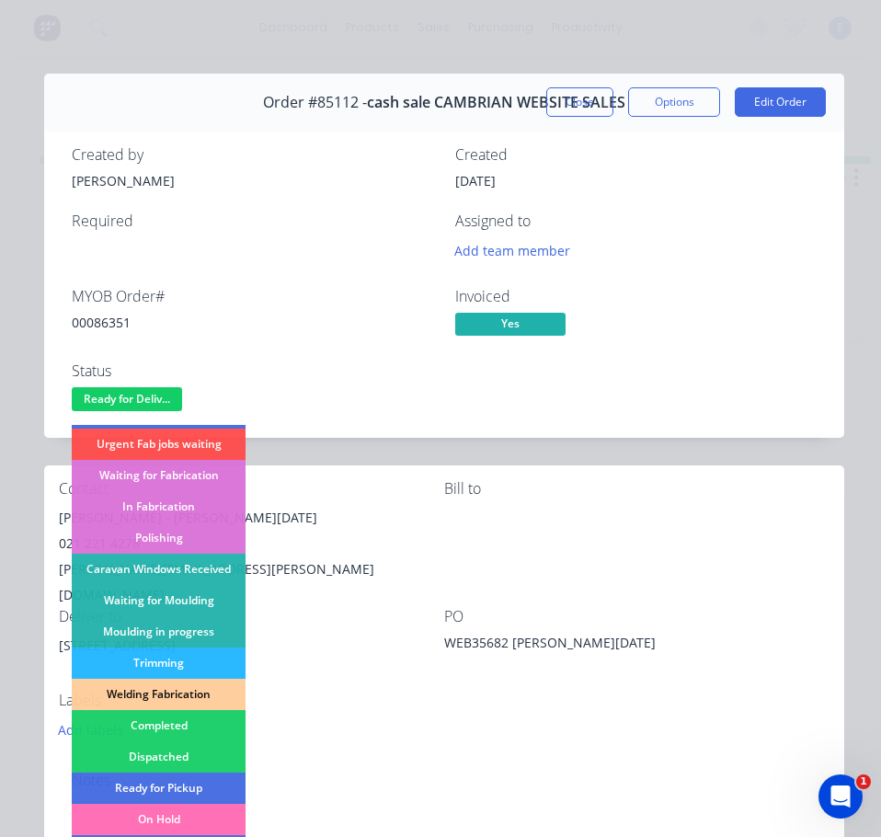
drag, startPoint x: 193, startPoint y: 760, endPoint x: 271, endPoint y: 723, distance: 86.8
click at [197, 759] on div "Dispatched" at bounding box center [159, 756] width 174 height 31
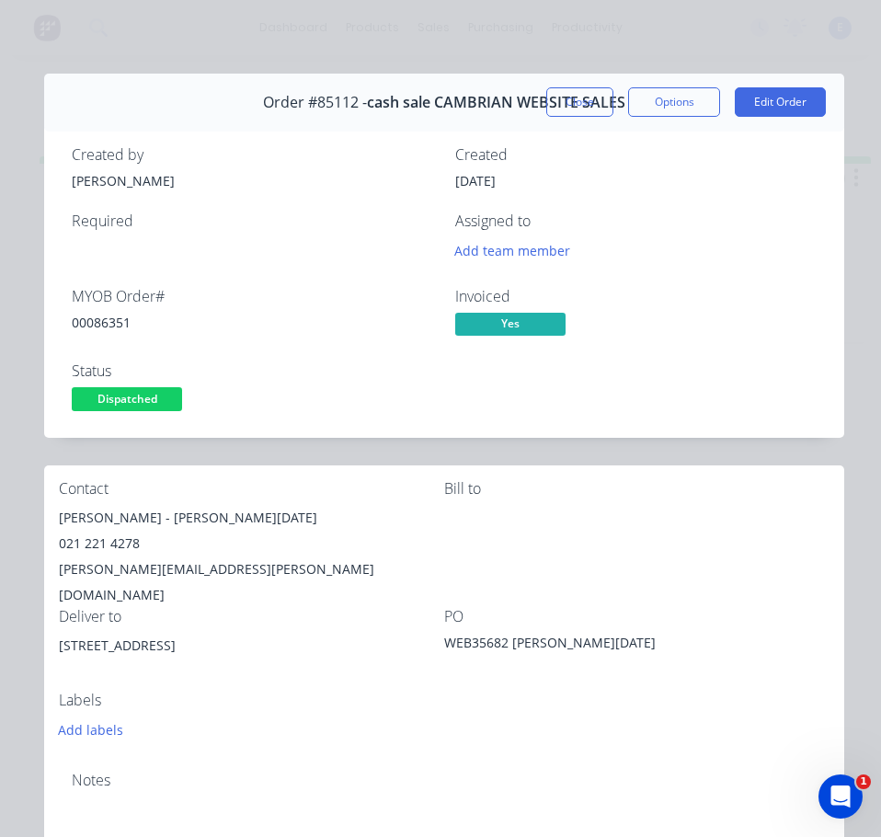
click at [562, 101] on button "Close" at bounding box center [579, 101] width 67 height 29
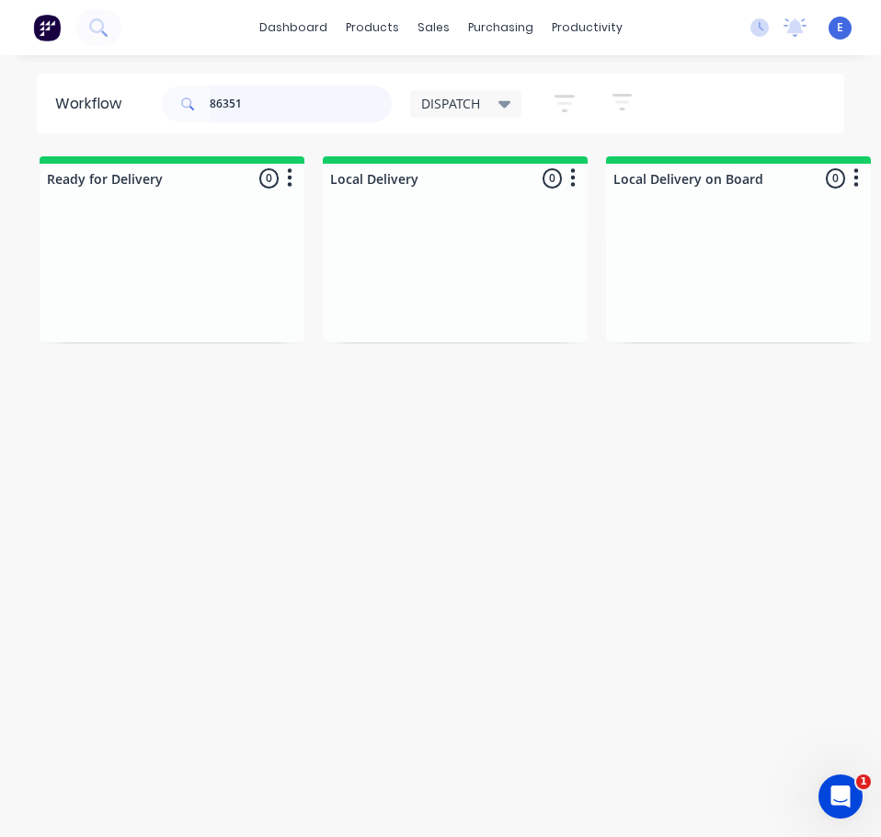
click at [327, 110] on input "86351" at bounding box center [301, 104] width 182 height 37
click at [170, 360] on div "Req. Del" at bounding box center [172, 349] width 232 height 31
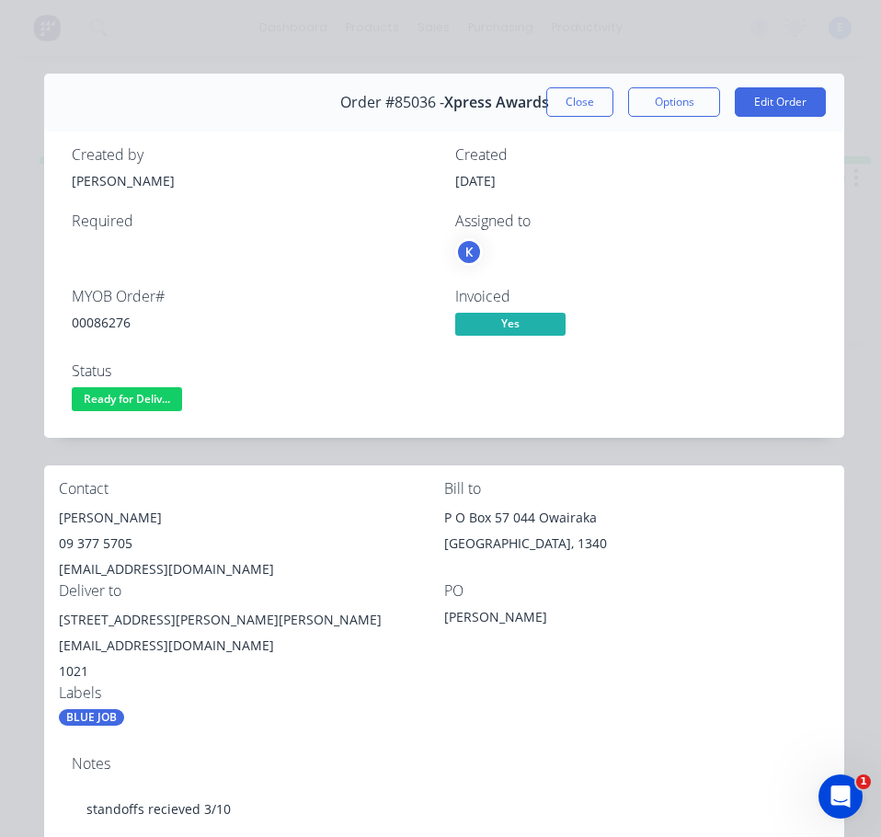
click at [118, 328] on div "00086276" at bounding box center [252, 322] width 361 height 19
click at [117, 328] on div "00086276" at bounding box center [252, 322] width 361 height 19
click at [488, 740] on div "Notes standoffs recieved 3/10" at bounding box center [444, 801] width 800 height 123
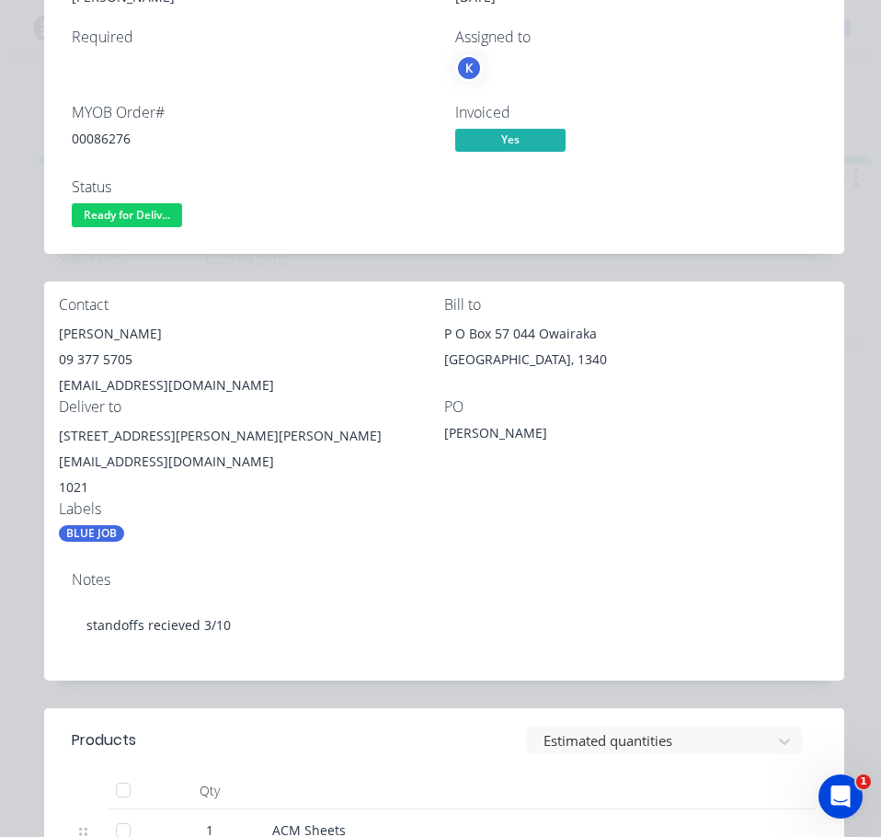
click at [93, 330] on div "[PERSON_NAME]" at bounding box center [251, 334] width 385 height 26
click at [107, 132] on div "00086276" at bounding box center [252, 138] width 361 height 19
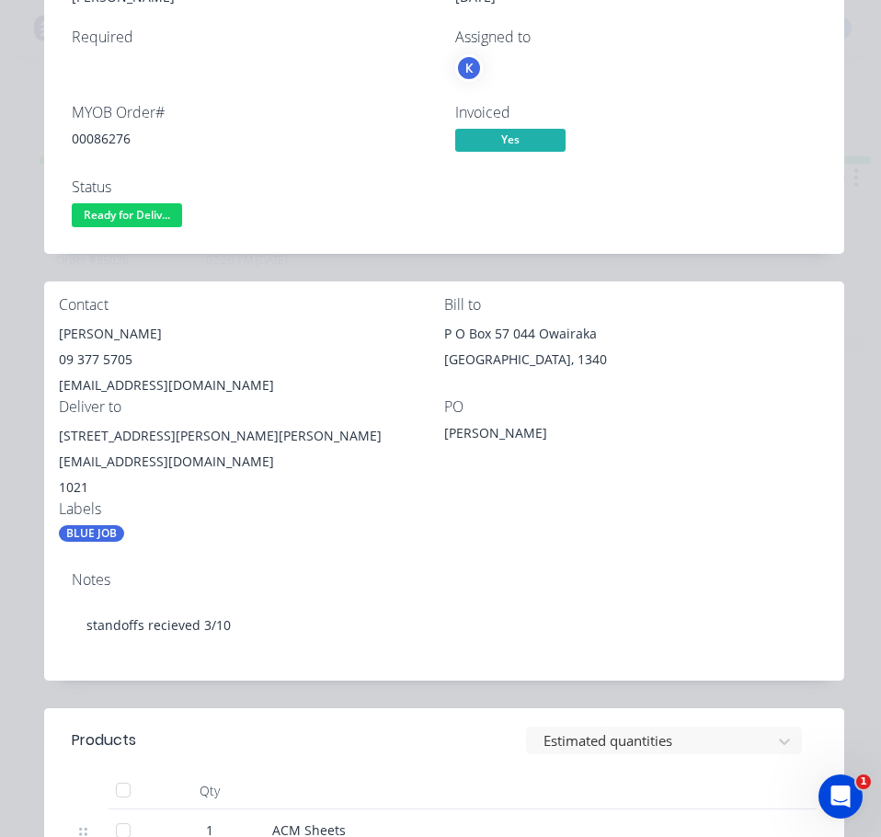
click at [126, 382] on div "[EMAIL_ADDRESS][DOMAIN_NAME]" at bounding box center [251, 385] width 385 height 26
click at [99, 359] on div "09 377 5705" at bounding box center [251, 360] width 385 height 26
click at [102, 361] on div "09 377 5705" at bounding box center [251, 360] width 385 height 26
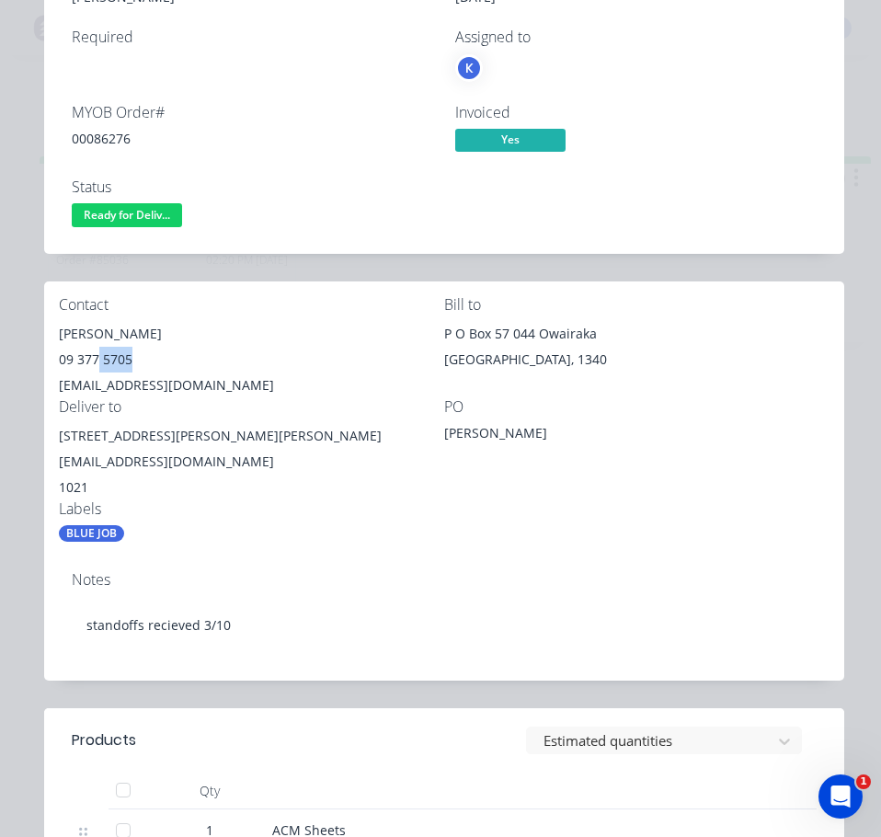
click at [102, 361] on div "09 377 5705" at bounding box center [251, 360] width 385 height 26
click at [102, 360] on div "09 377 5705" at bounding box center [251, 360] width 385 height 26
drag, startPoint x: 178, startPoint y: 437, endPoint x: 58, endPoint y: 434, distance: 120.5
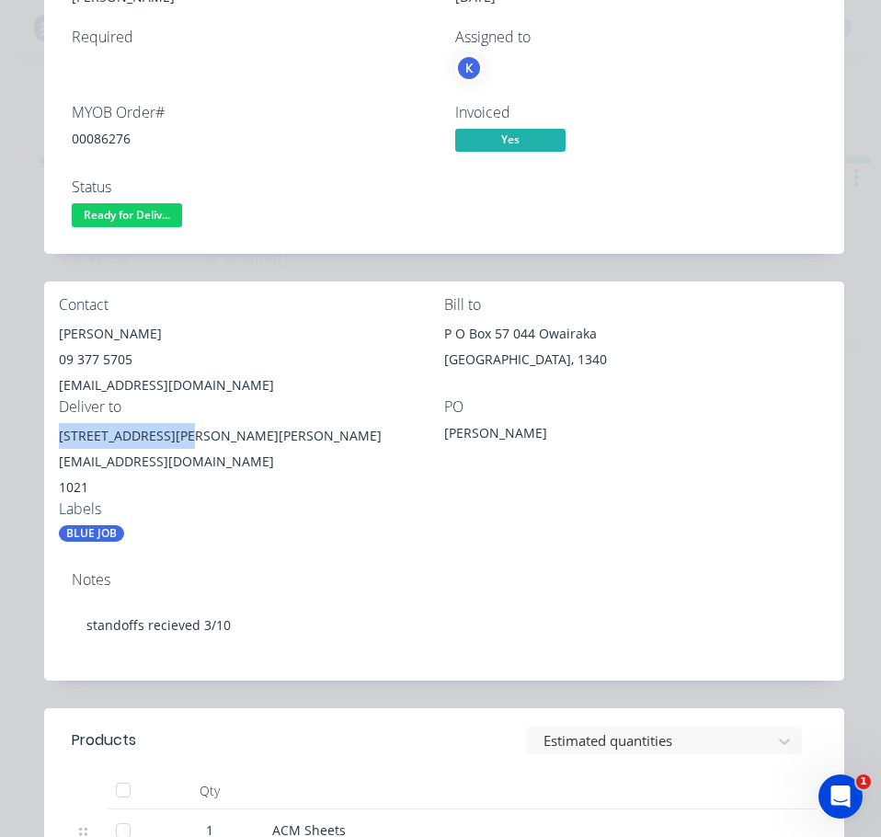
click at [58, 434] on div "Contact [PERSON_NAME] [PHONE_NUMBER] [EMAIL_ADDRESS][DOMAIN_NAME] Bill to [STRE…" at bounding box center [444, 419] width 800 height 276
click at [139, 211] on span "Ready for Deliv..." at bounding box center [127, 214] width 110 height 23
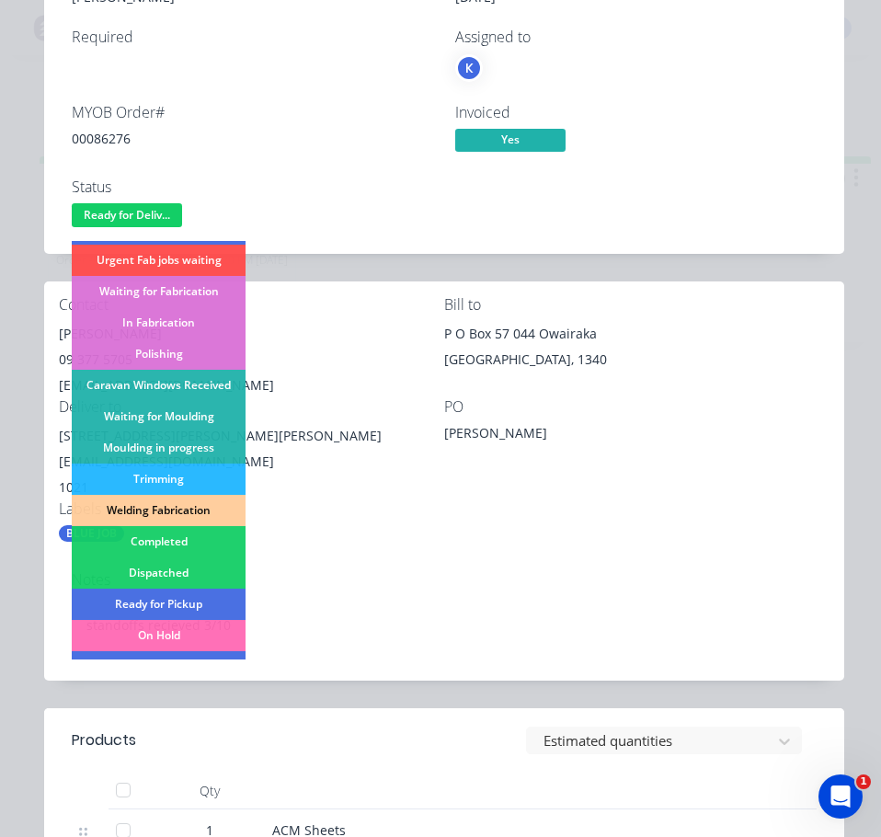
drag, startPoint x: 200, startPoint y: 568, endPoint x: 211, endPoint y: 561, distance: 12.5
click at [201, 568] on div "Dispatched" at bounding box center [159, 572] width 174 height 31
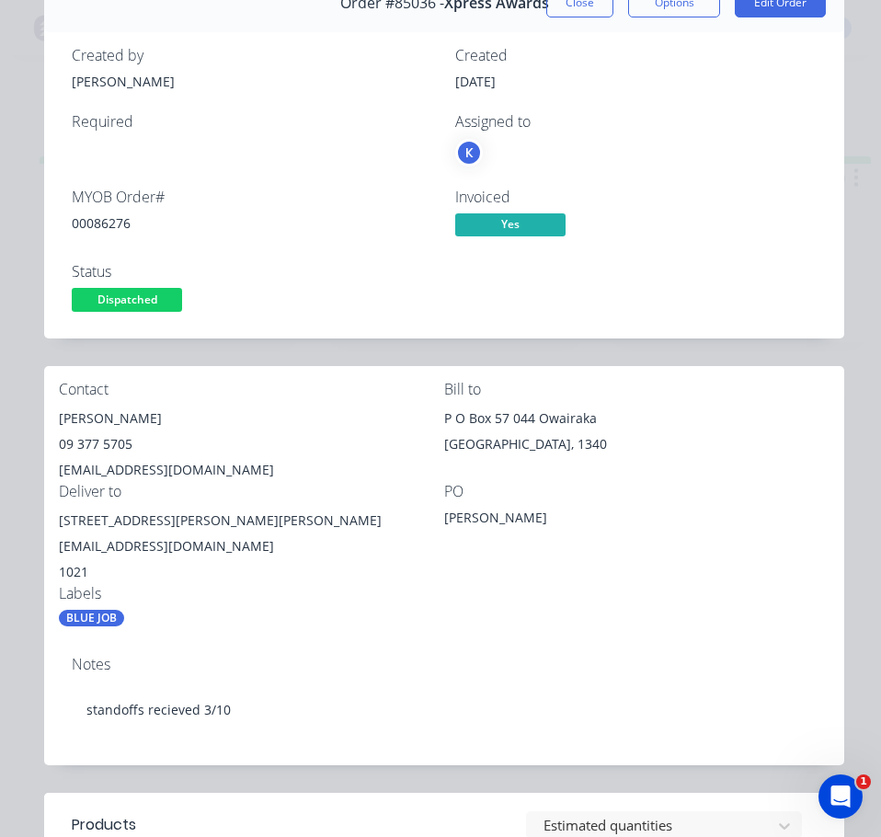
scroll to position [0, 0]
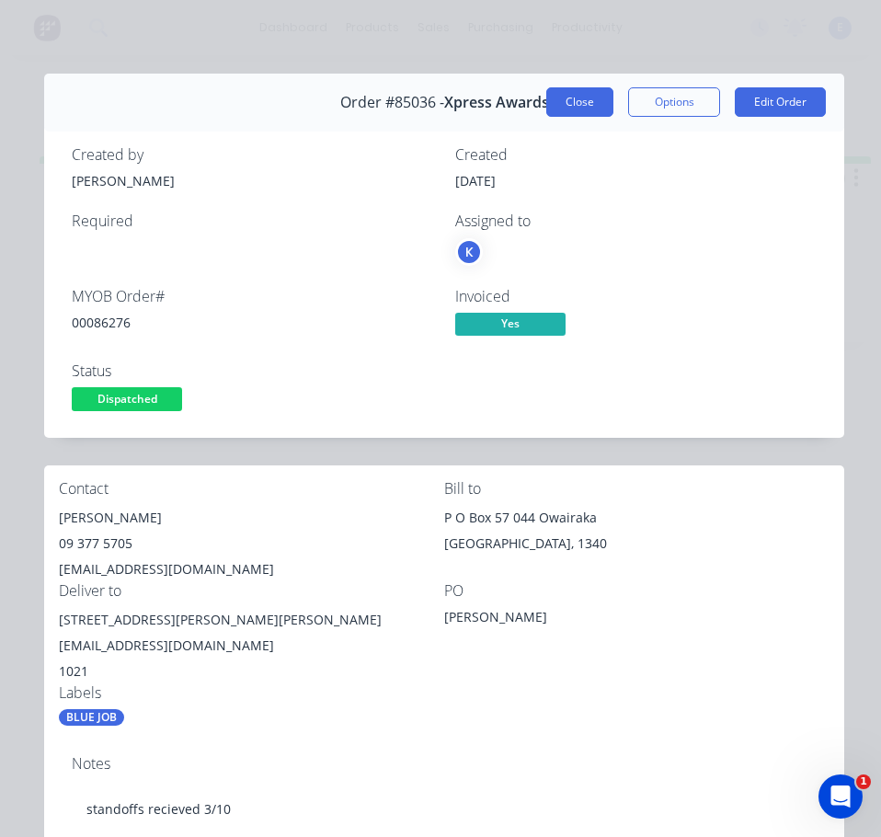
drag, startPoint x: 575, startPoint y: 106, endPoint x: 877, endPoint y: 163, distance: 307.8
click at [576, 106] on button "Close" at bounding box center [579, 101] width 67 height 29
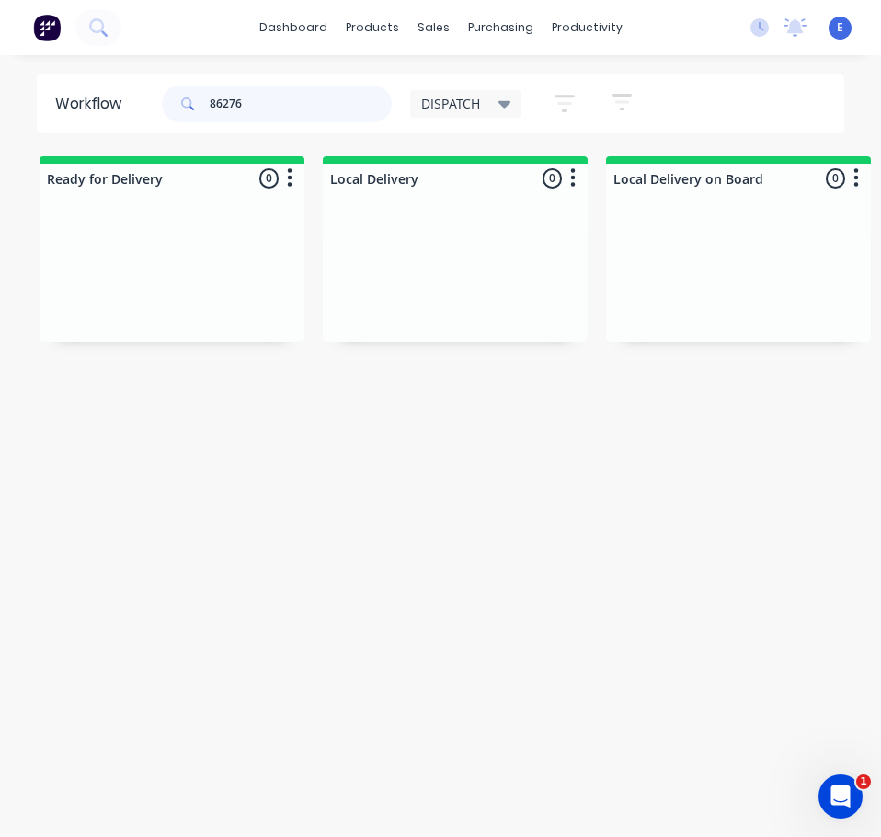
click at [279, 103] on input "86276" at bounding box center [301, 104] width 182 height 37
type input "86301"
click at [156, 312] on div "Req. Del" at bounding box center [172, 323] width 232 height 31
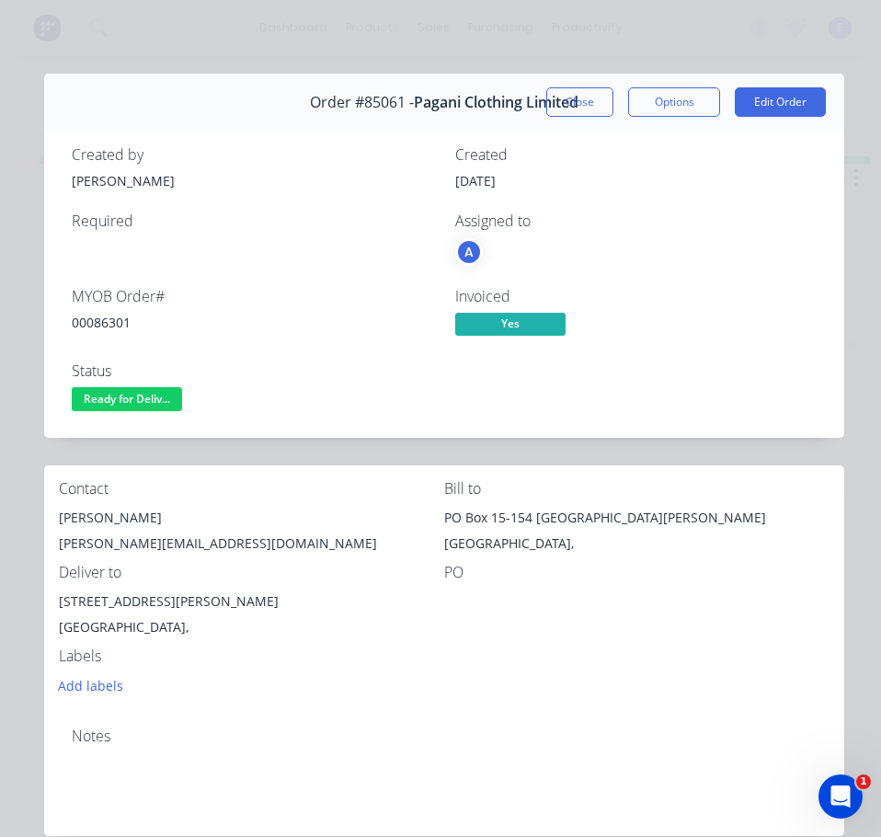
click at [89, 327] on div "00086301" at bounding box center [252, 322] width 361 height 19
click at [89, 325] on div "00086301" at bounding box center [252, 322] width 361 height 19
click at [90, 506] on div "[PERSON_NAME]" at bounding box center [251, 518] width 385 height 26
click at [83, 524] on div "[PERSON_NAME]" at bounding box center [251, 518] width 385 height 26
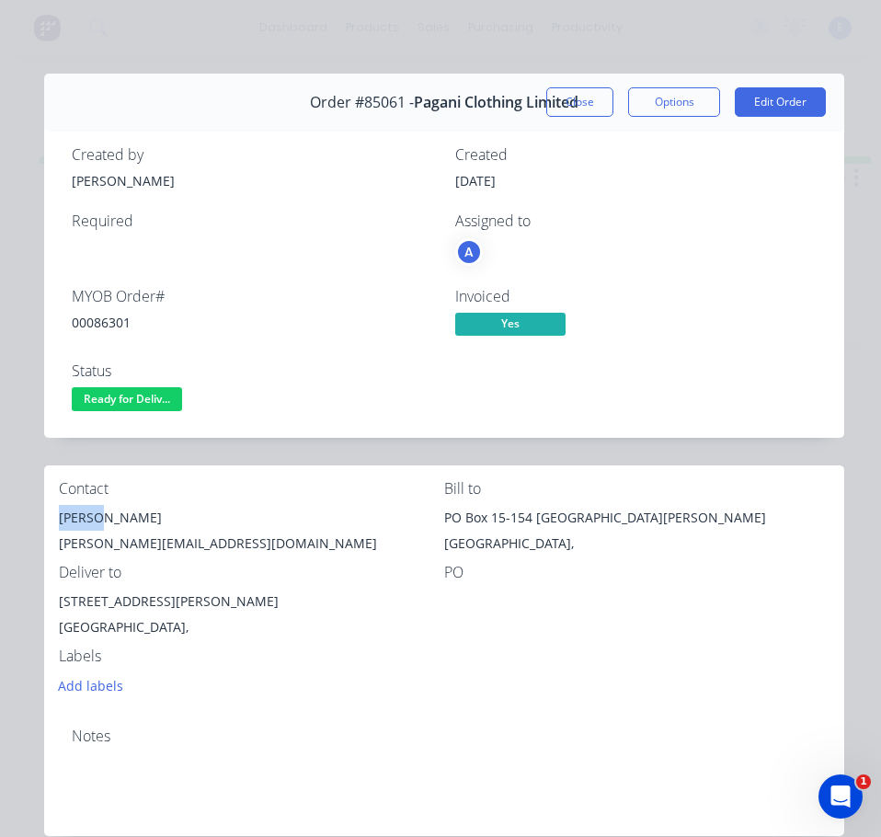
click at [83, 524] on div "[PERSON_NAME]" at bounding box center [251, 518] width 385 height 26
click at [84, 524] on div "[PERSON_NAME]" at bounding box center [251, 518] width 385 height 26
click at [143, 547] on div "[PERSON_NAME][EMAIL_ADDRESS][DOMAIN_NAME]" at bounding box center [251, 543] width 385 height 26
click at [144, 547] on div "[PERSON_NAME][EMAIL_ADDRESS][DOMAIN_NAME]" at bounding box center [251, 543] width 385 height 26
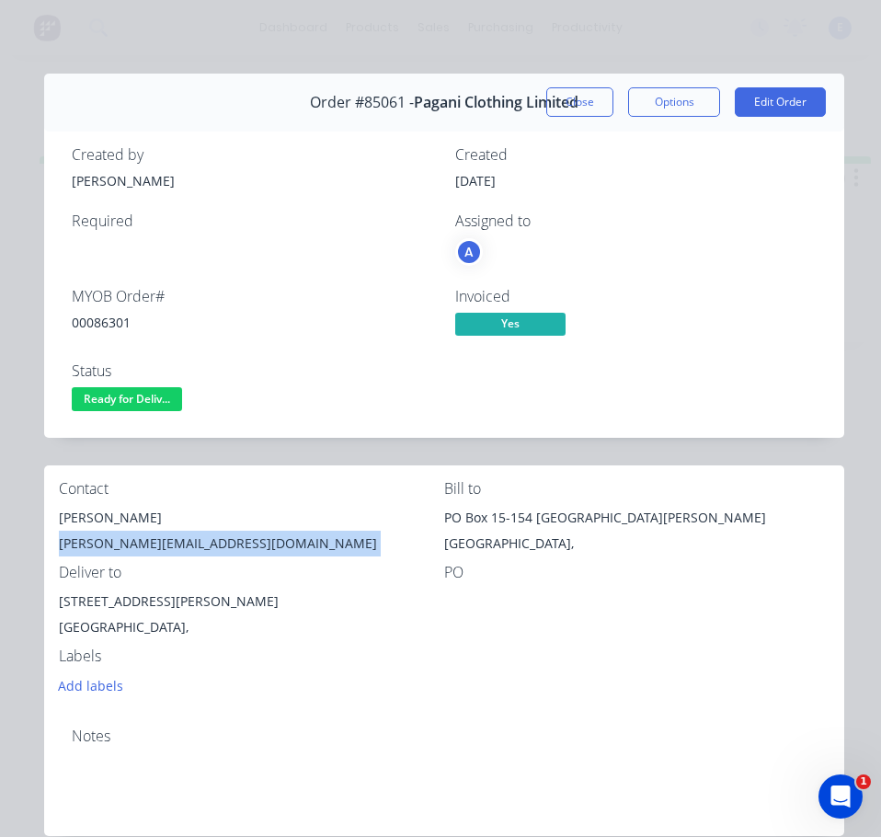
click at [144, 547] on div "[PERSON_NAME][EMAIL_ADDRESS][DOMAIN_NAME]" at bounding box center [251, 543] width 385 height 26
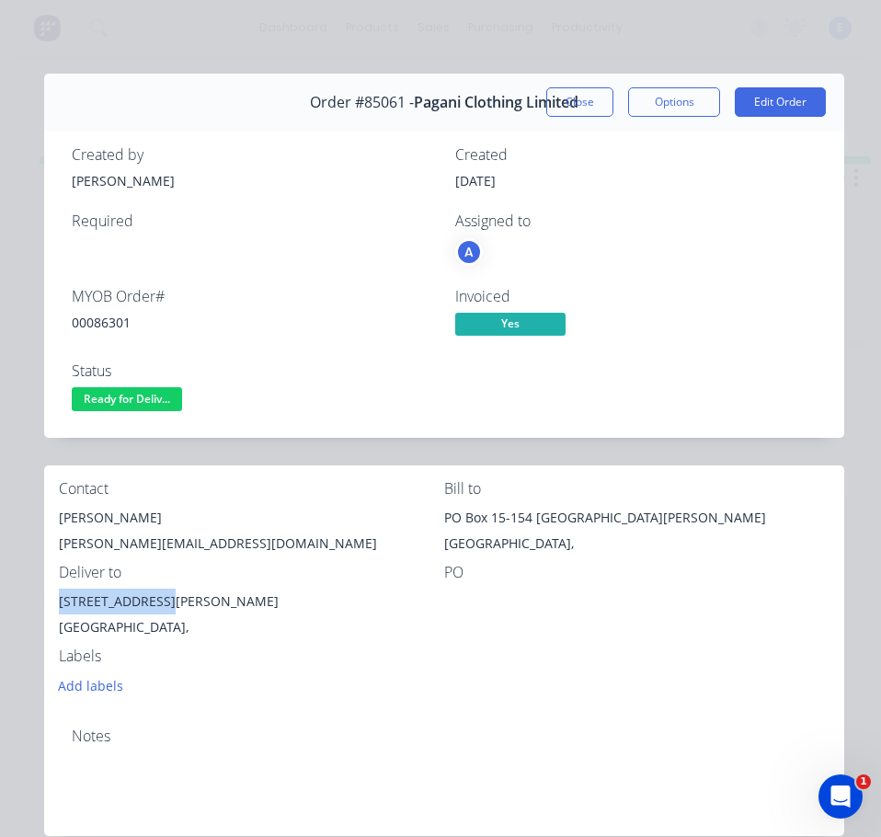
drag, startPoint x: 166, startPoint y: 604, endPoint x: 72, endPoint y: 592, distance: 95.4
click at [47, 599] on div "Contact [PERSON_NAME] [PERSON_NAME][EMAIL_ADDRESS][DOMAIN_NAME] Bill to [STREET…" at bounding box center [444, 588] width 800 height 247
click at [360, 698] on div "Contact [PERSON_NAME] [PERSON_NAME][EMAIL_ADDRESS][DOMAIN_NAME] Bill to [STREET…" at bounding box center [444, 588] width 800 height 247
click at [119, 399] on span "Ready for Deliv..." at bounding box center [127, 398] width 110 height 23
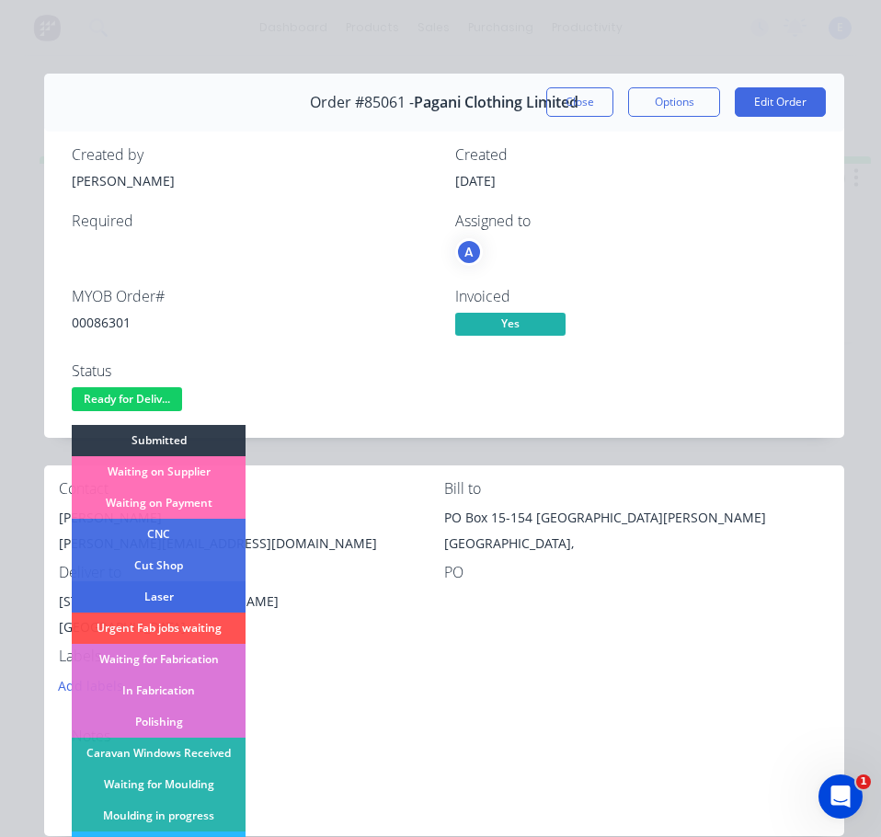
scroll to position [184, 0]
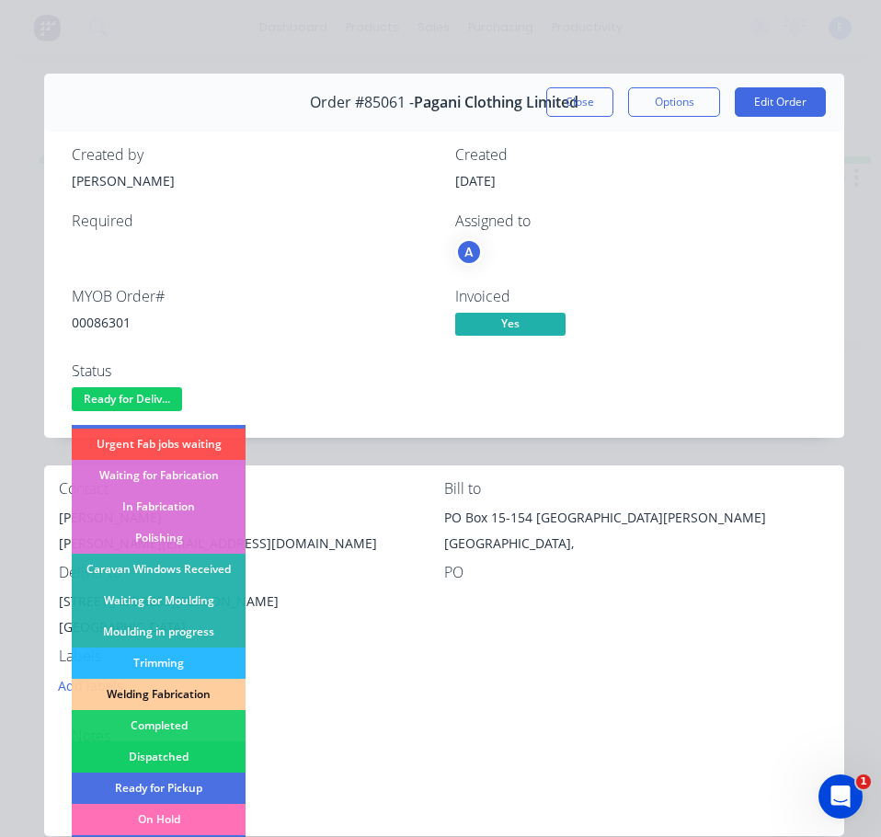
click at [170, 753] on div "Dispatched" at bounding box center [159, 756] width 174 height 31
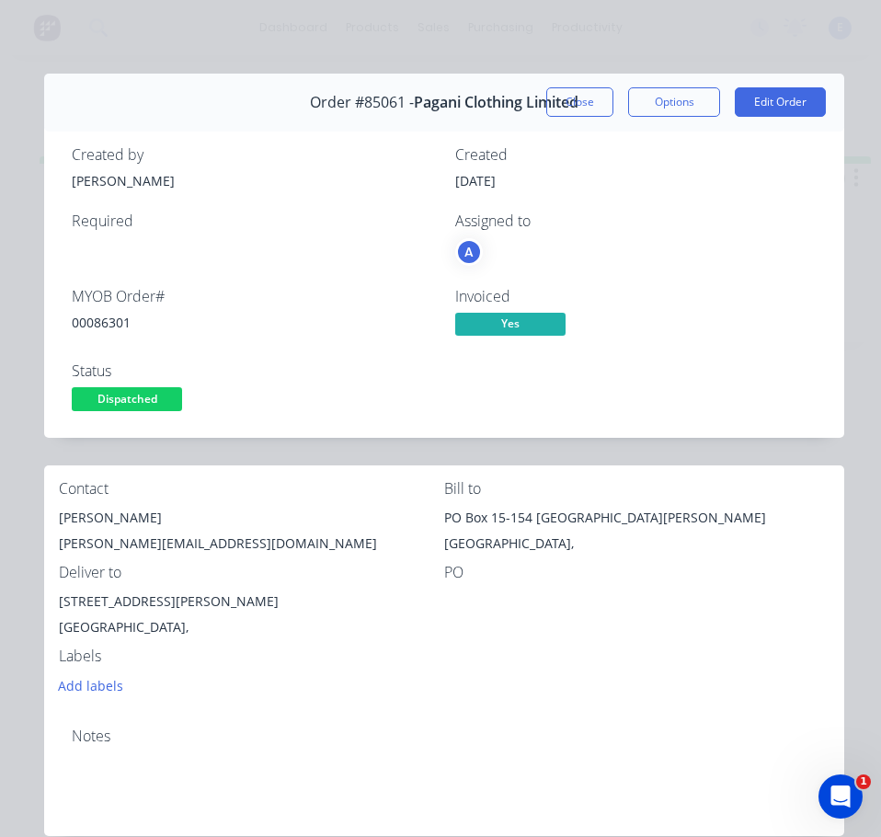
click at [579, 103] on button "Close" at bounding box center [579, 101] width 67 height 29
